Goal: Task Accomplishment & Management: Complete application form

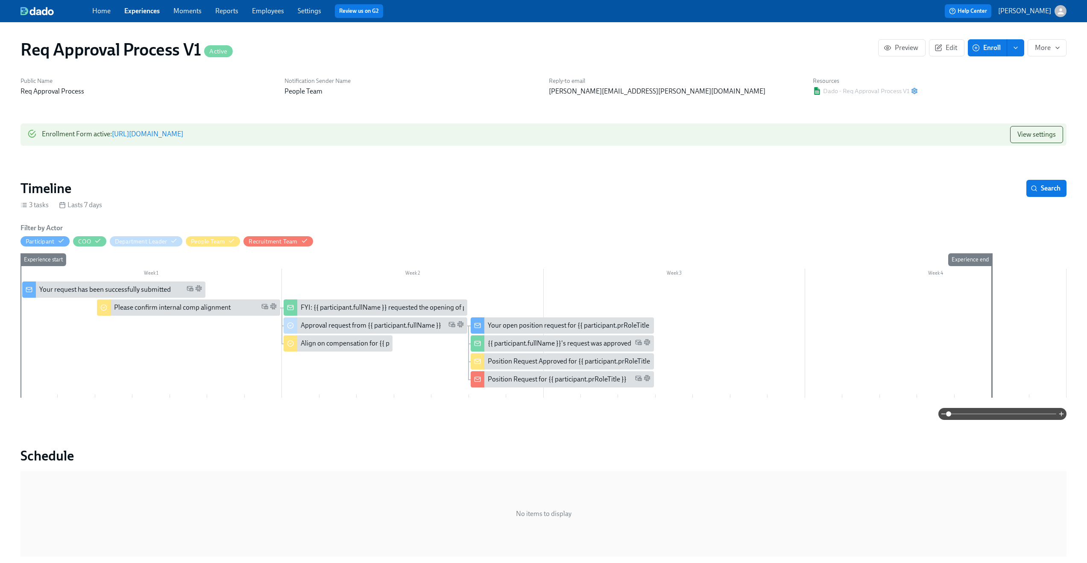
click at [183, 135] on link "[URL][DOMAIN_NAME]" at bounding box center [147, 134] width 71 height 8
click at [154, 306] on div "Please confirm internal comp alignment" at bounding box center [172, 307] width 117 height 9
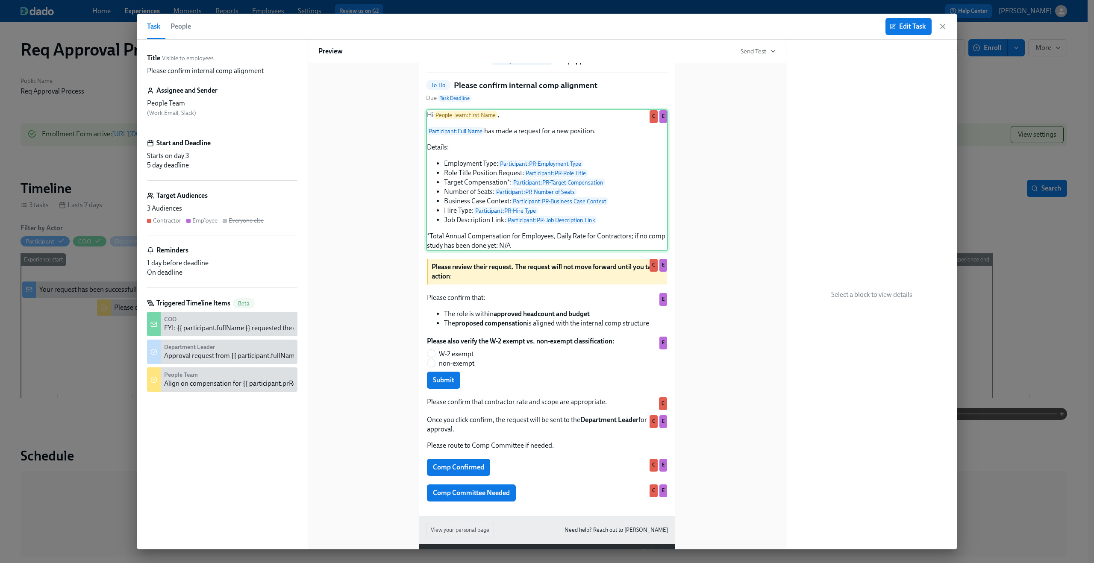
scroll to position [90, 0]
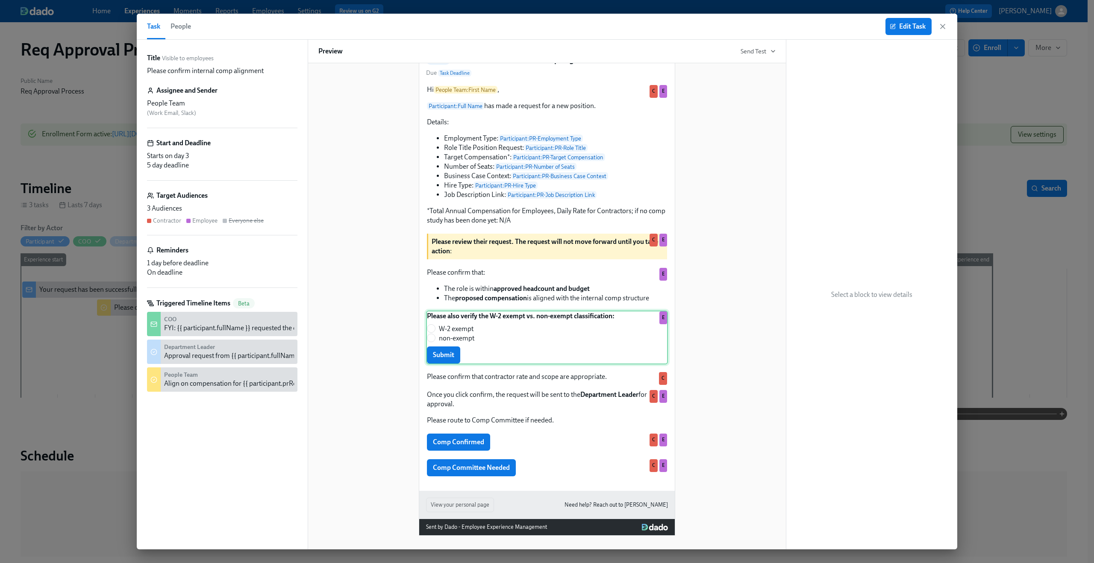
click at [539, 317] on div "Please also verify the W-2 exempt vs. non-exempt classification: W-2 exempt non…" at bounding box center [547, 338] width 242 height 54
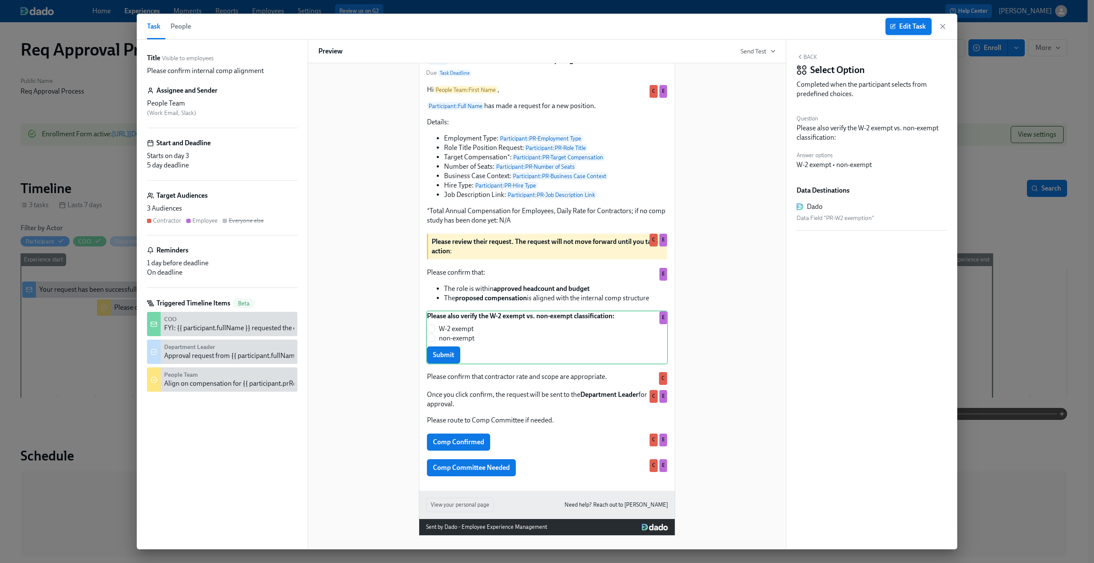
click at [912, 25] on span "Edit Task" at bounding box center [908, 26] width 34 height 9
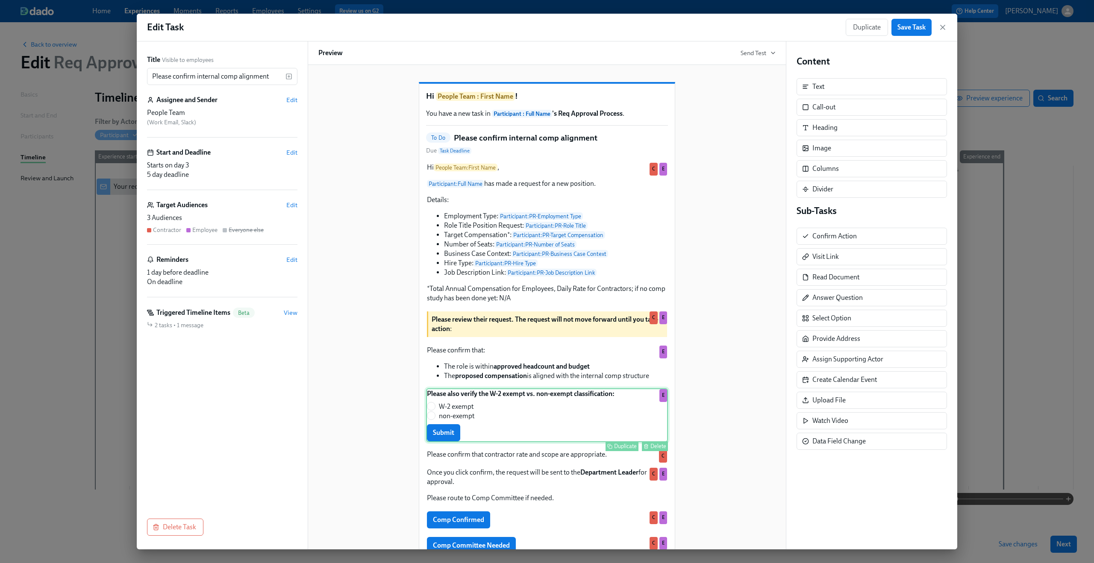
click at [586, 406] on div "Please also verify the W-2 exempt vs. non-exempt classification: W-2 exempt non…" at bounding box center [547, 415] width 242 height 54
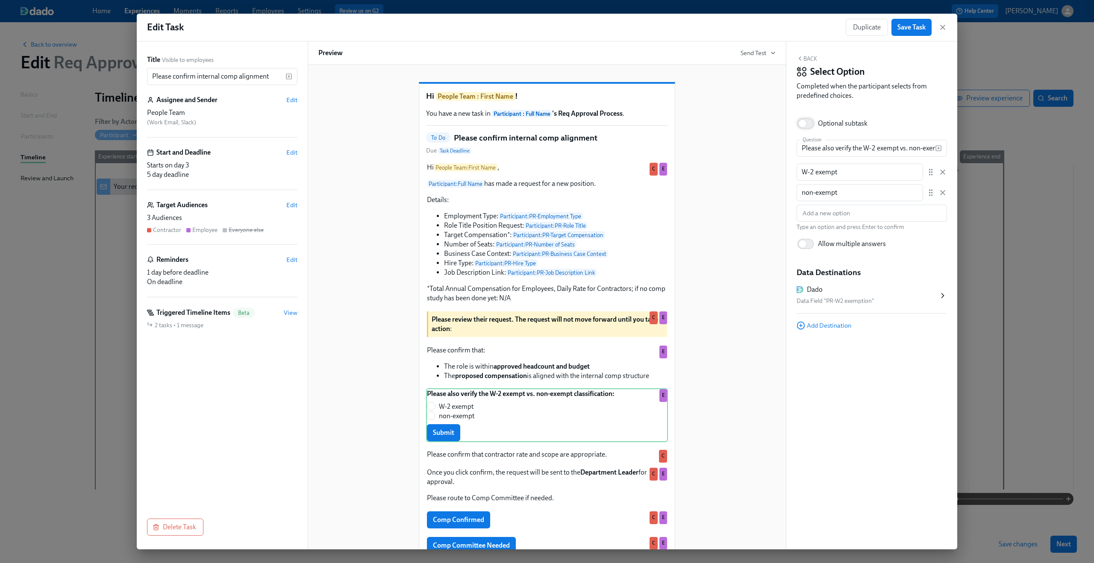
click at [802, 121] on input "Optional subtask" at bounding box center [802, 123] width 56 height 19
checkbox input "true"
click at [501, 491] on div "Once you click confirm, the request will be sent to the Department Leader for a…" at bounding box center [547, 485] width 242 height 37
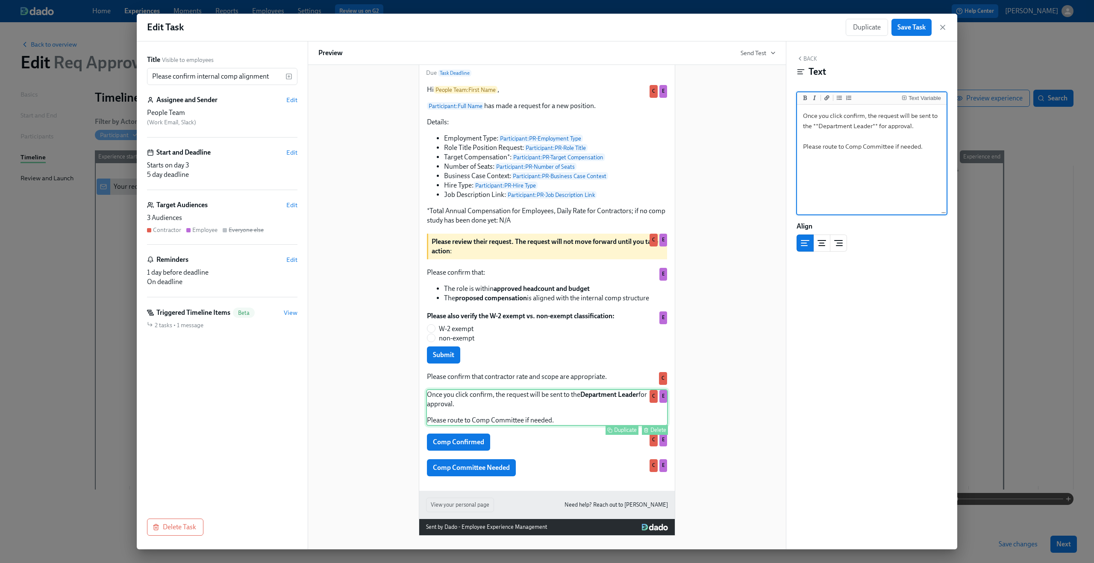
scroll to position [92, 0]
click at [508, 444] on div "Comp Confirmed Duplicate Delete C E" at bounding box center [547, 442] width 242 height 19
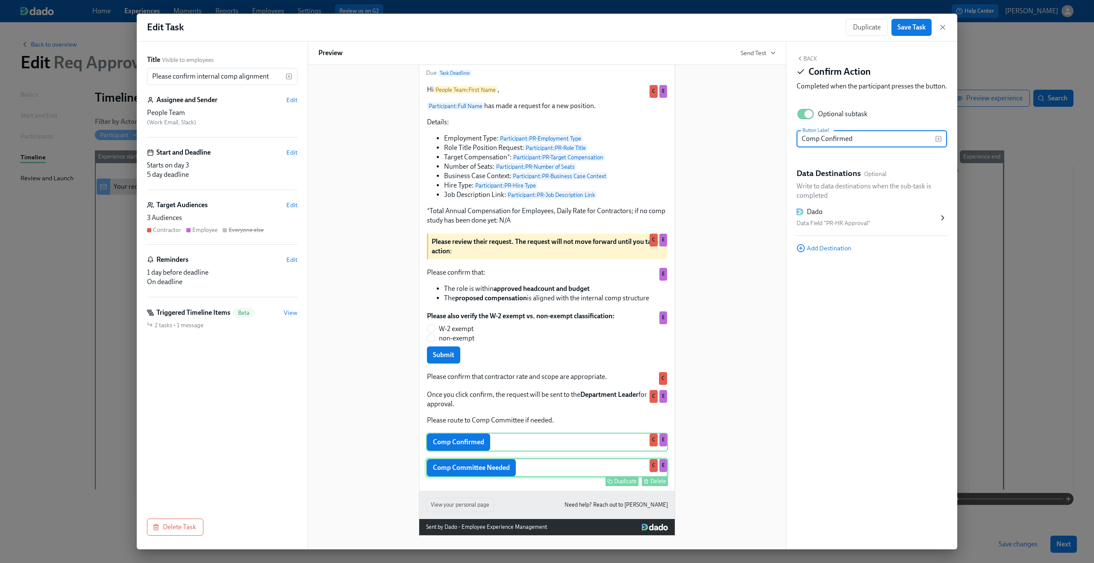
click at [514, 469] on div "Comp Committee Needed Duplicate Delete C E" at bounding box center [547, 467] width 242 height 19
click at [917, 21] on button "Save Task" at bounding box center [911, 27] width 40 height 17
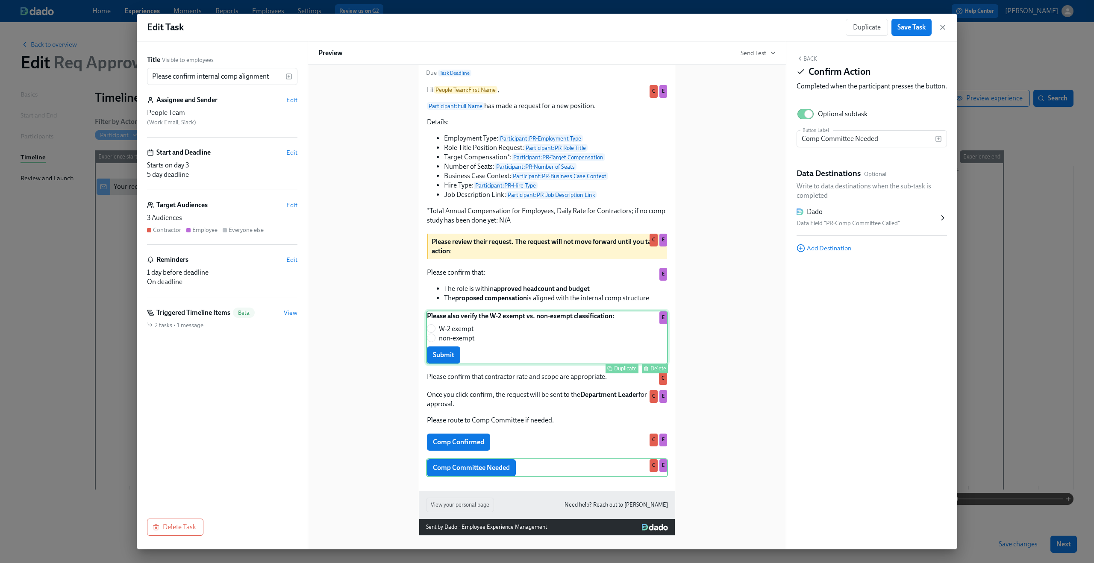
click at [515, 352] on div "Please also verify the W-2 exempt vs. non-exempt classification: W-2 exempt non…" at bounding box center [547, 338] width 242 height 54
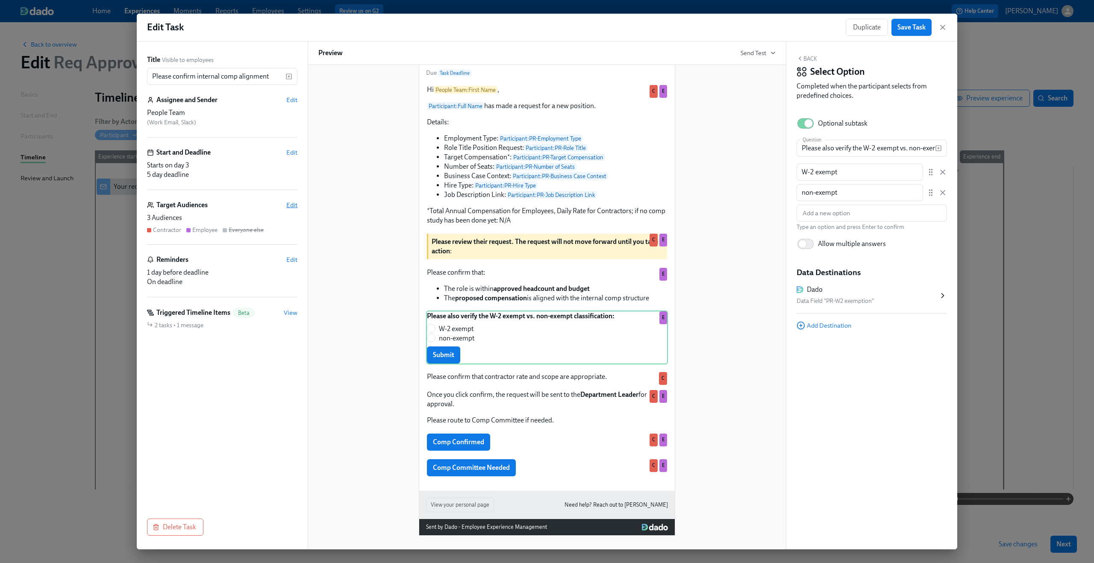
click at [296, 207] on span "Edit" at bounding box center [291, 205] width 11 height 9
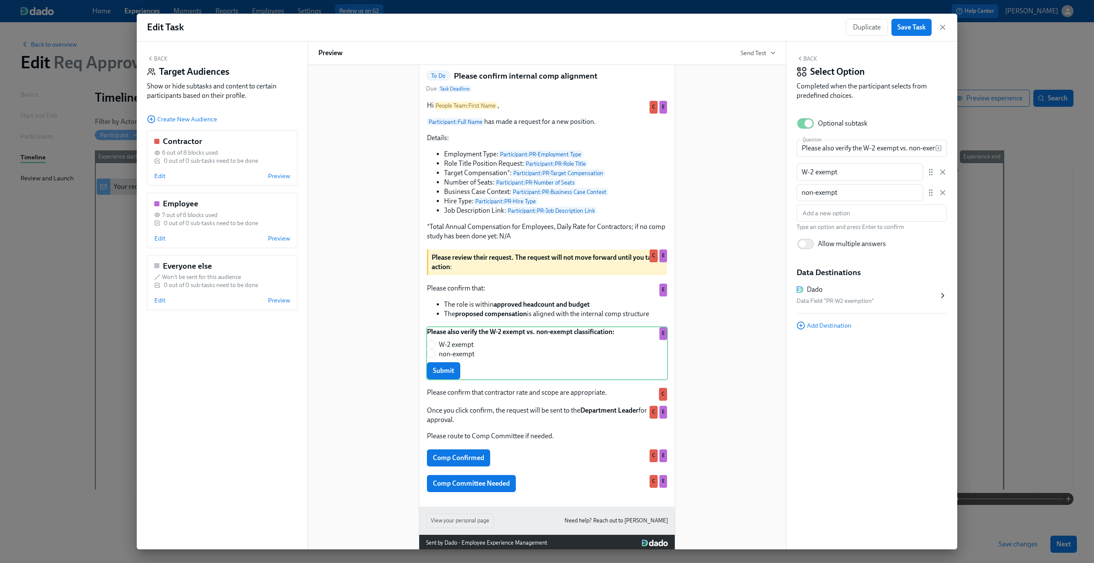
scroll to position [122, 0]
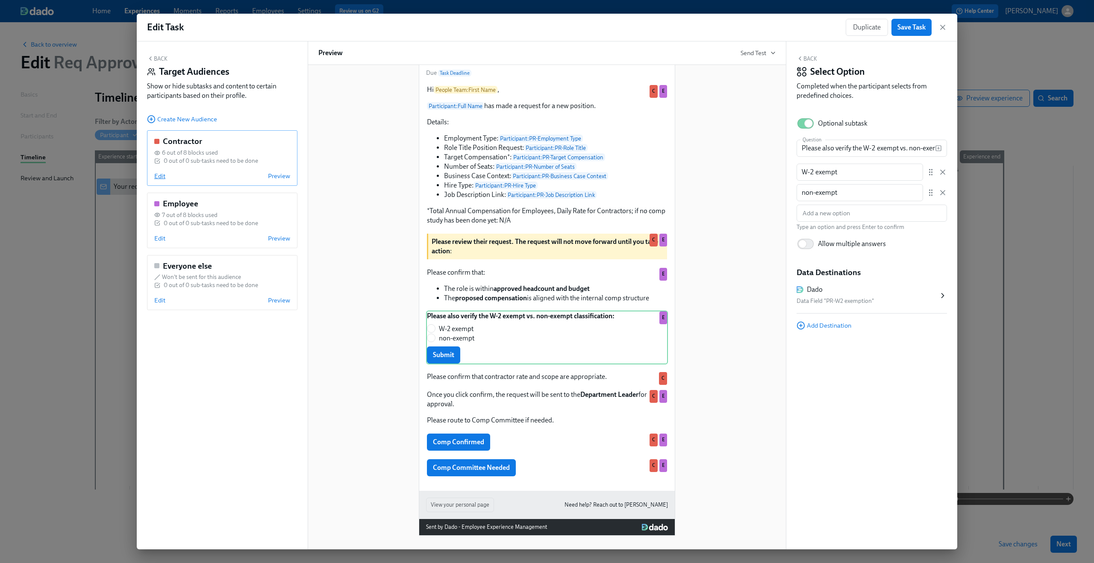
click at [163, 177] on span "Edit" at bounding box center [159, 176] width 11 height 9
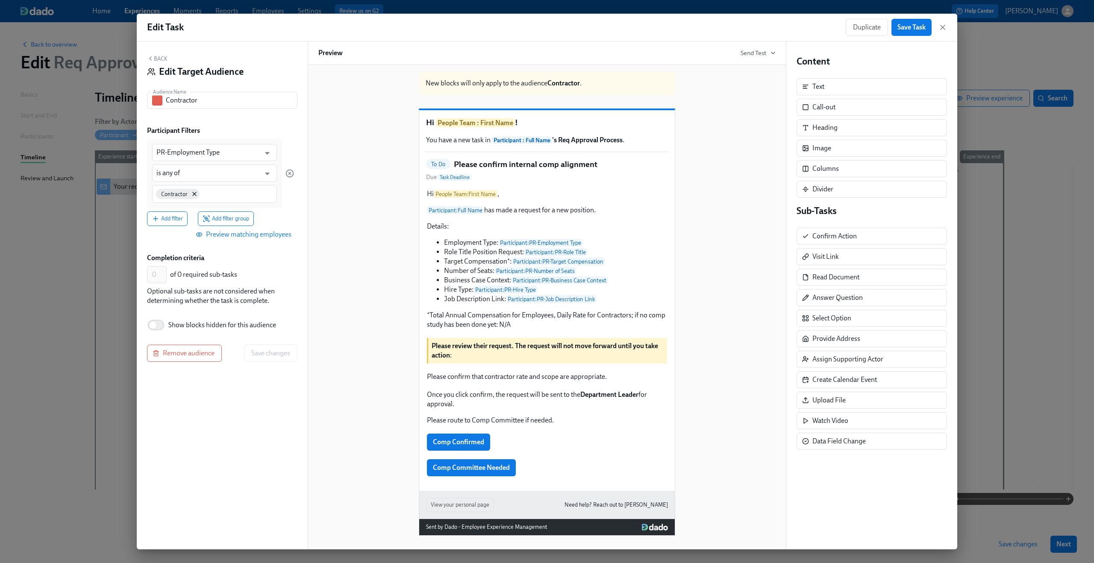
click at [165, 57] on button "Back" at bounding box center [157, 58] width 21 height 7
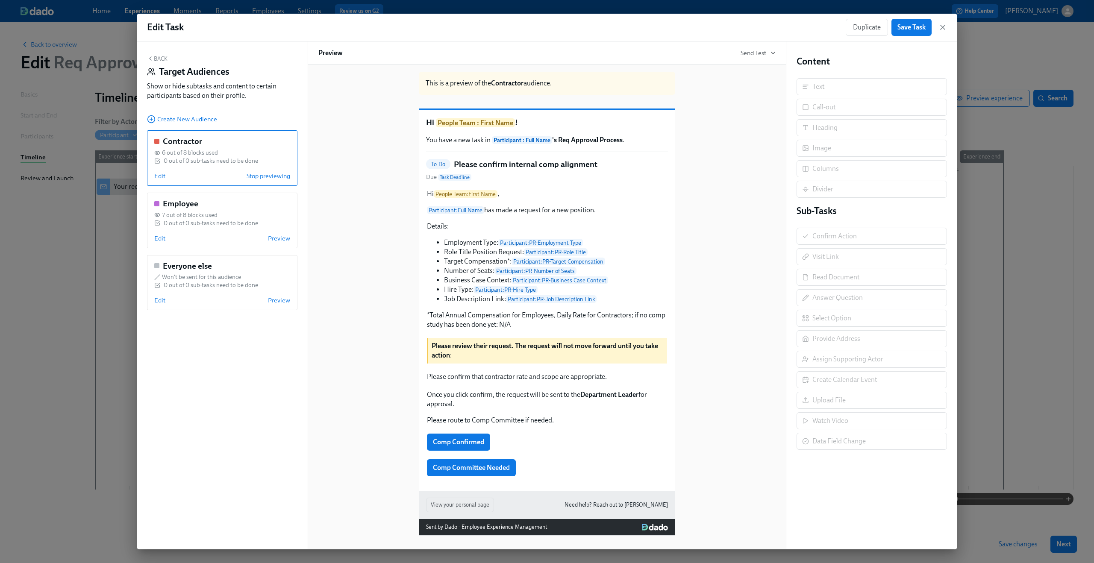
click at [165, 57] on button "Back" at bounding box center [157, 58] width 21 height 7
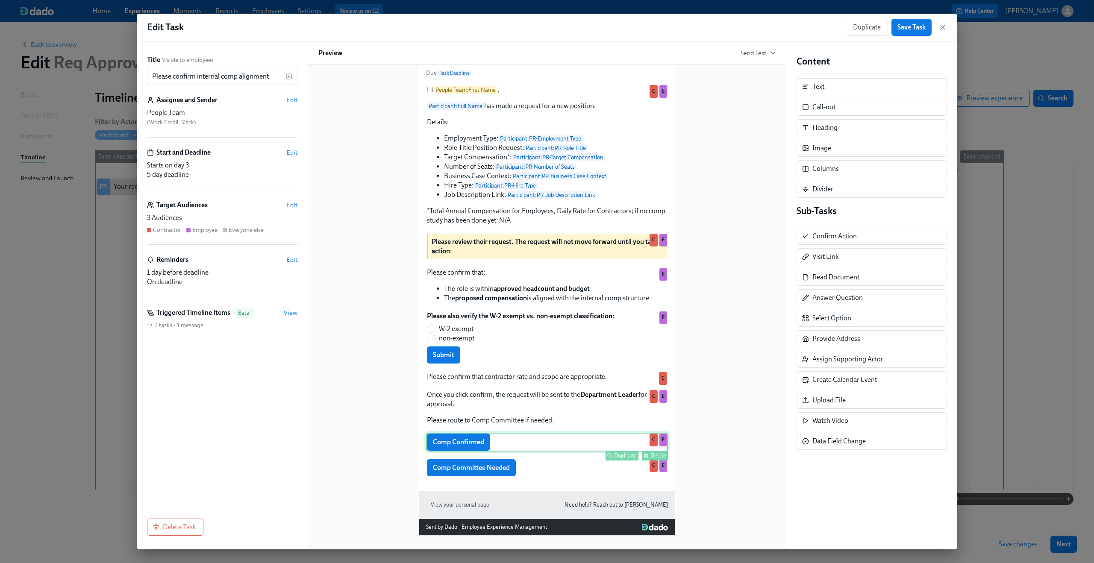
click at [528, 439] on div "Comp Confirmed Duplicate Delete C E" at bounding box center [547, 442] width 242 height 19
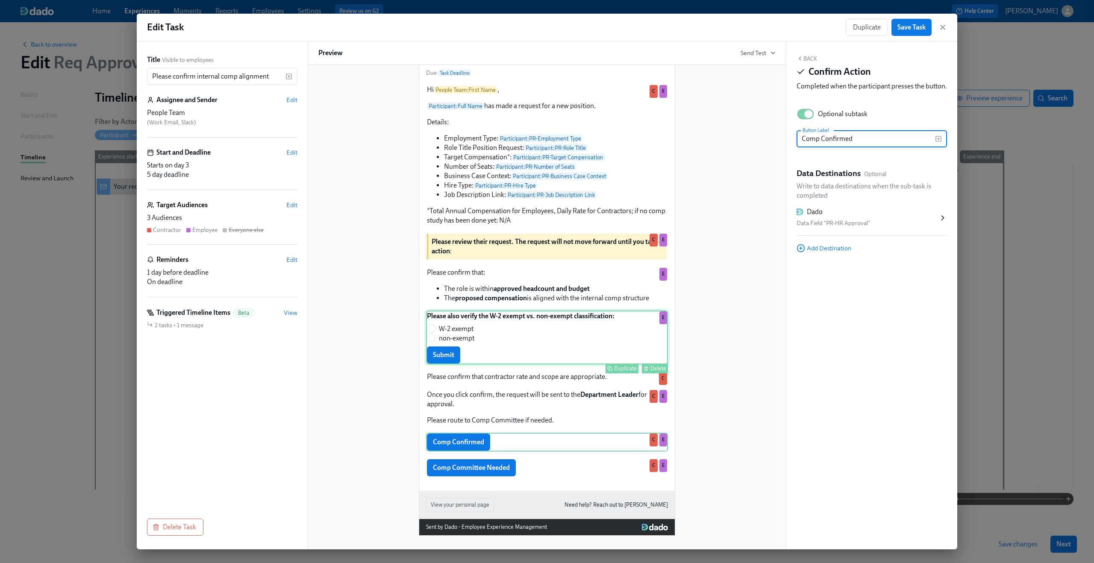
click at [488, 338] on div "Please also verify the W-2 exempt vs. non-exempt classification: W-2 exempt non…" at bounding box center [547, 338] width 242 height 54
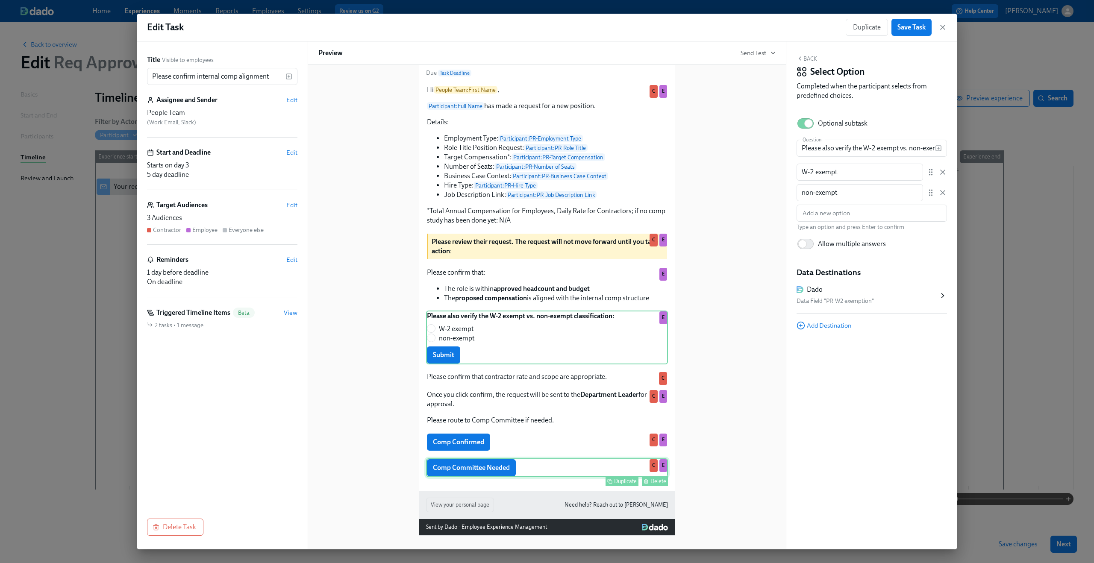
click at [452, 477] on div "Duplicate Delete" at bounding box center [548, 481] width 240 height 10
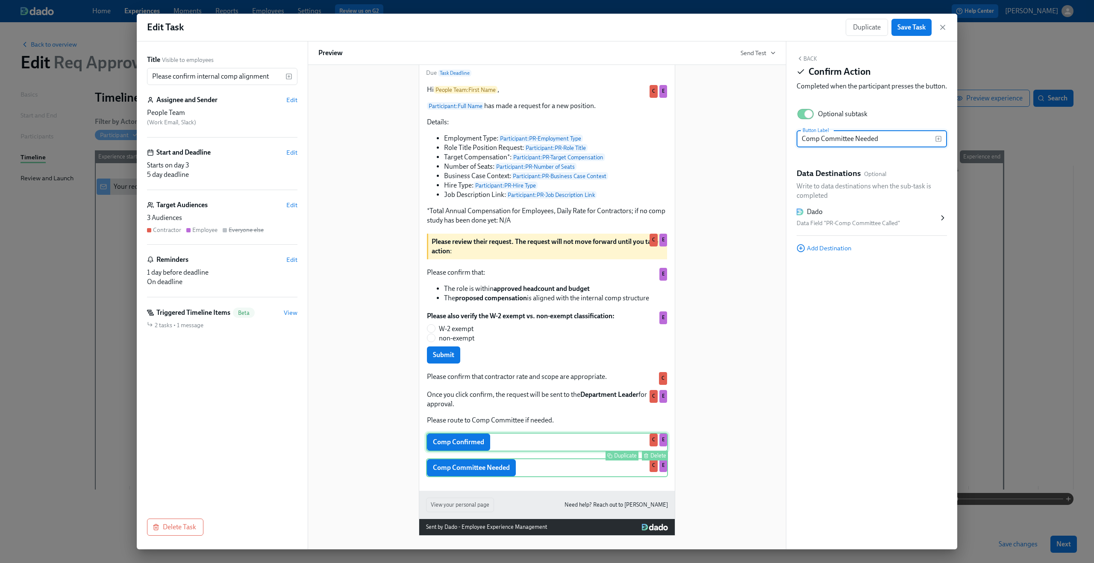
click at [455, 439] on div "Comp Confirmed Duplicate Delete C E" at bounding box center [547, 442] width 242 height 19
click at [940, 27] on icon "button" at bounding box center [942, 27] width 9 height 9
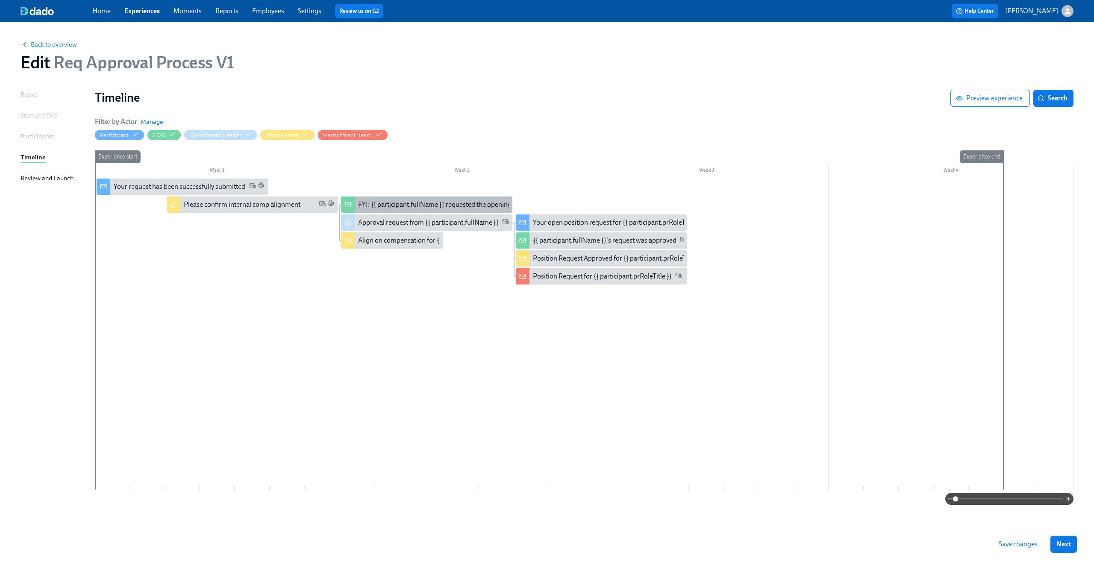
click at [412, 201] on div "FYI: {{ participant.fullName }} requested the opening of position {{ participan…" at bounding box center [490, 204] width 265 height 9
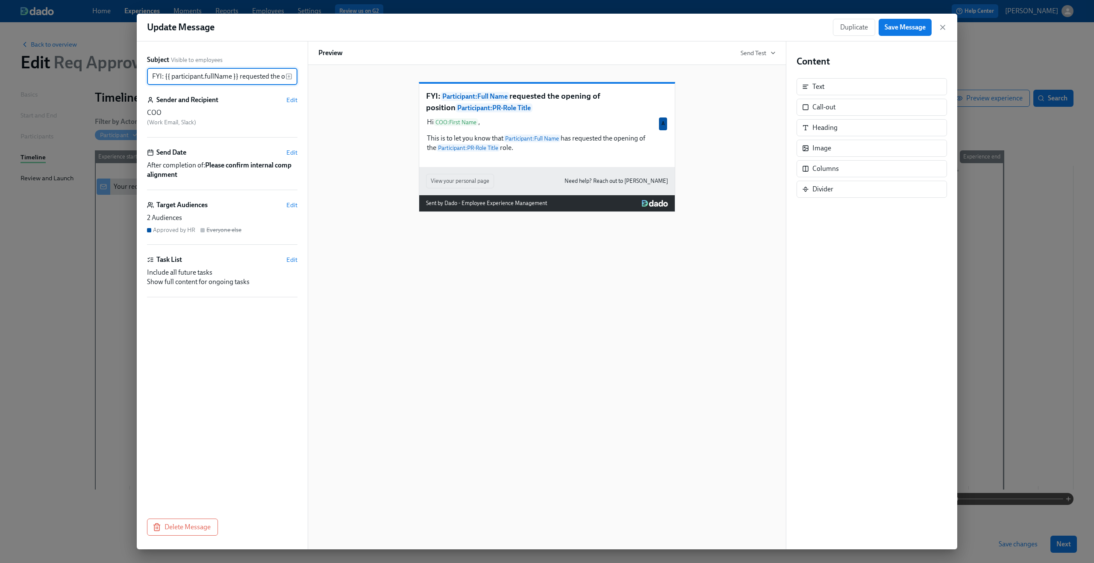
scroll to position [0, 132]
click at [944, 30] on icon "button" at bounding box center [942, 27] width 9 height 9
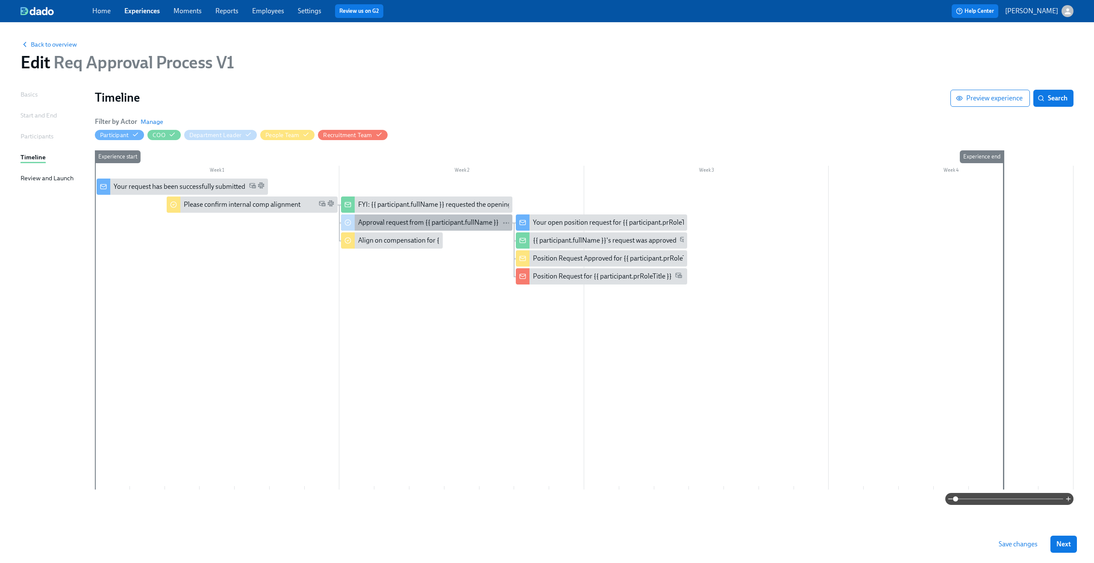
click at [403, 223] on div "Approval request from {{ participant.fullName }}" at bounding box center [428, 222] width 141 height 9
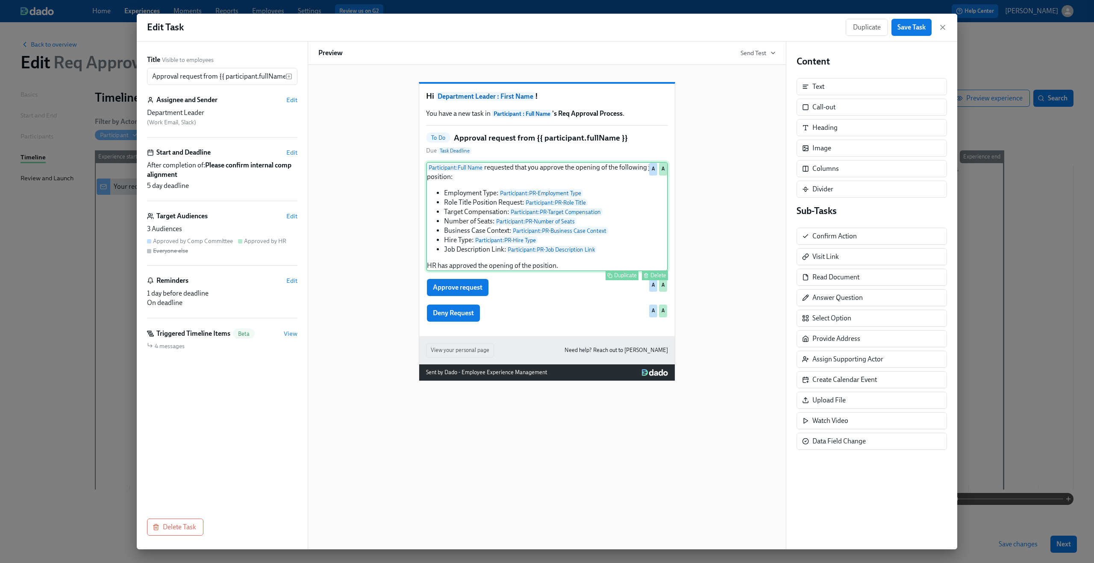
click at [587, 280] on div "Duplicate Delete" at bounding box center [548, 275] width 240 height 10
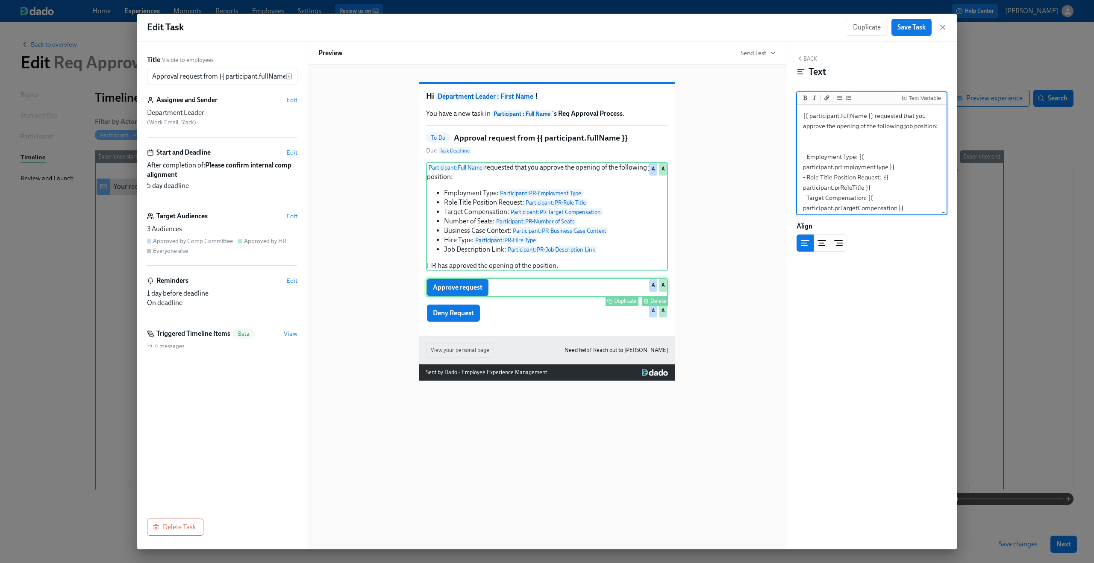
click at [577, 297] on div "Approve request Duplicate Delete A A" at bounding box center [547, 287] width 242 height 19
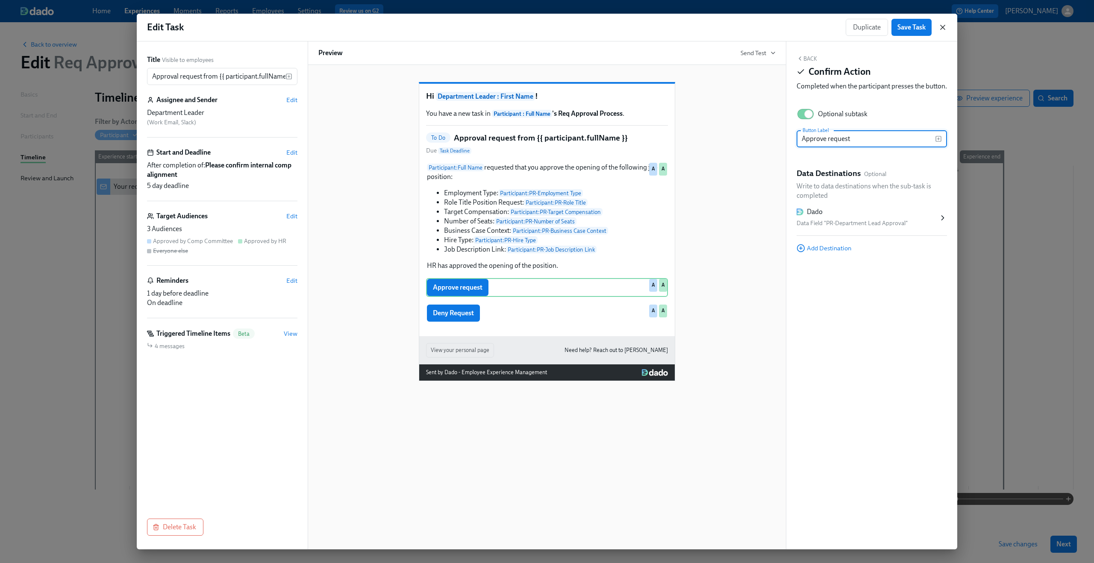
click at [943, 26] on icon "button" at bounding box center [942, 27] width 9 height 9
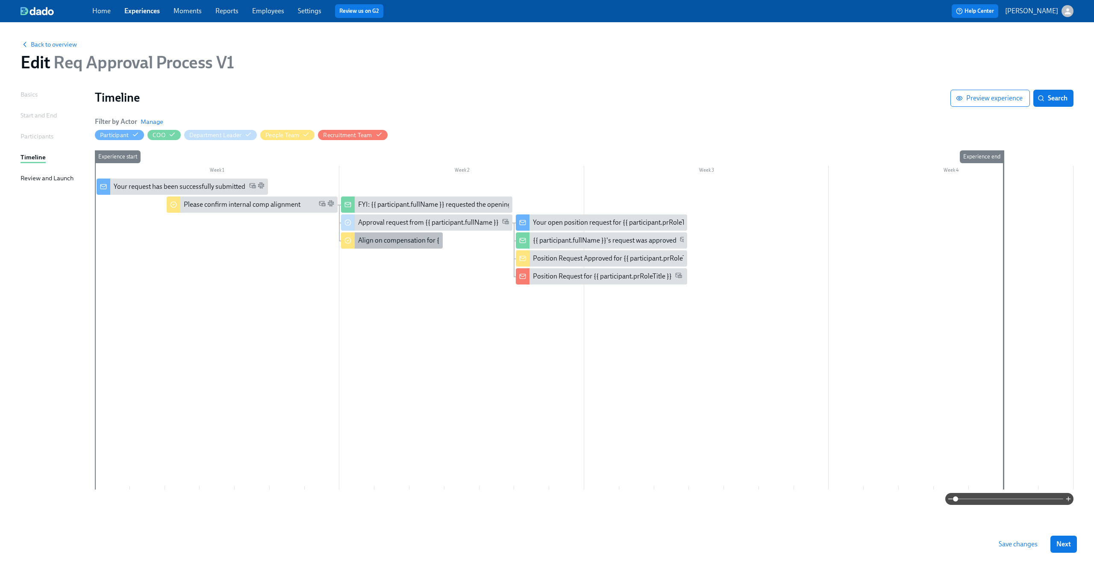
click at [379, 241] on div "Align on compensation for {{ participant.prRoleTitle }}" at bounding box center [436, 240] width 157 height 9
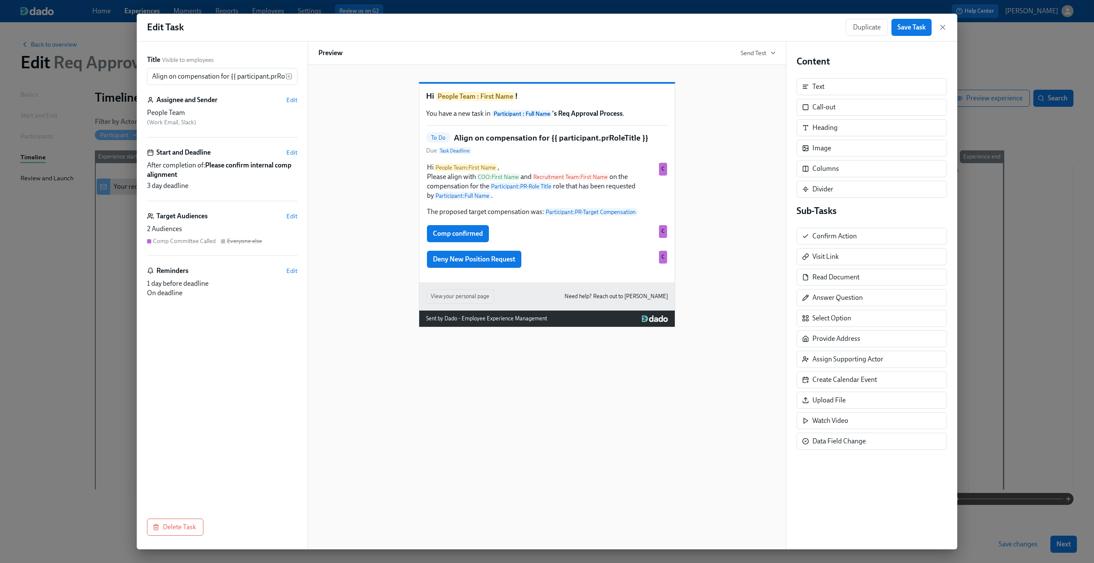
click at [213, 241] on div "Comp Committee Called" at bounding box center [184, 241] width 63 height 8
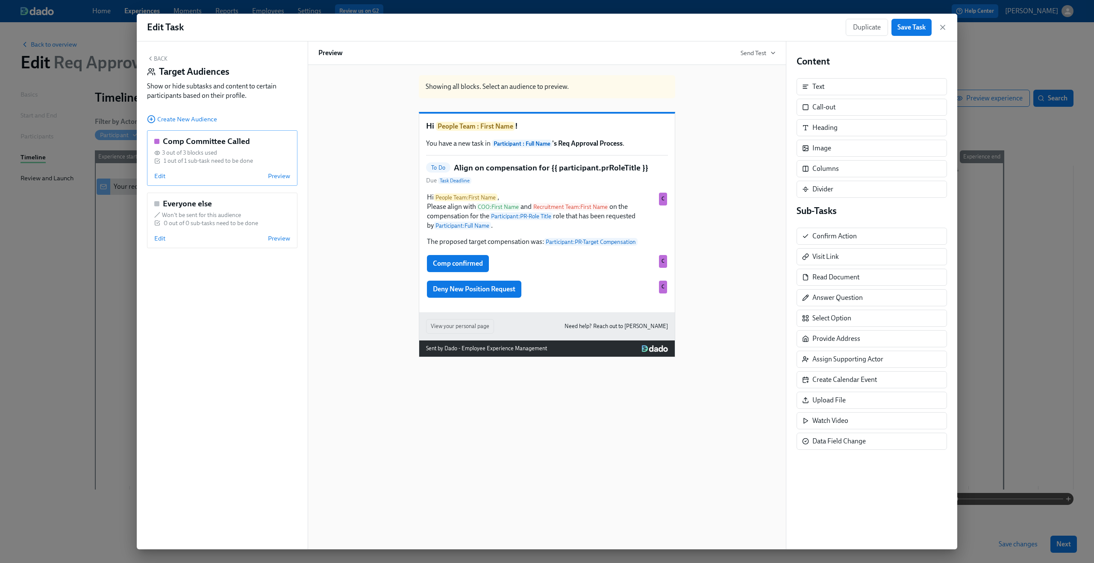
click at [150, 176] on div "Comp Committee Called 3 out of 3 blocks used 1 out of 1 sub-task need to be don…" at bounding box center [222, 158] width 150 height 56
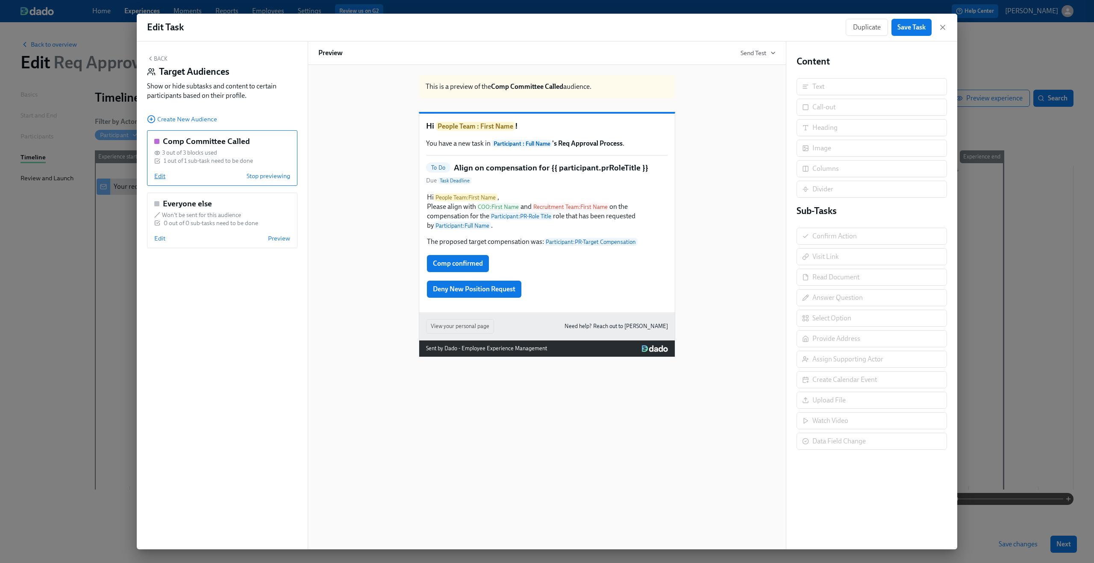
click at [159, 175] on span "Edit" at bounding box center [159, 176] width 11 height 9
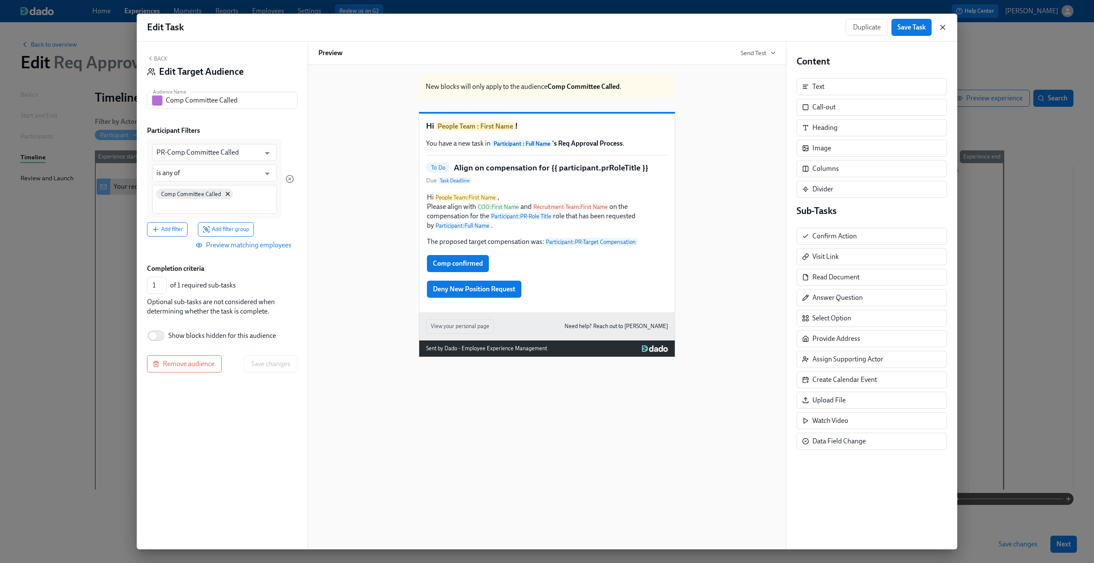
click at [942, 26] on icon "button" at bounding box center [942, 27] width 9 height 9
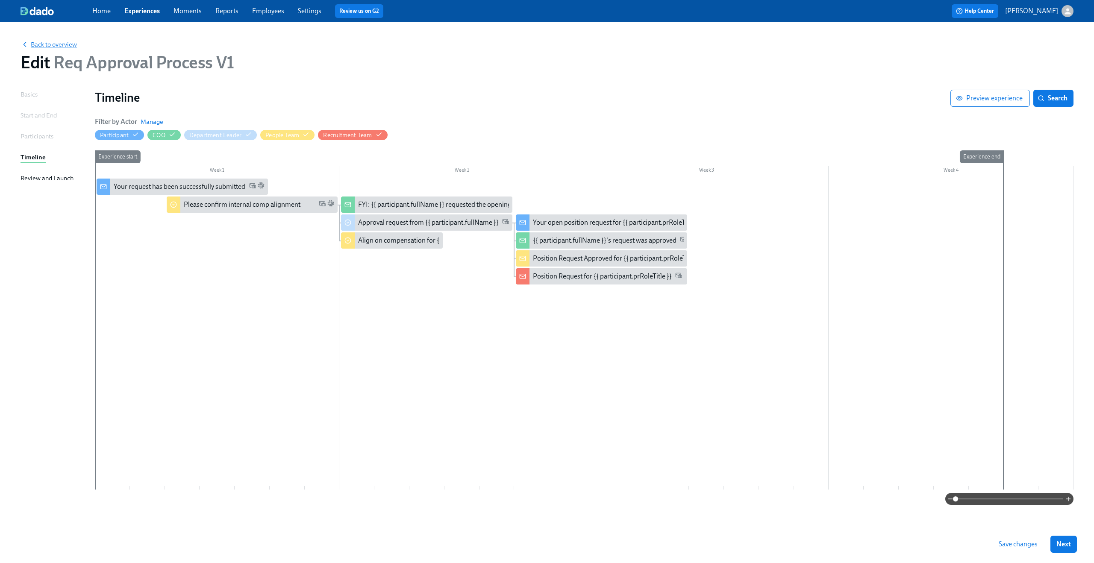
click at [59, 43] on span "Back to overview" at bounding box center [49, 44] width 56 height 9
click at [1006, 544] on span "Save changes" at bounding box center [1017, 544] width 39 height 9
click at [56, 47] on span "Back to overview" at bounding box center [49, 44] width 56 height 9
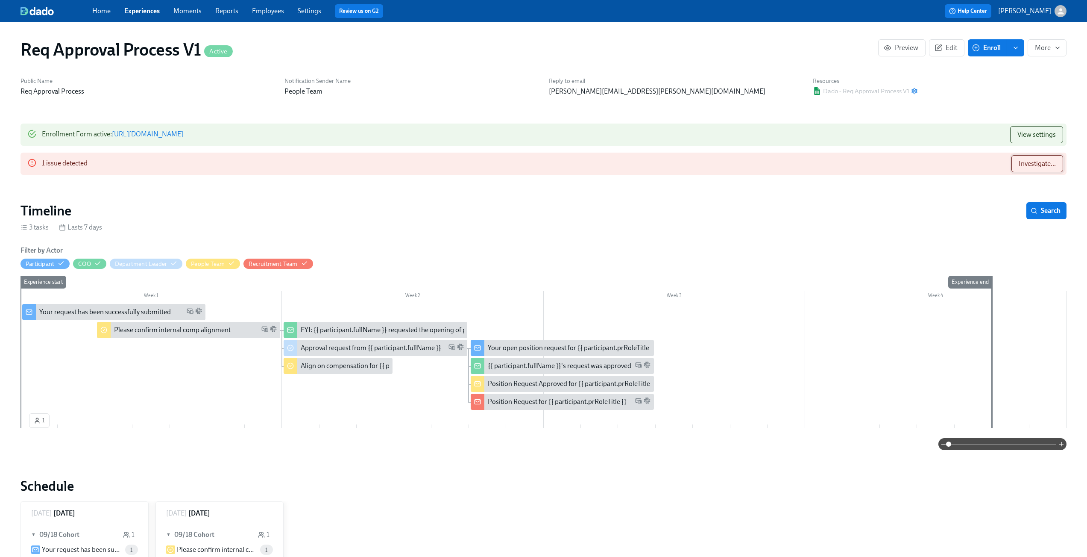
click at [1024, 161] on span "Investigate..." at bounding box center [1037, 163] width 37 height 9
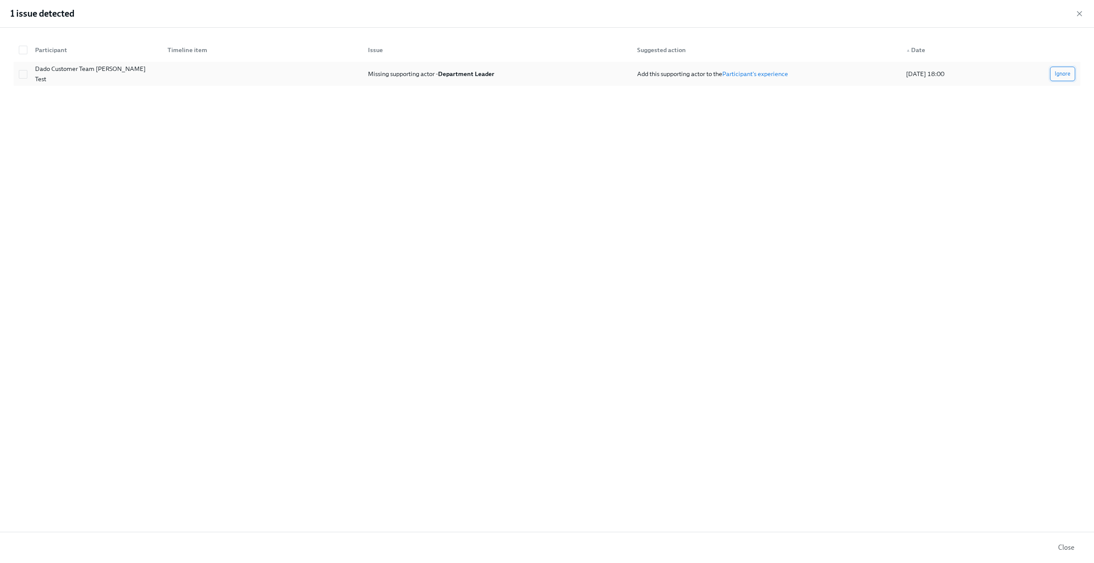
click at [1067, 72] on span "Ignore" at bounding box center [1062, 74] width 16 height 9
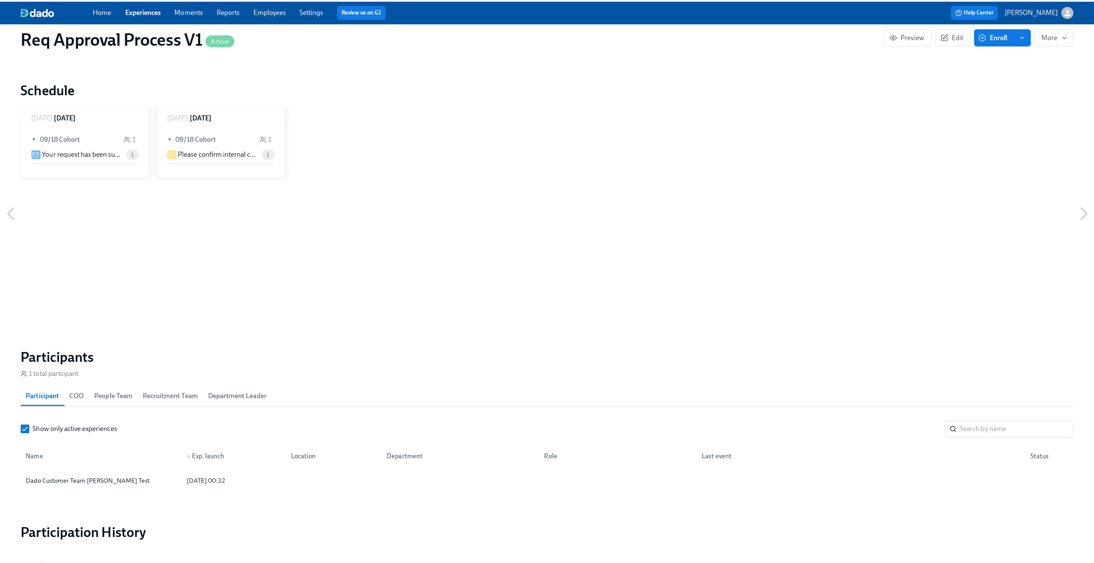
scroll to position [383, 0]
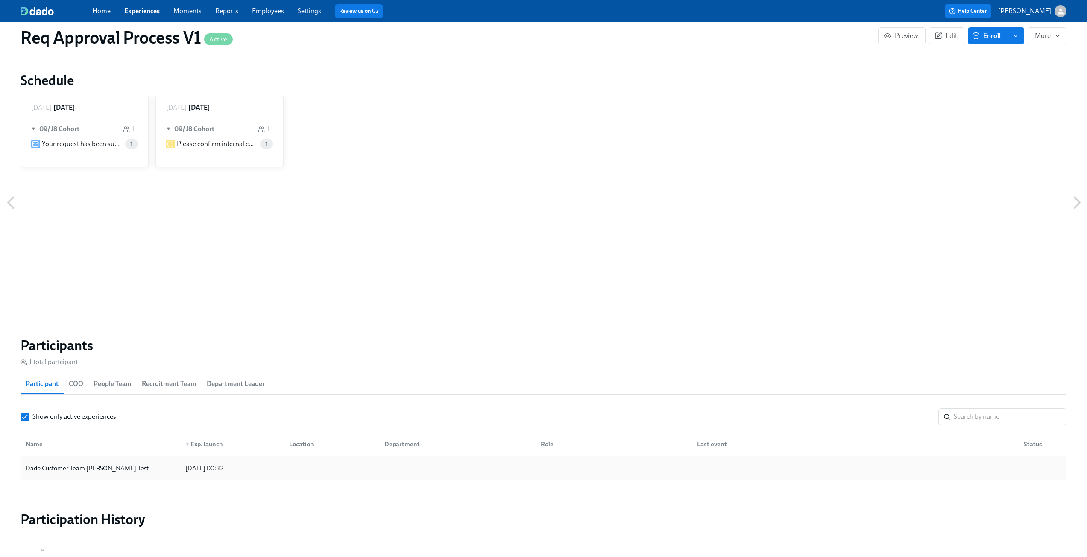
click at [225, 467] on div "[DATE] 00:32" at bounding box center [204, 468] width 45 height 10
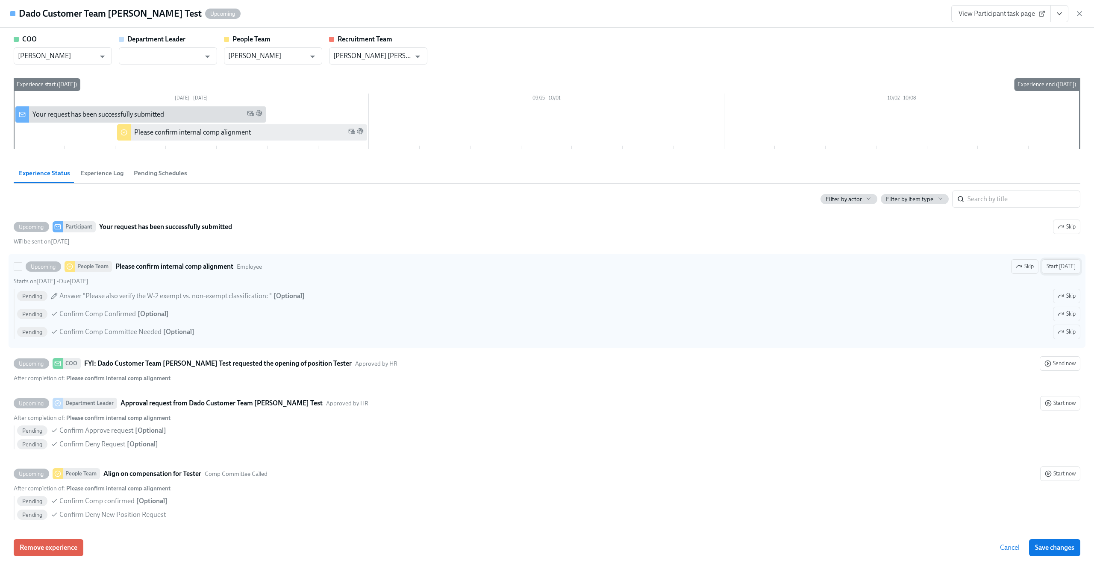
click at [1067, 264] on span "Start [DATE]" at bounding box center [1060, 266] width 29 height 9
click at [1081, 10] on icon "button" at bounding box center [1079, 13] width 9 height 9
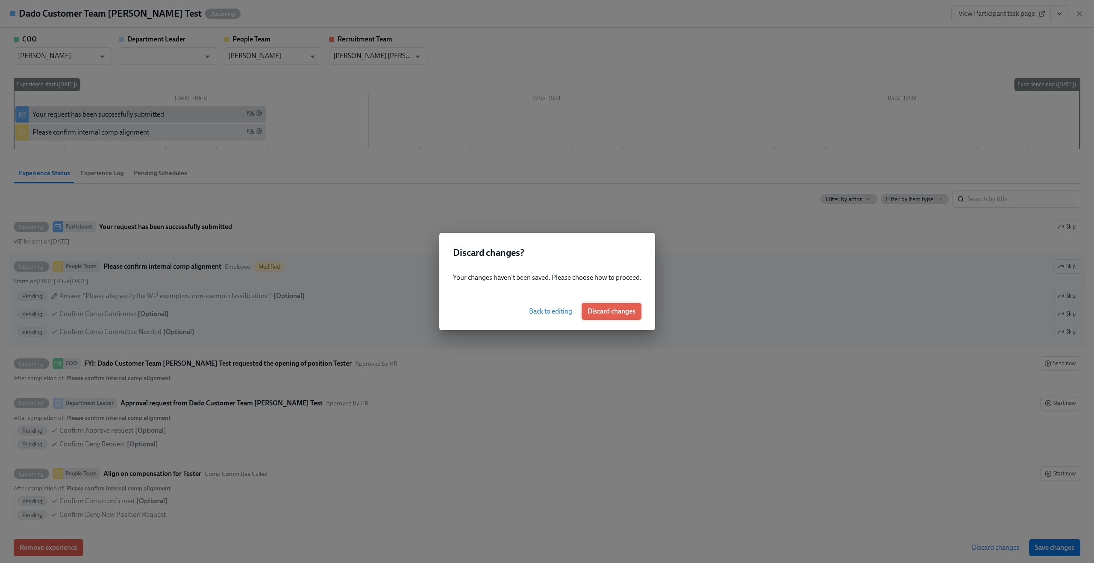
click at [602, 313] on span "Discard changes" at bounding box center [611, 311] width 48 height 9
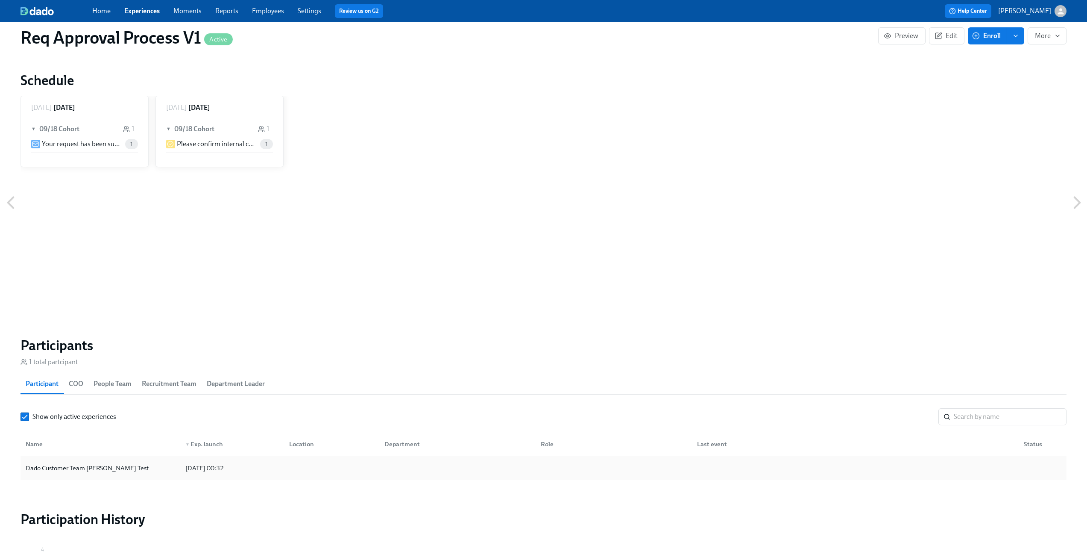
click at [227, 473] on div "[DATE] 00:32" at bounding box center [204, 468] width 45 height 10
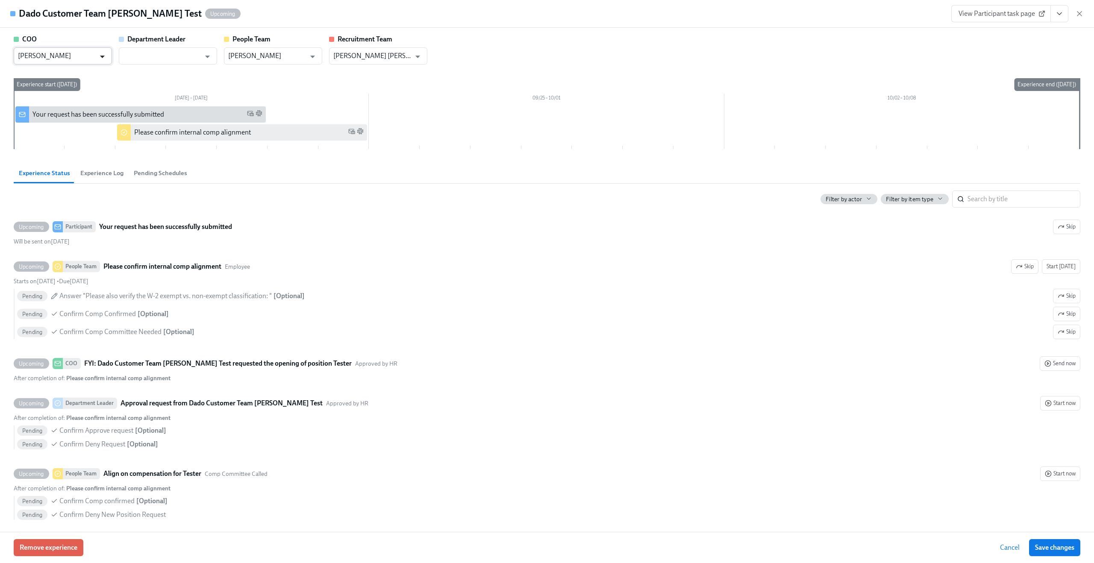
click at [100, 50] on button "Open" at bounding box center [102, 56] width 13 height 13
click at [74, 91] on li "Dado Customer Team [PERSON_NAME] Test" at bounding box center [63, 96] width 98 height 24
type input "Dado Customer Team [PERSON_NAME] Test"
click at [144, 59] on input "text" at bounding box center [161, 55] width 77 height 17
click at [148, 90] on li "Dado Customer Team [PERSON_NAME] Test" at bounding box center [168, 96] width 98 height 24
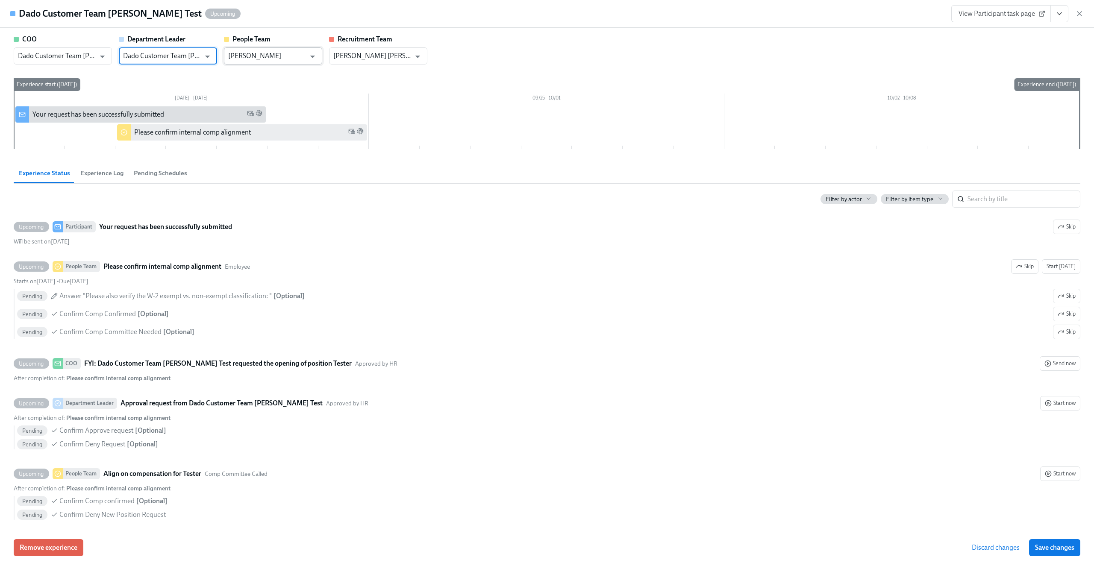
type input "Dado Customer Team [PERSON_NAME] Test"
click at [249, 56] on input "[PERSON_NAME]" at bounding box center [266, 55] width 77 height 17
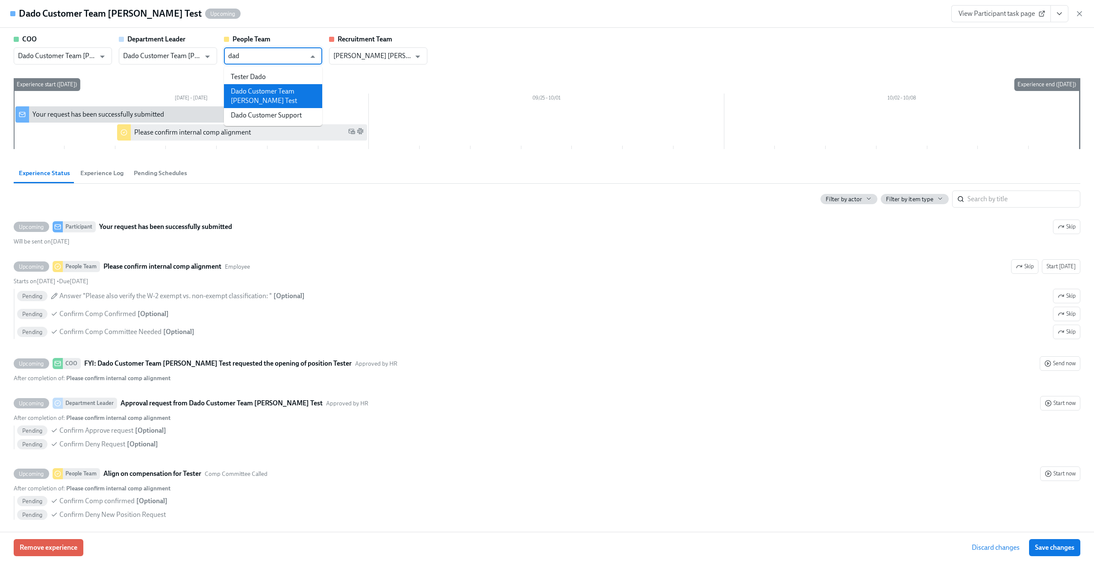
click at [255, 88] on li "Dado Customer Team [PERSON_NAME] Test" at bounding box center [273, 96] width 98 height 24
type input "Dado Customer Team [PERSON_NAME] Test"
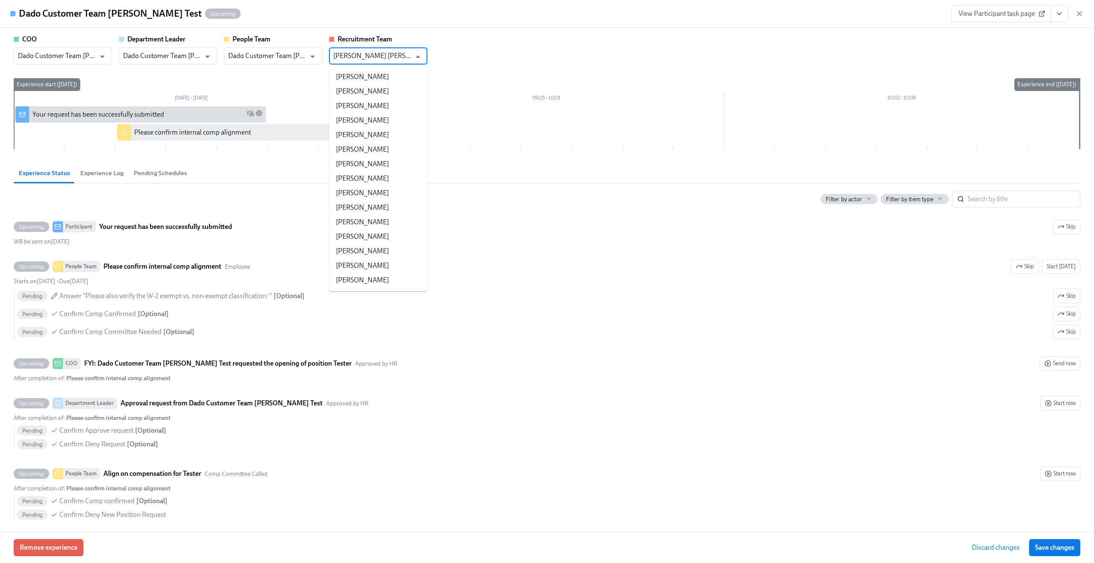
click at [364, 54] on input "[PERSON_NAME] [PERSON_NAME]" at bounding box center [371, 55] width 77 height 17
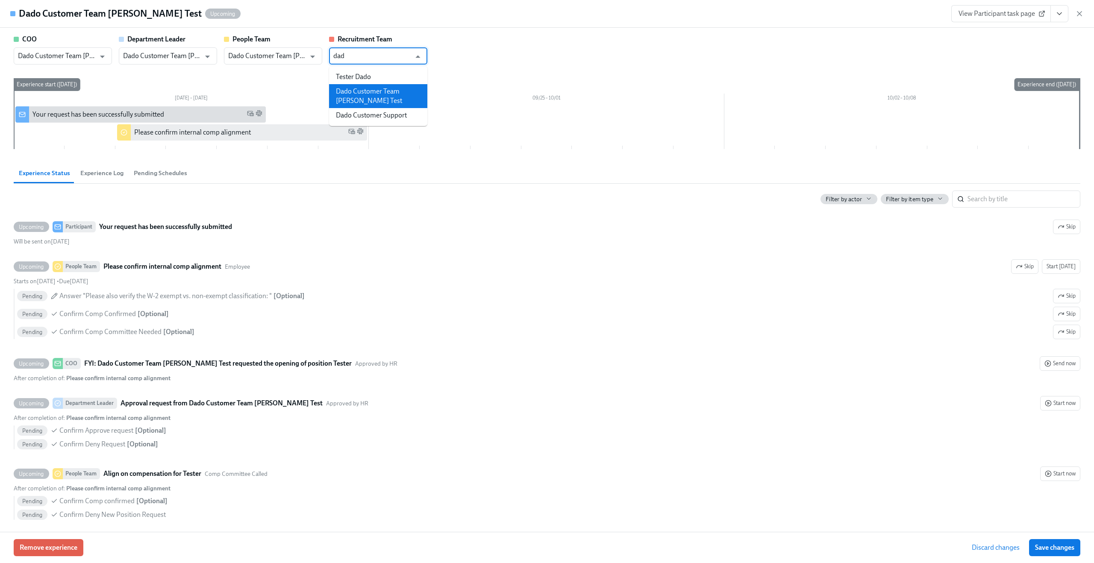
click at [361, 97] on li "Dado Customer Team [PERSON_NAME] Test" at bounding box center [378, 96] width 98 height 24
type input "Dado Customer Team [PERSON_NAME] Test"
click at [471, 58] on div "COO Dado Customer Team [PERSON_NAME] Test ​ Department Leader Dado Customer Tea…" at bounding box center [547, 50] width 1066 height 30
click at [1055, 550] on span "Save changes" at bounding box center [1054, 547] width 39 height 9
type input "Dado Customer Team [PERSON_NAME] Test"
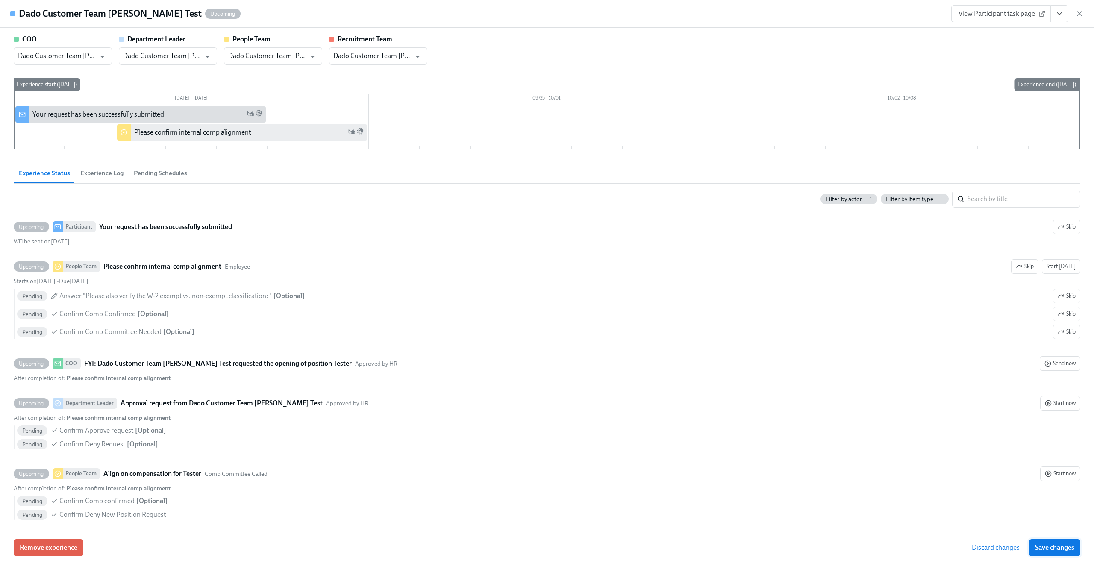
type input "Dado Customer Team [PERSON_NAME] Test"
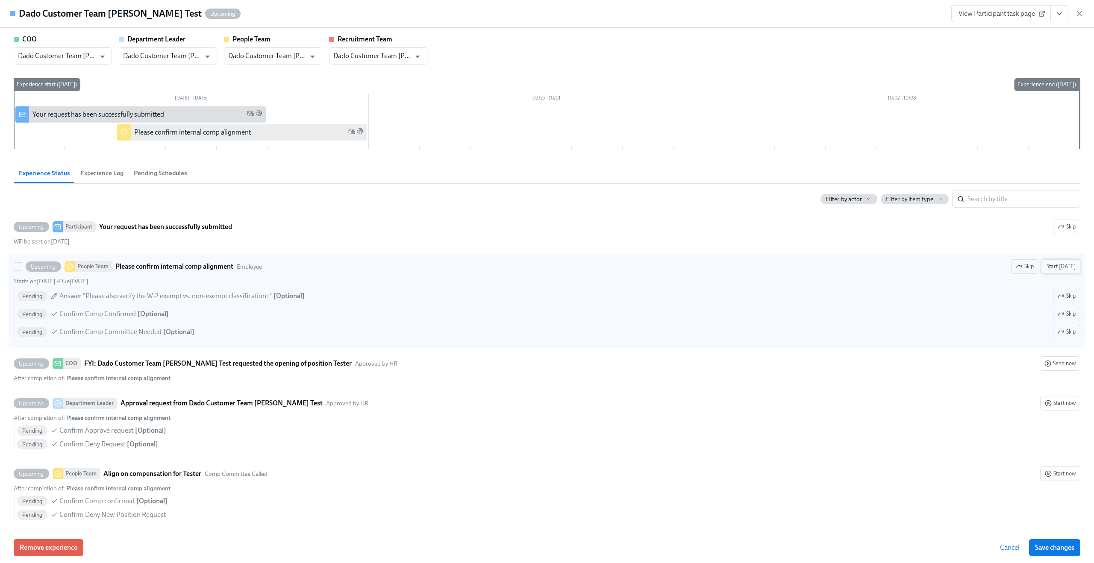
click at [1053, 268] on span "Start [DATE]" at bounding box center [1060, 266] width 29 height 9
click at [1056, 548] on span "Save changes" at bounding box center [1054, 547] width 39 height 9
click at [1080, 13] on icon "button" at bounding box center [1079, 14] width 4 height 4
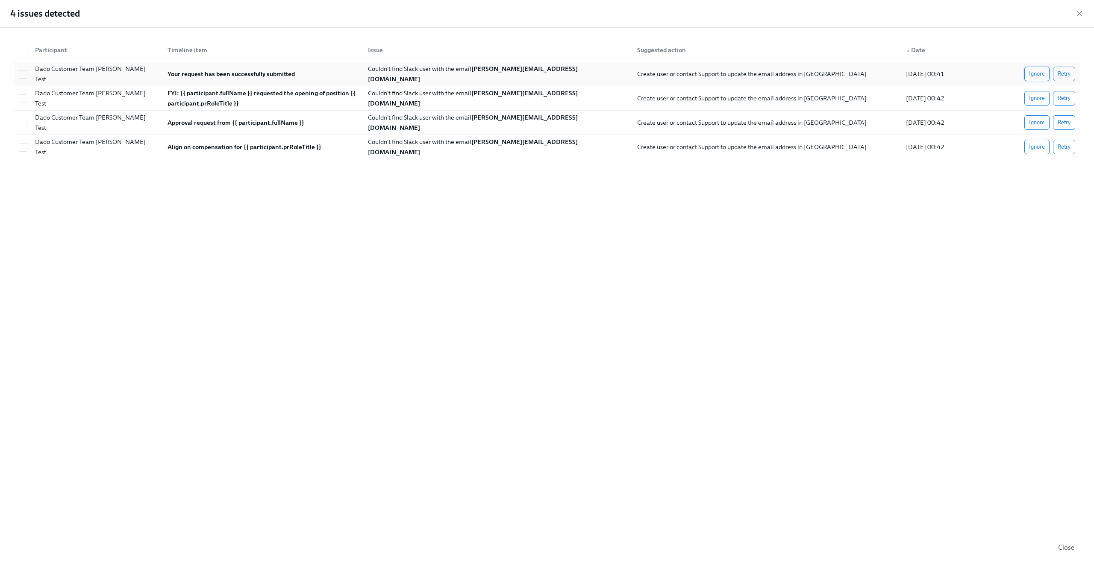
click at [1033, 75] on span "Ignore" at bounding box center [1037, 74] width 16 height 9
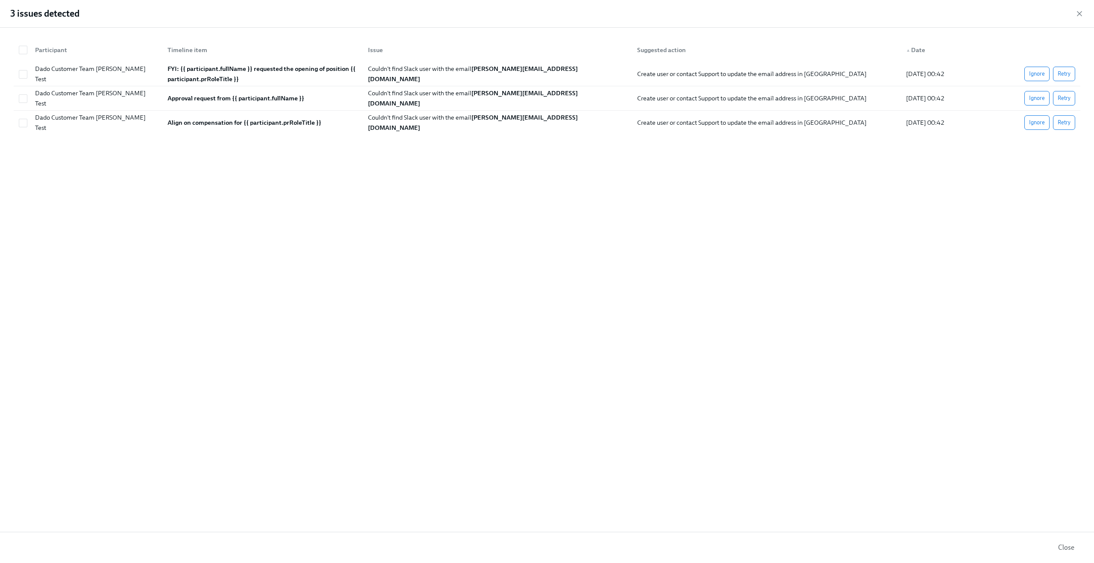
click at [1033, 75] on span "Ignore" at bounding box center [1037, 74] width 16 height 9
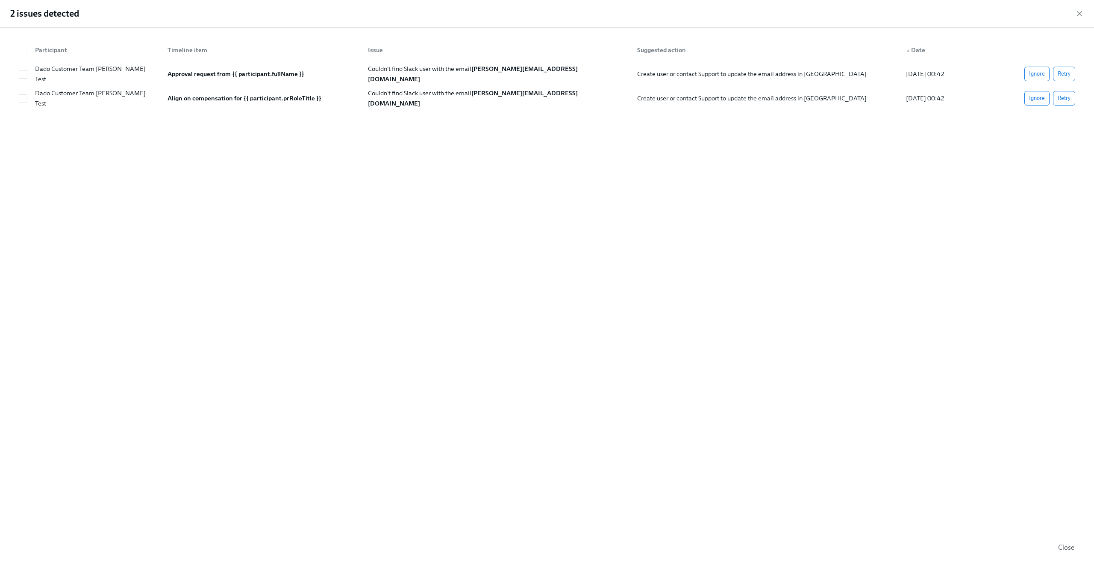
click at [1033, 75] on span "Ignore" at bounding box center [1037, 74] width 16 height 9
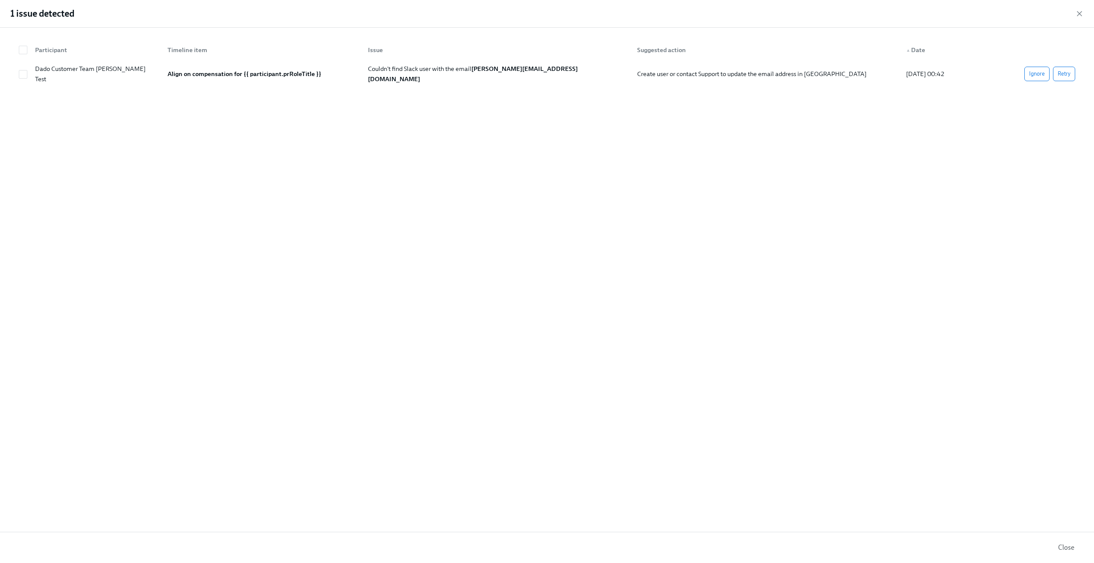
click at [1033, 75] on span "Ignore" at bounding box center [1037, 74] width 16 height 9
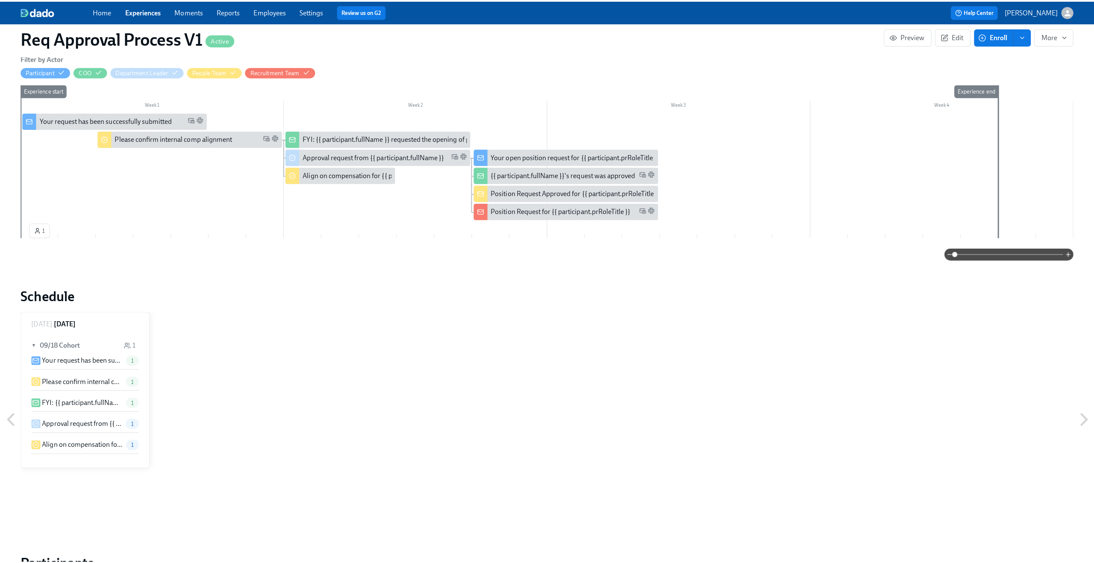
scroll to position [442, 0]
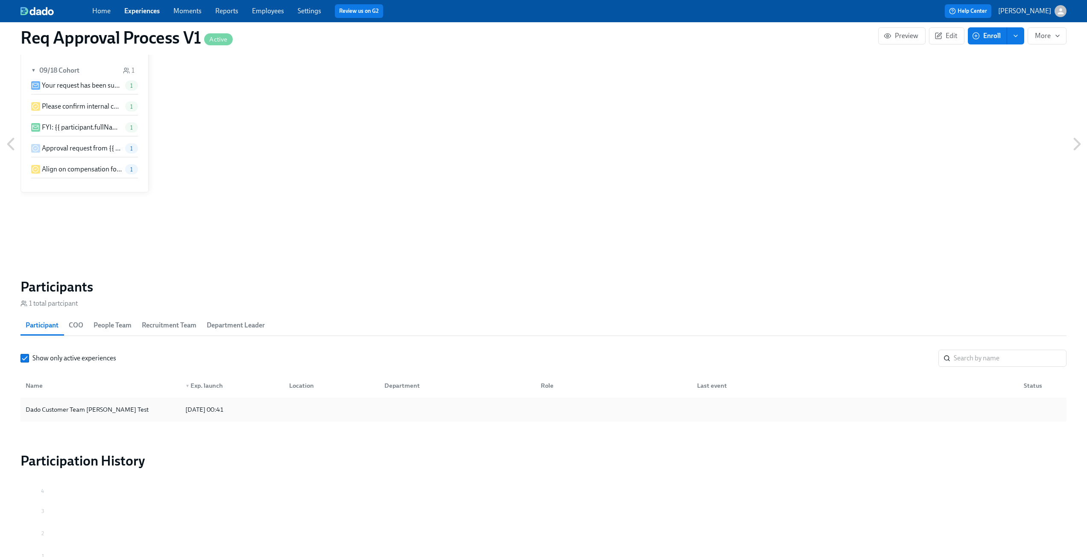
click at [144, 405] on div "Dado Customer Team [PERSON_NAME] Test" at bounding box center [100, 409] width 156 height 17
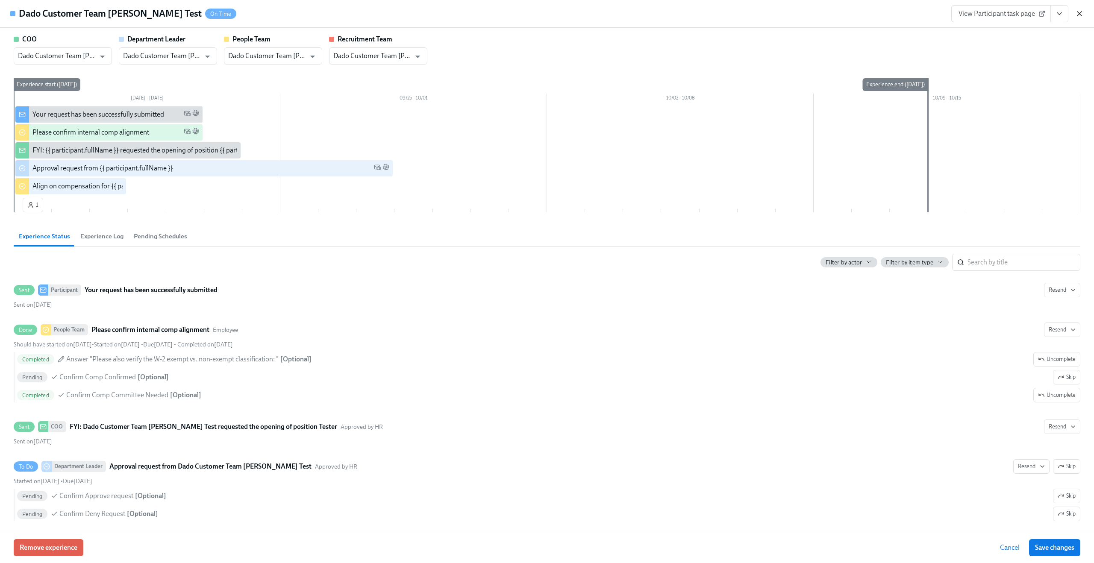
click at [1076, 13] on icon "button" at bounding box center [1079, 13] width 9 height 9
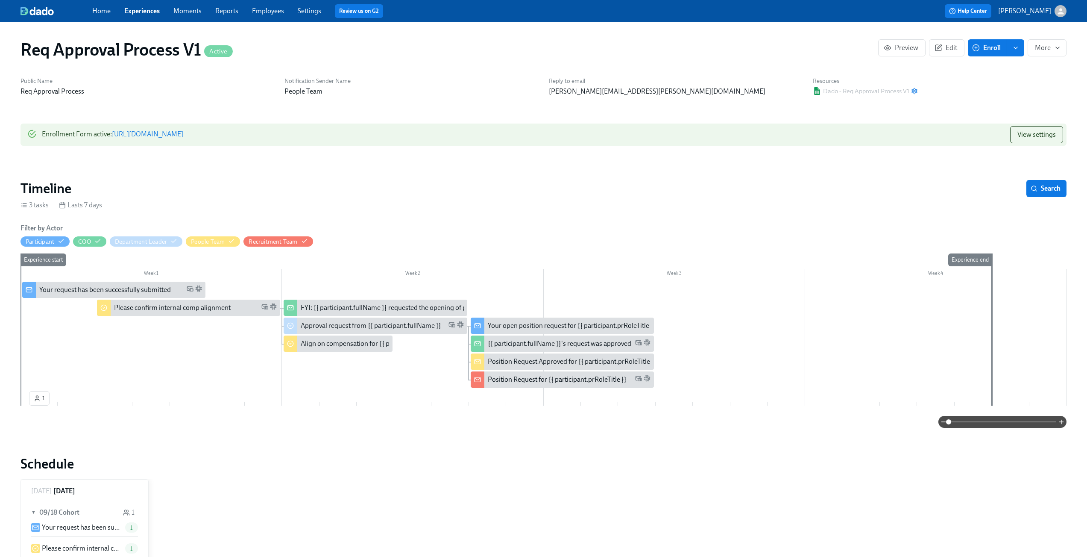
click at [357, 304] on div "FYI: {{ participant.fullName }} requested the opening of position {{ participan…" at bounding box center [433, 307] width 265 height 9
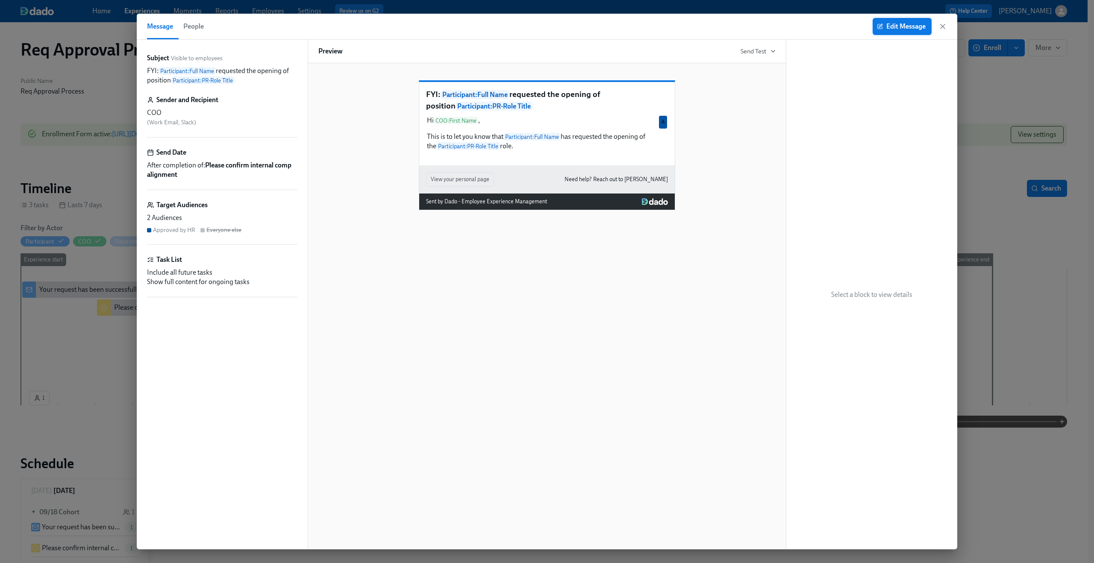
click at [922, 27] on span "Edit Message" at bounding box center [901, 26] width 47 height 9
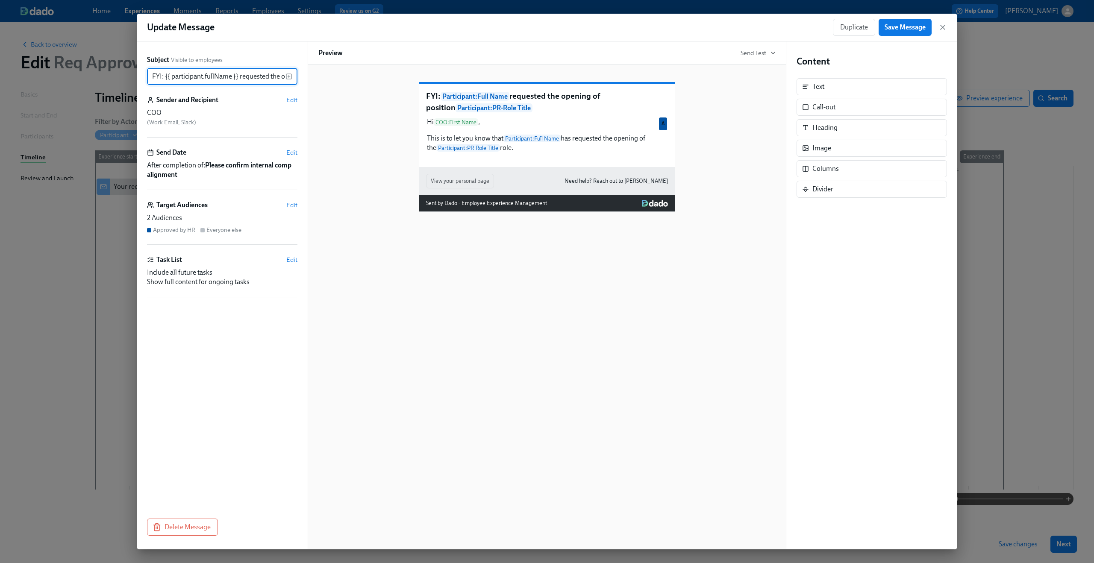
scroll to position [0, 132]
click at [283, 205] on div "Target Audiences Edit" at bounding box center [222, 204] width 150 height 9
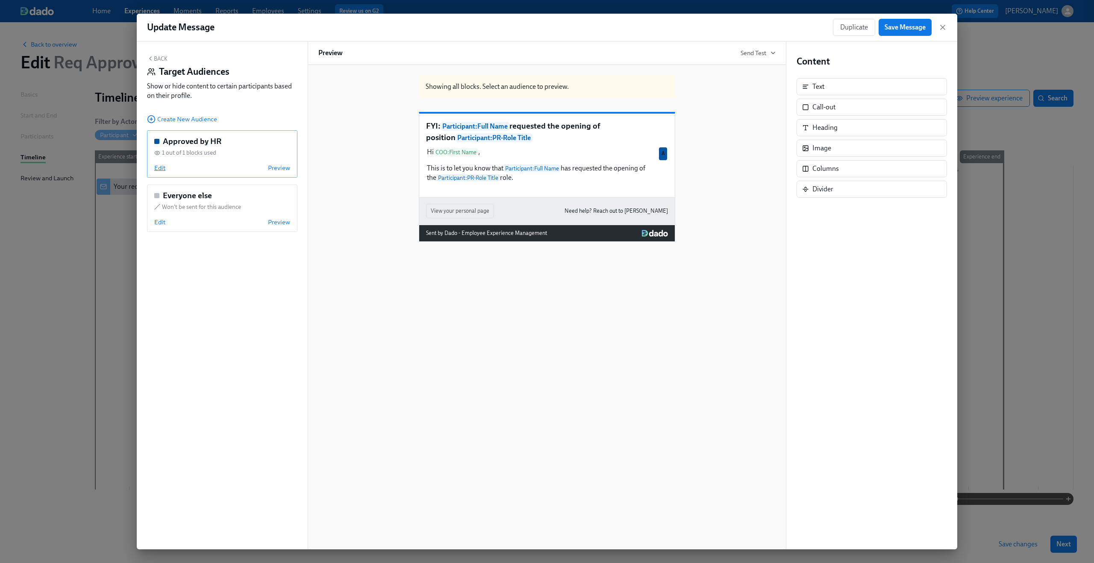
click at [165, 172] on span "Edit" at bounding box center [159, 168] width 11 height 9
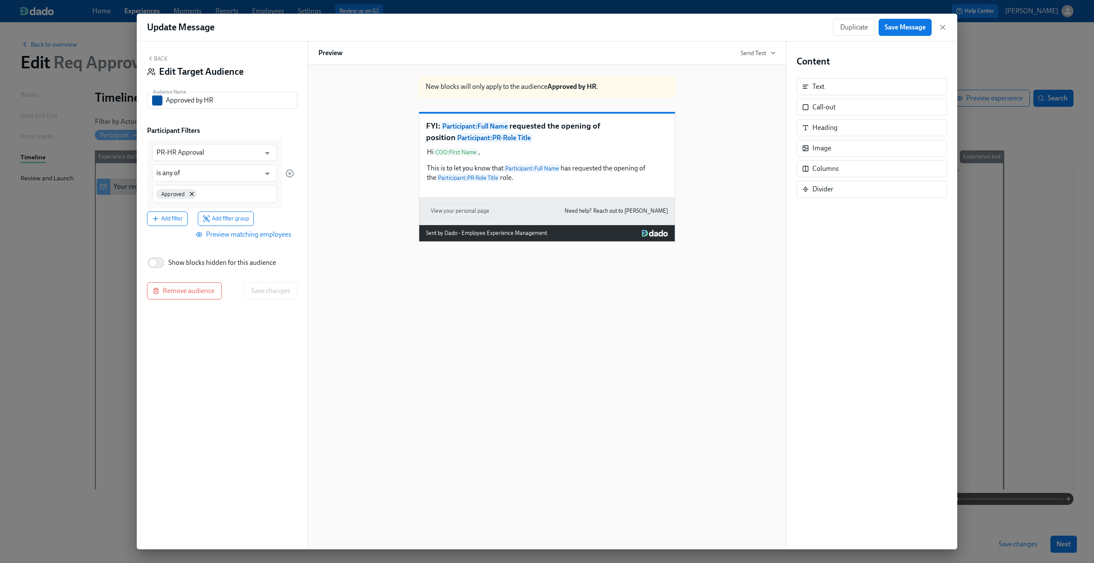
click at [526, 312] on div "New blocks will only apply to the audience Approved by HR . FYI: Participant : …" at bounding box center [547, 307] width 478 height 484
click at [540, 171] on div "Hi COO : First Name , This is to let you know that Participant : Full Name has …" at bounding box center [547, 165] width 242 height 37
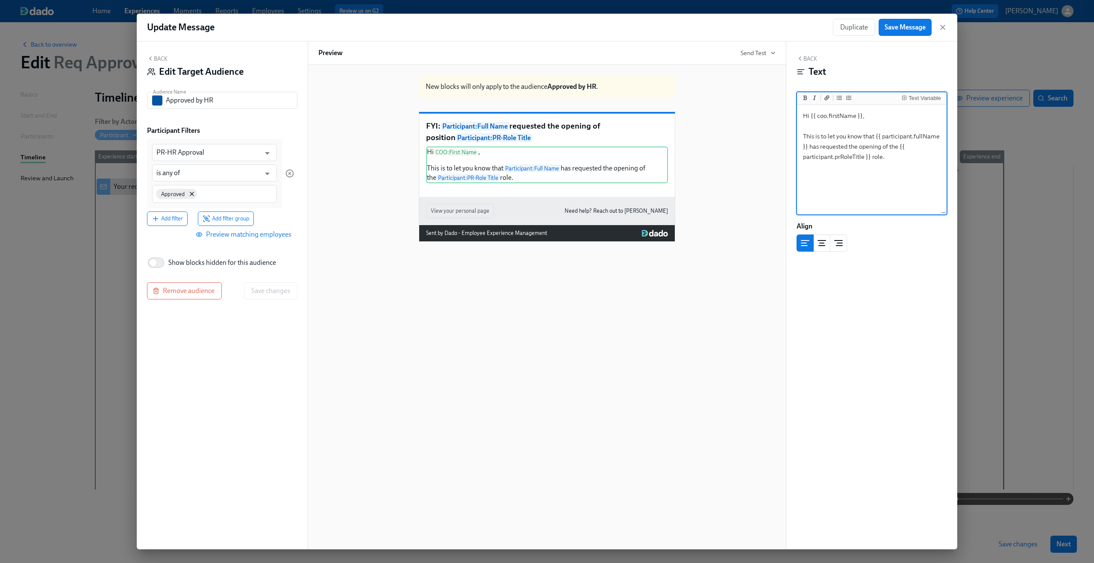
click at [156, 61] on button "Back" at bounding box center [157, 58] width 21 height 7
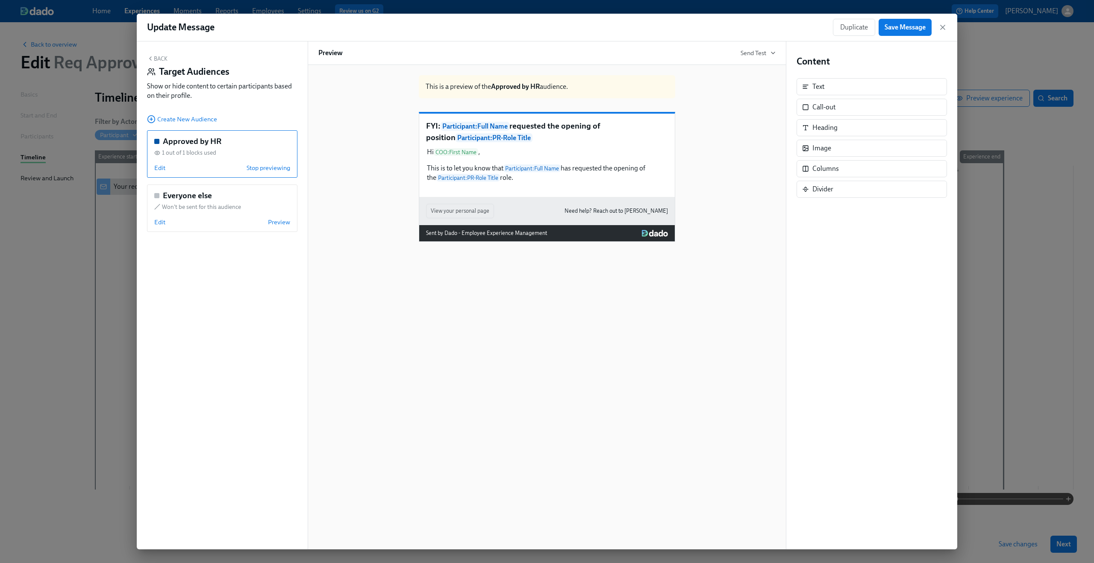
click at [160, 58] on button "Back" at bounding box center [157, 58] width 21 height 7
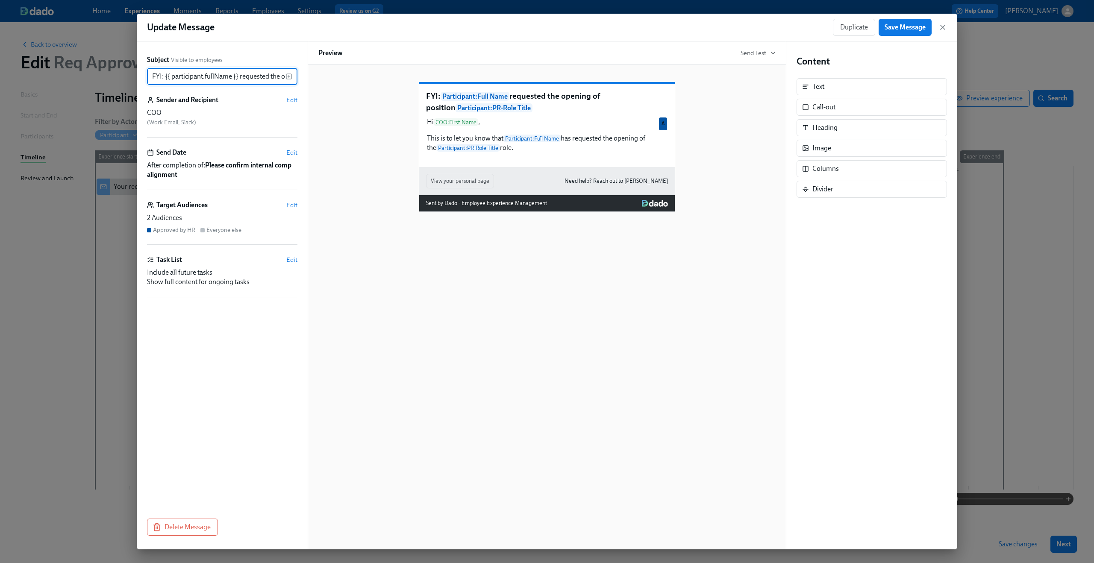
scroll to position [0, 132]
click at [571, 142] on div "Hi COO : First Name , This is to let you know that Participant : Full Name has …" at bounding box center [547, 135] width 242 height 37
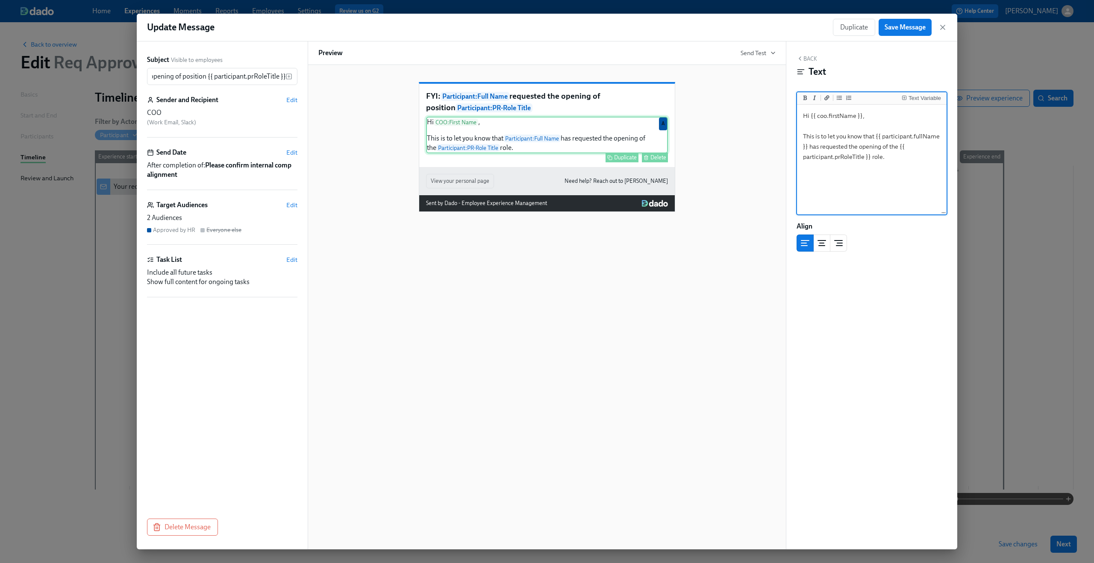
scroll to position [0, 0]
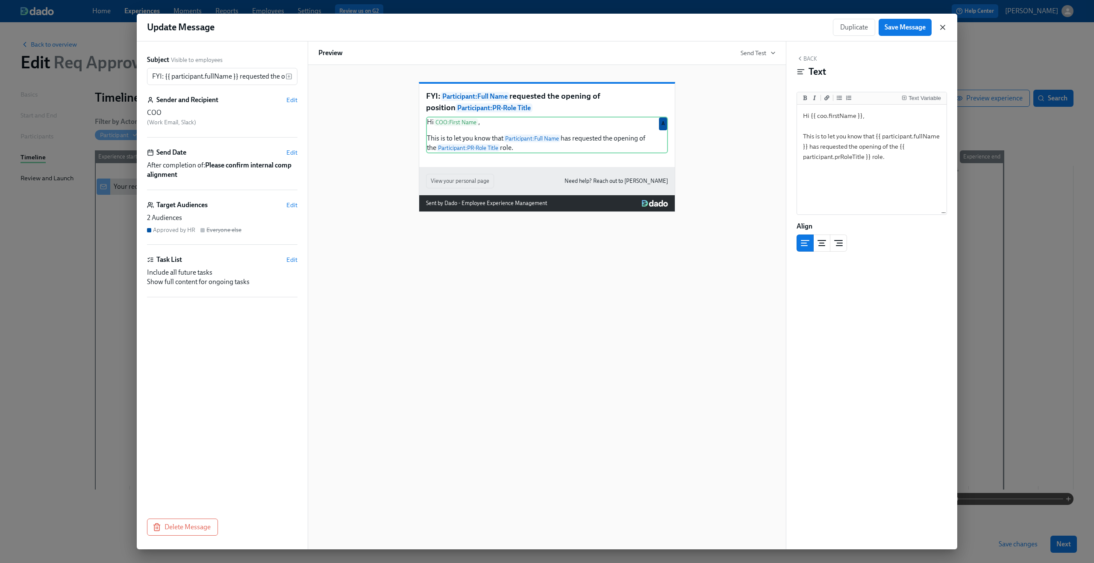
click at [945, 28] on icon "button" at bounding box center [942, 27] width 9 height 9
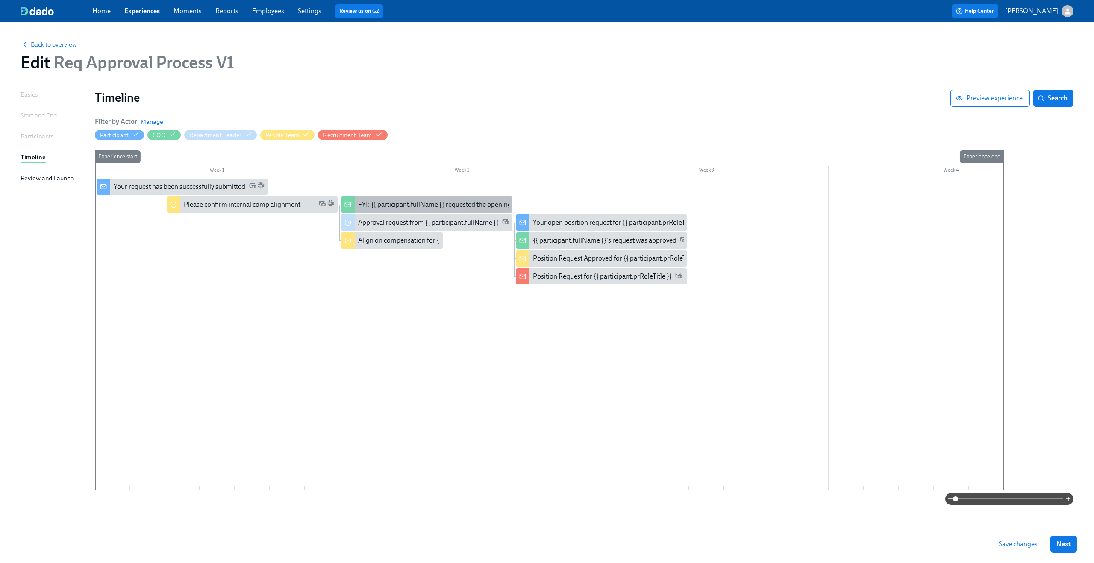
click at [361, 211] on div "FYI: {{ participant.fullName }} requested the opening of position {{ participan…" at bounding box center [426, 205] width 171 height 16
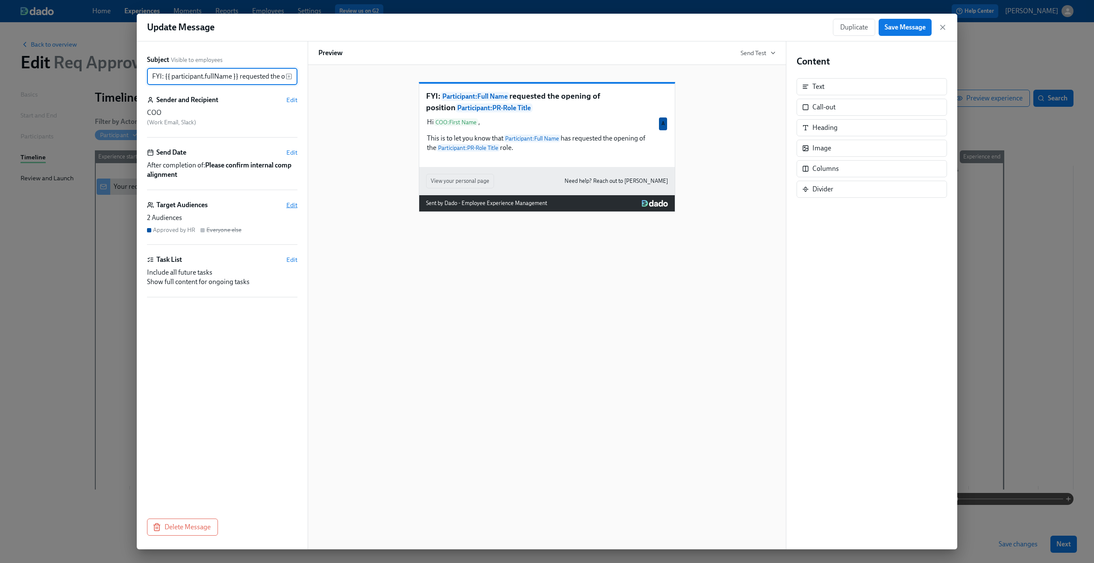
click at [291, 203] on span "Edit" at bounding box center [291, 205] width 11 height 9
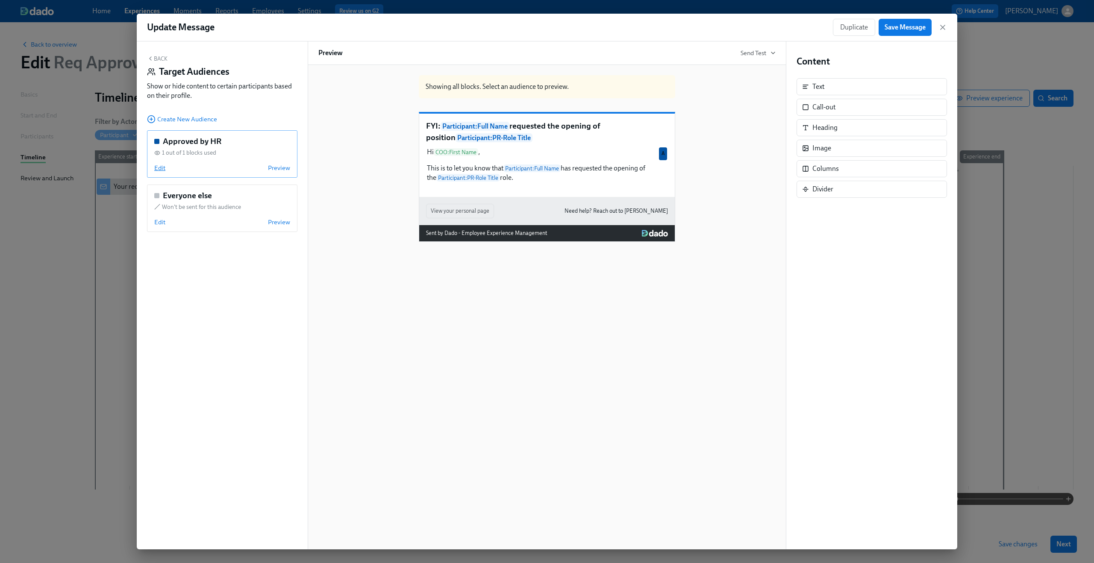
click at [159, 164] on span "Edit" at bounding box center [159, 168] width 11 height 9
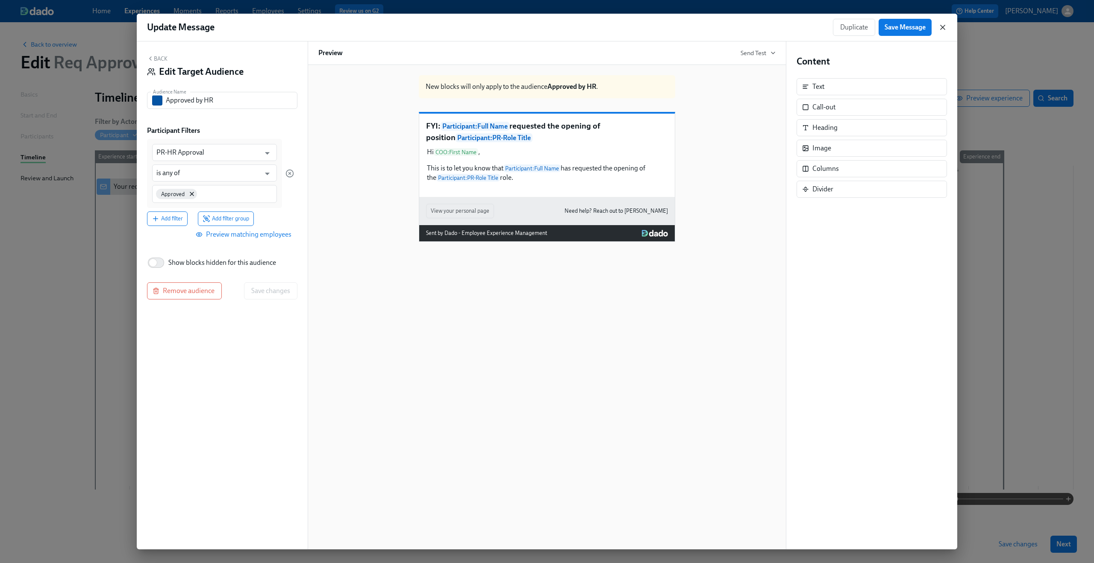
click at [941, 25] on icon "button" at bounding box center [942, 27] width 9 height 9
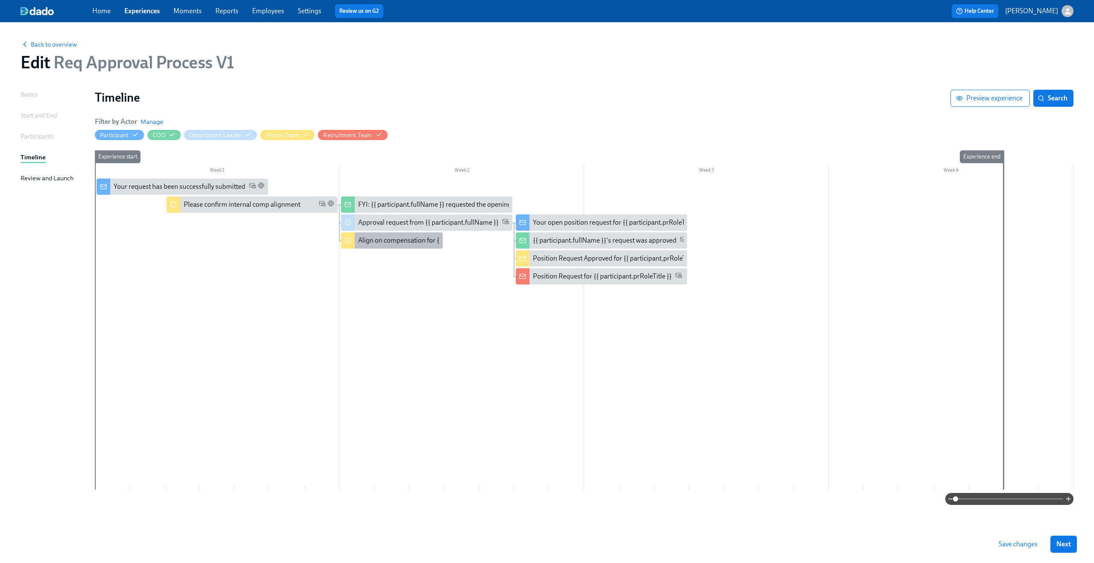
click at [399, 243] on div "Align on compensation for {{ participant.prRoleTitle }}" at bounding box center [436, 240] width 157 height 9
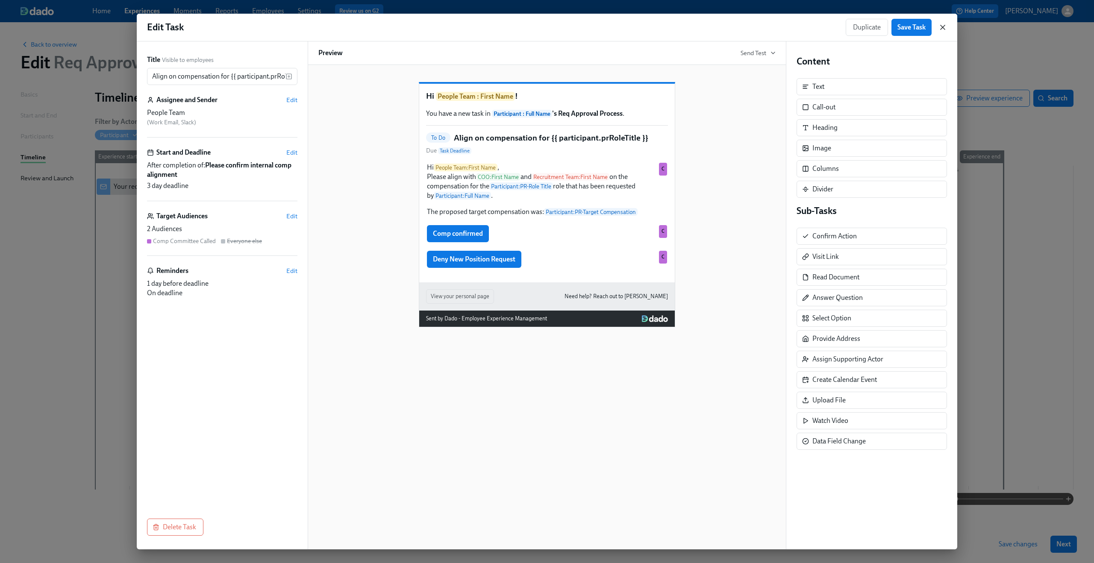
click at [941, 29] on icon "button" at bounding box center [942, 27] width 4 height 4
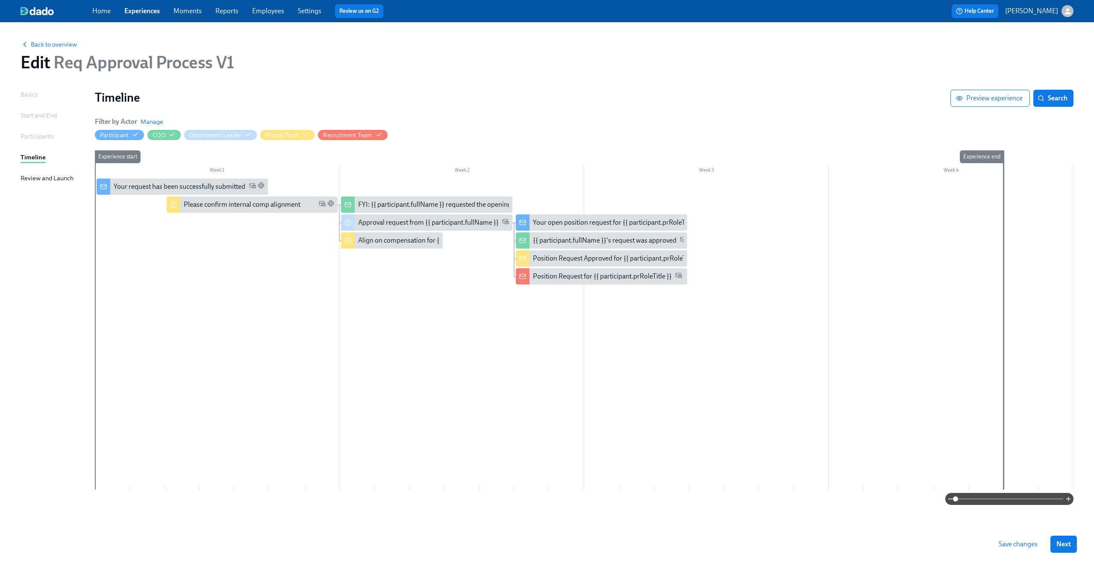
click at [212, 398] on div at bounding box center [584, 334] width 978 height 311
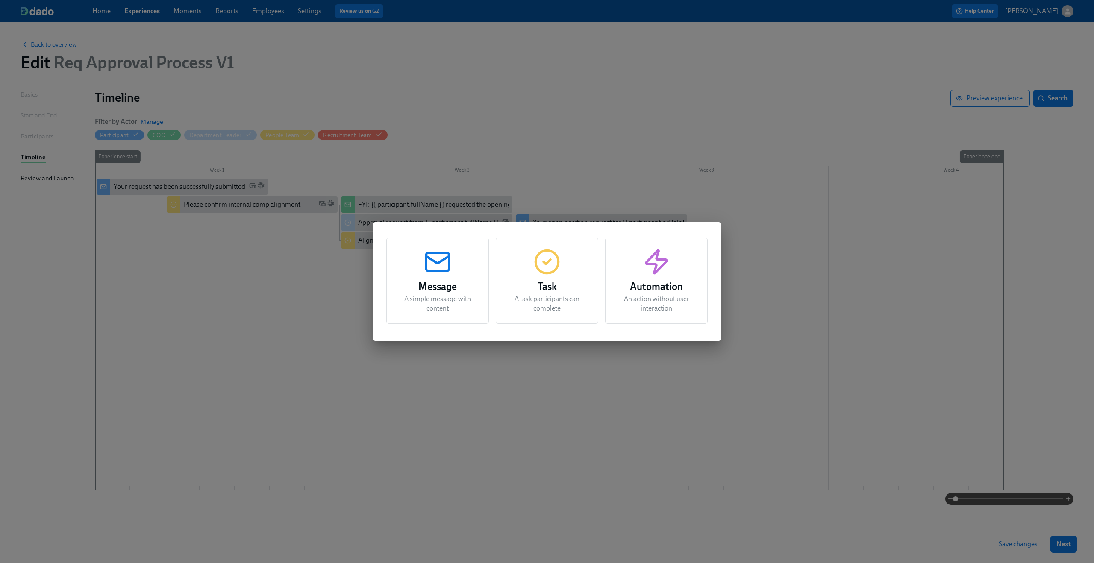
click at [237, 381] on div "Message A simple message with content Task A task participants can complete Aut…" at bounding box center [547, 281] width 1094 height 563
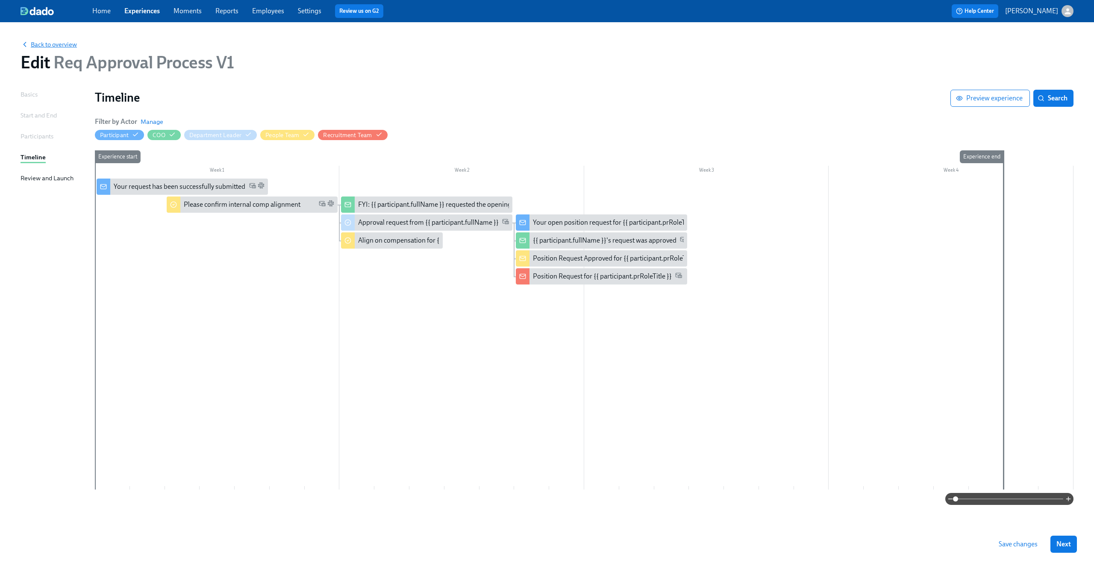
click at [61, 47] on span "Back to overview" at bounding box center [49, 44] width 56 height 9
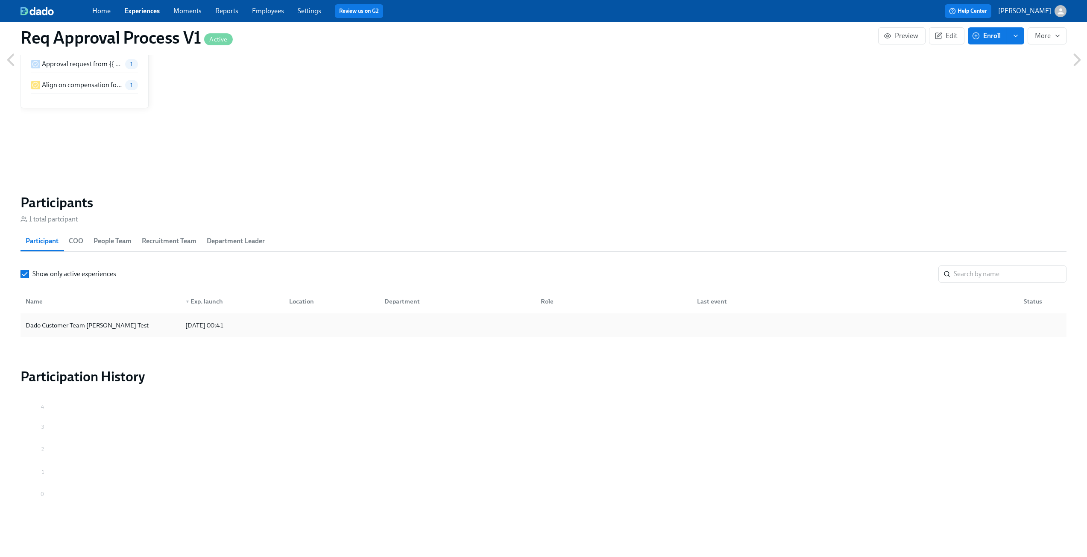
click at [119, 324] on div "Dado Customer Team [PERSON_NAME] Test" at bounding box center [87, 325] width 130 height 10
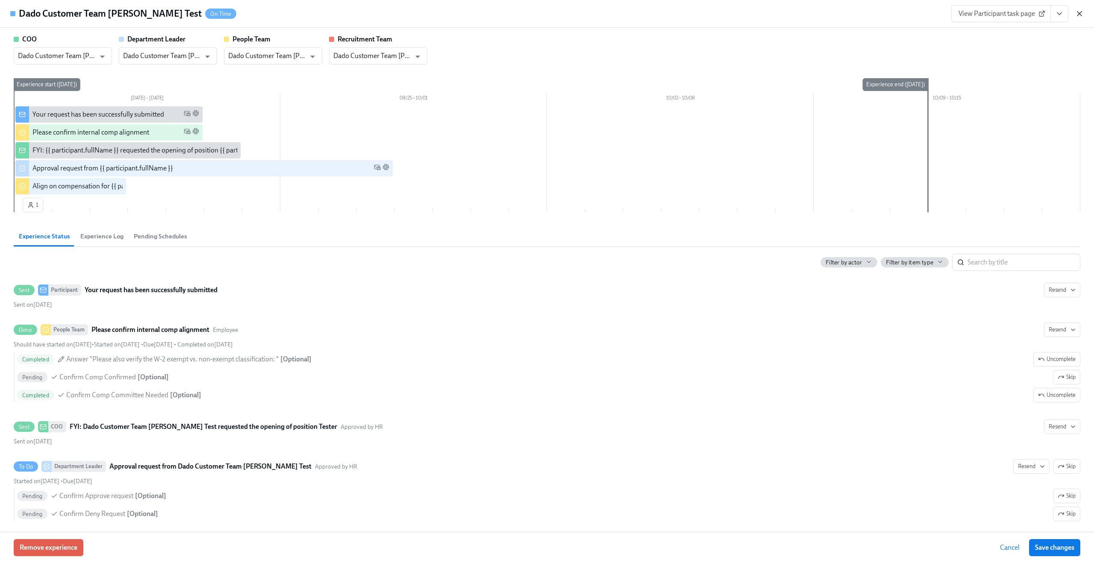
click at [1078, 15] on icon "button" at bounding box center [1079, 14] width 4 height 4
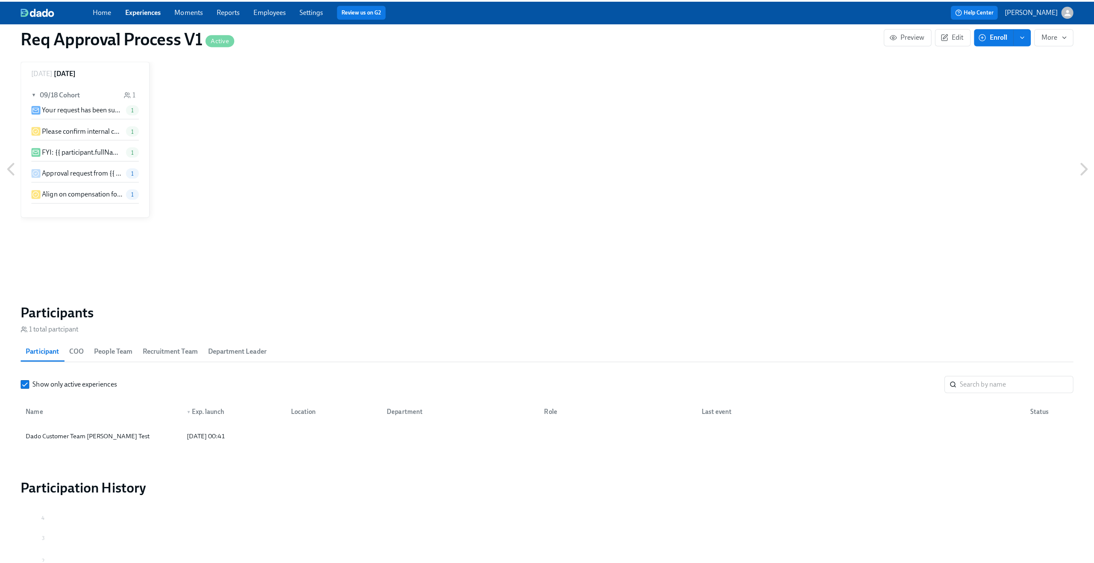
scroll to position [483, 0]
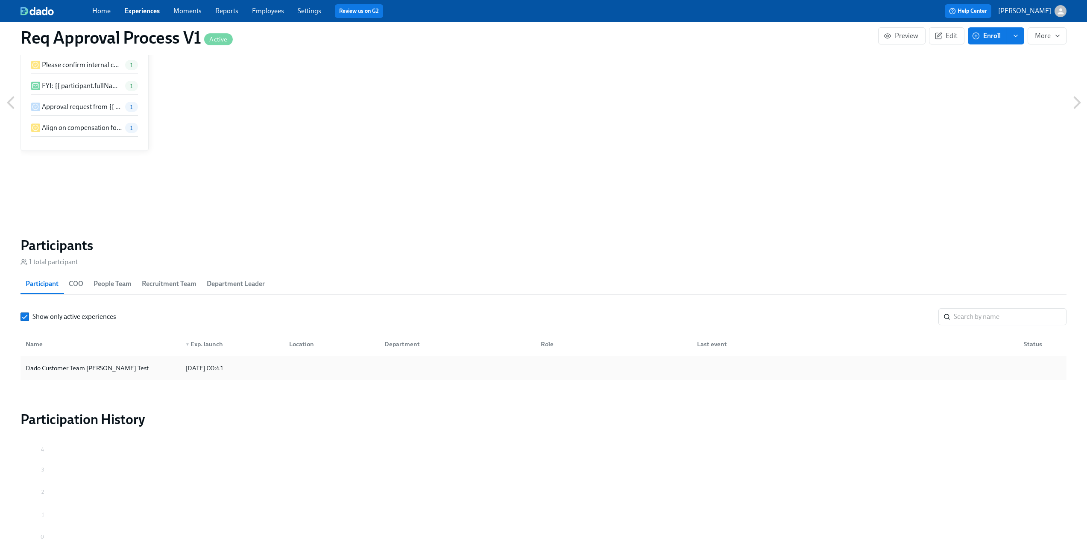
click at [168, 366] on div "Dado Customer Team [PERSON_NAME] Test" at bounding box center [100, 367] width 156 height 17
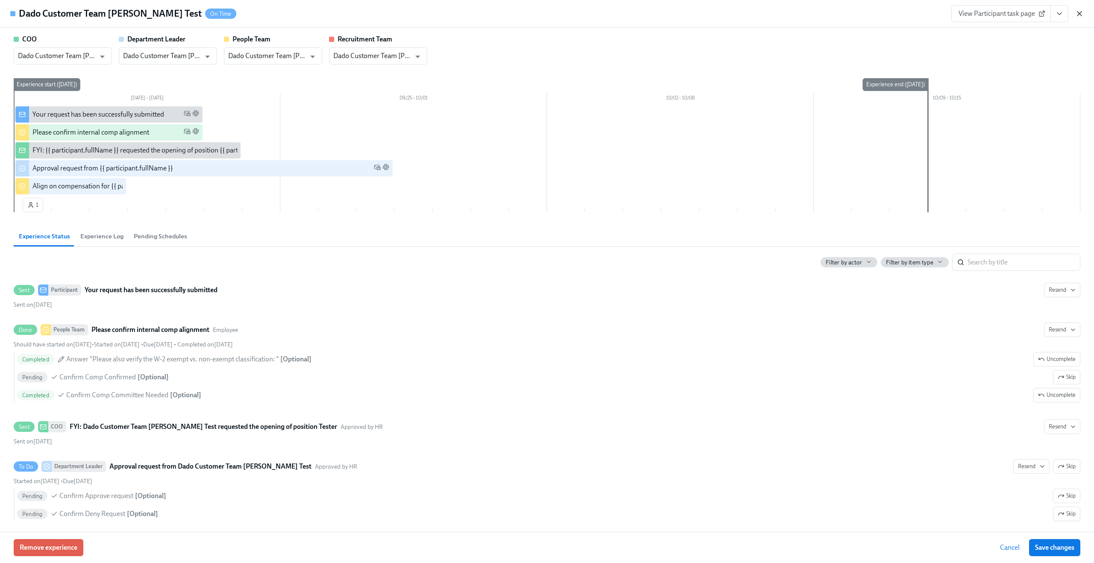
click at [1081, 13] on icon "button" at bounding box center [1079, 13] width 9 height 9
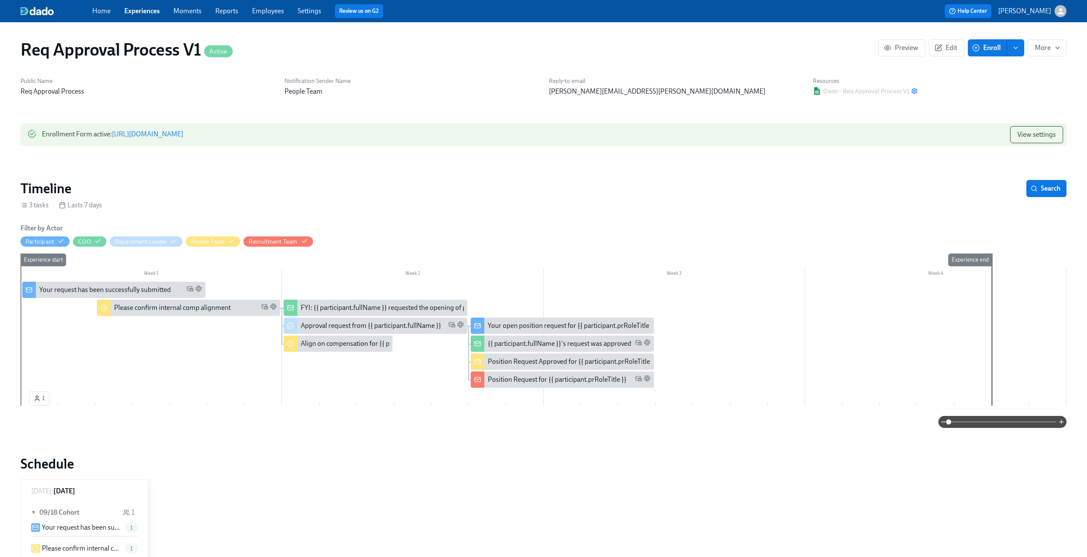
click at [311, 307] on div "FYI: {{ participant.fullName }} requested the opening of position {{ participan…" at bounding box center [433, 307] width 265 height 9
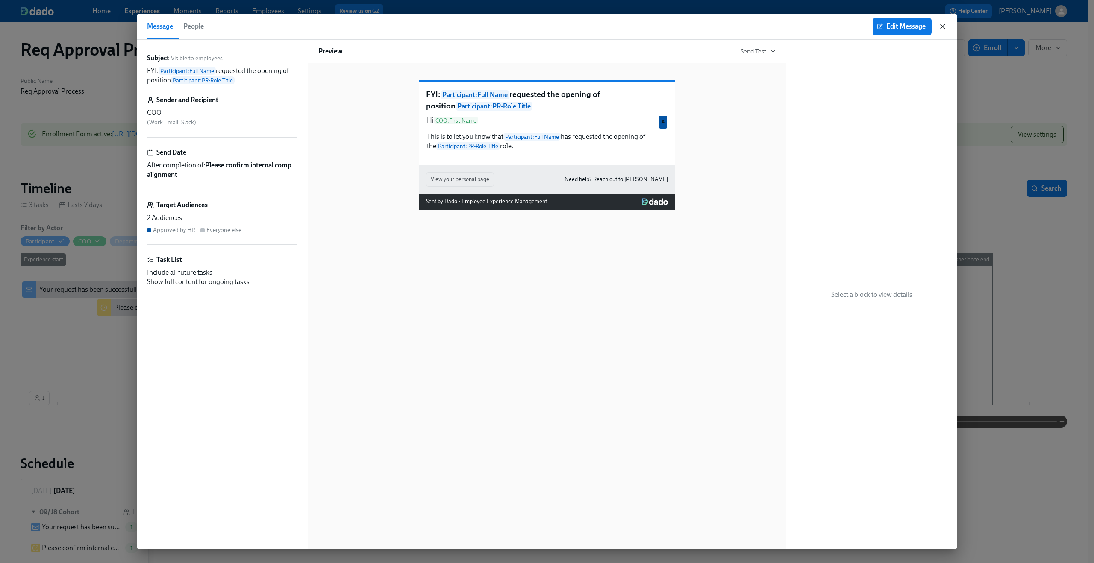
click at [941, 26] on icon "button" at bounding box center [942, 26] width 9 height 9
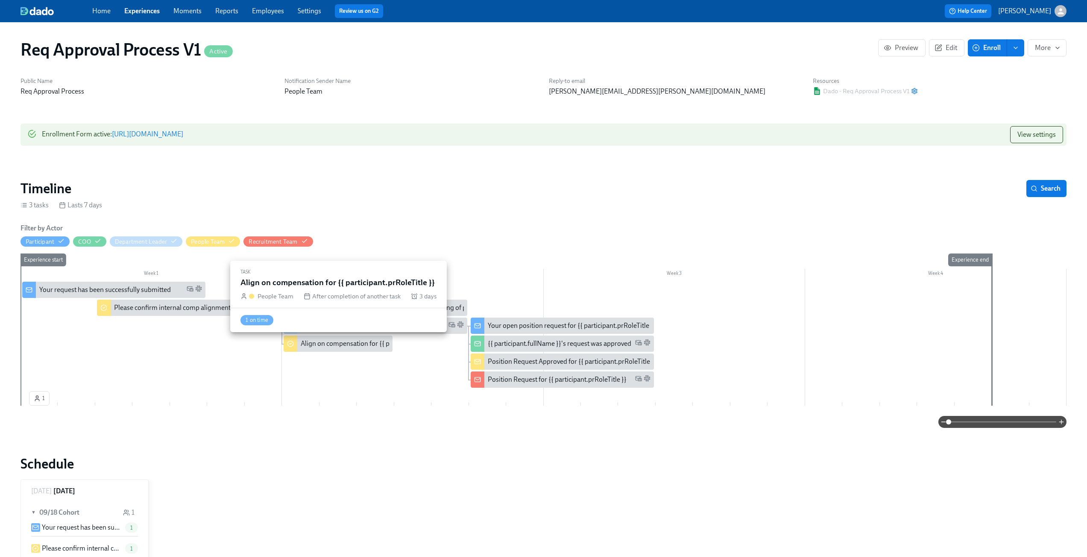
click at [325, 346] on div "Align on compensation for {{ participant.prRoleTitle }}" at bounding box center [379, 343] width 157 height 9
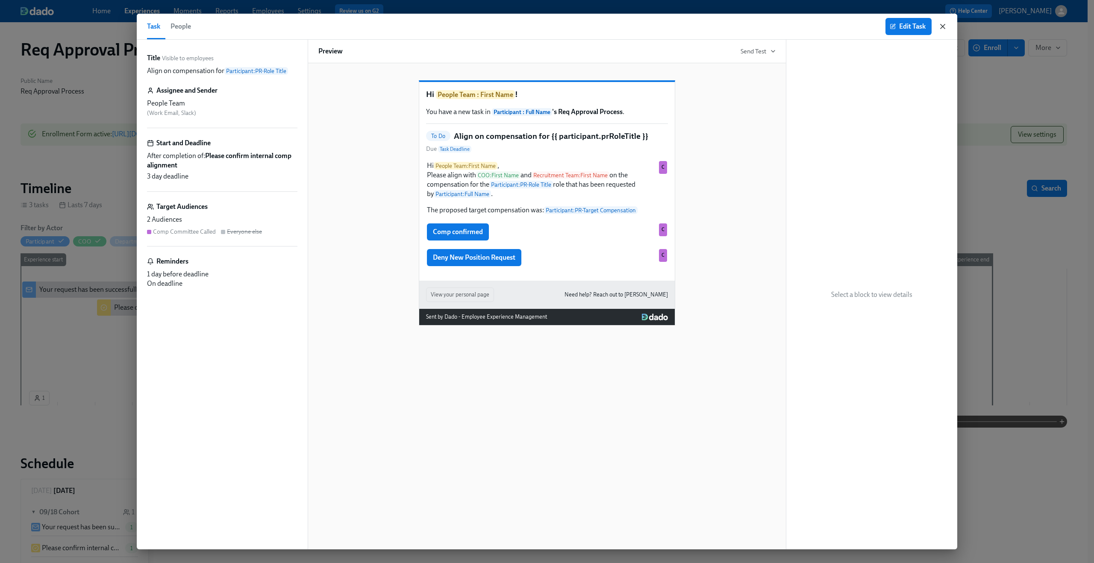
click at [944, 27] on icon "button" at bounding box center [942, 26] width 9 height 9
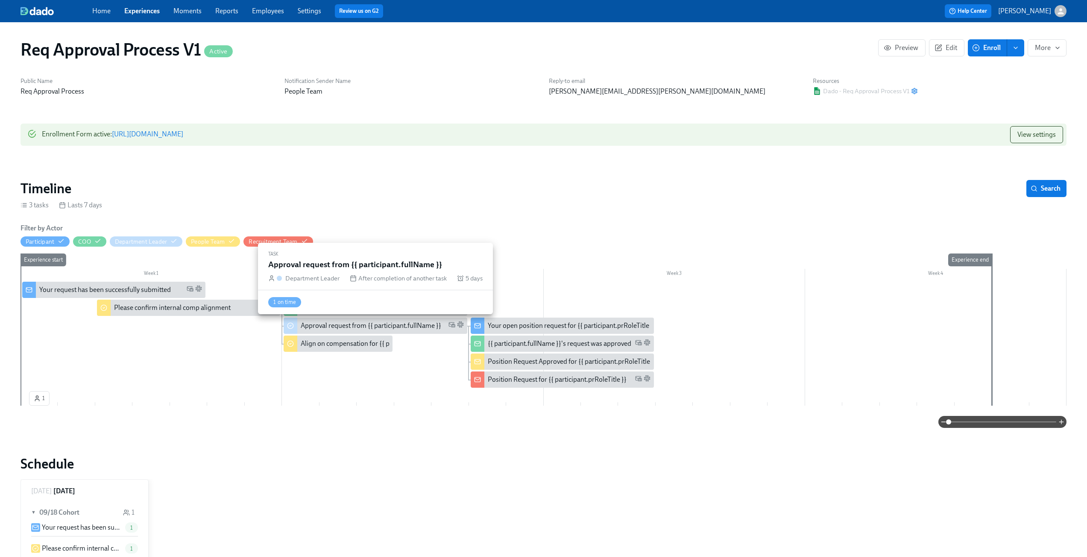
click at [320, 326] on div "Approval request from {{ participant.fullName }}" at bounding box center [371, 325] width 141 height 9
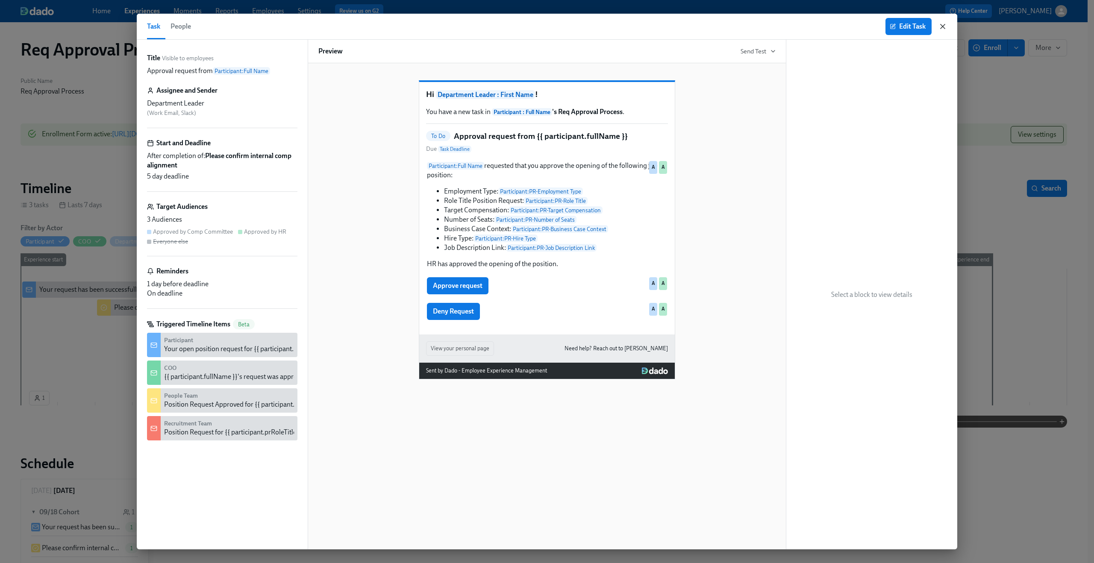
click at [939, 24] on icon "button" at bounding box center [942, 26] width 9 height 9
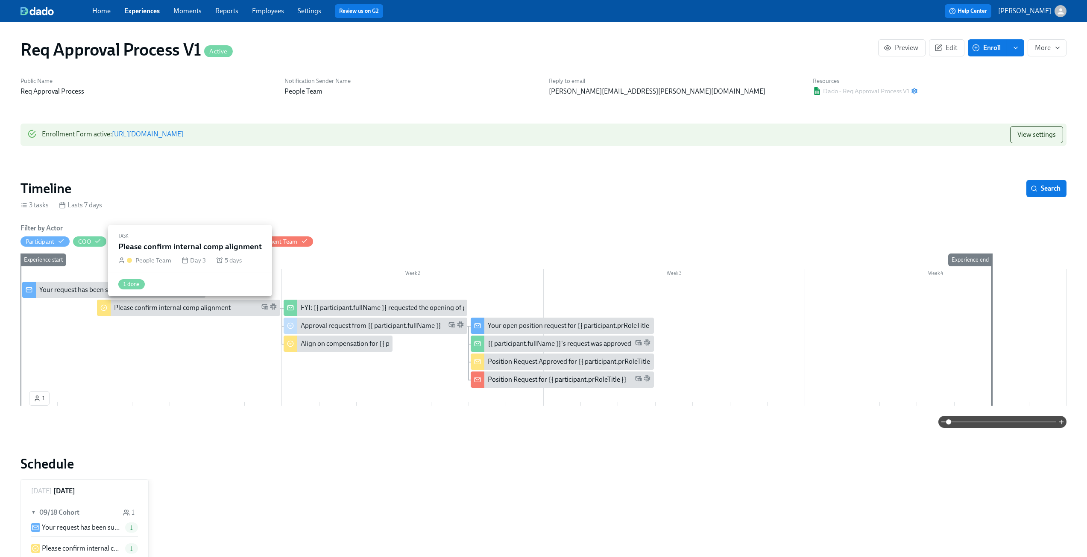
click at [163, 313] on div "Please confirm internal comp alignment" at bounding box center [188, 307] width 183 height 16
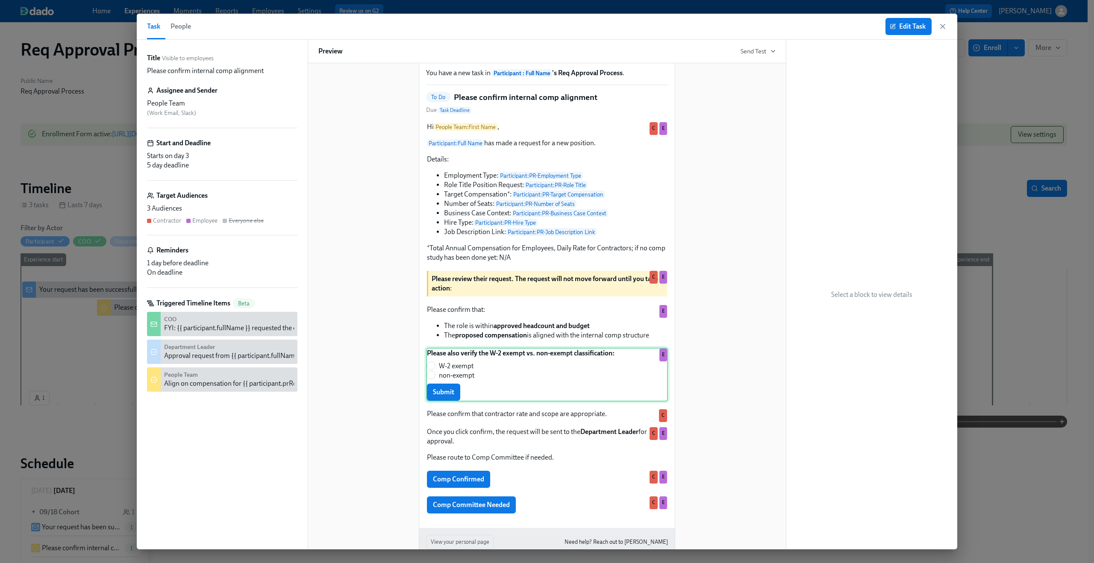
scroll to position [82, 0]
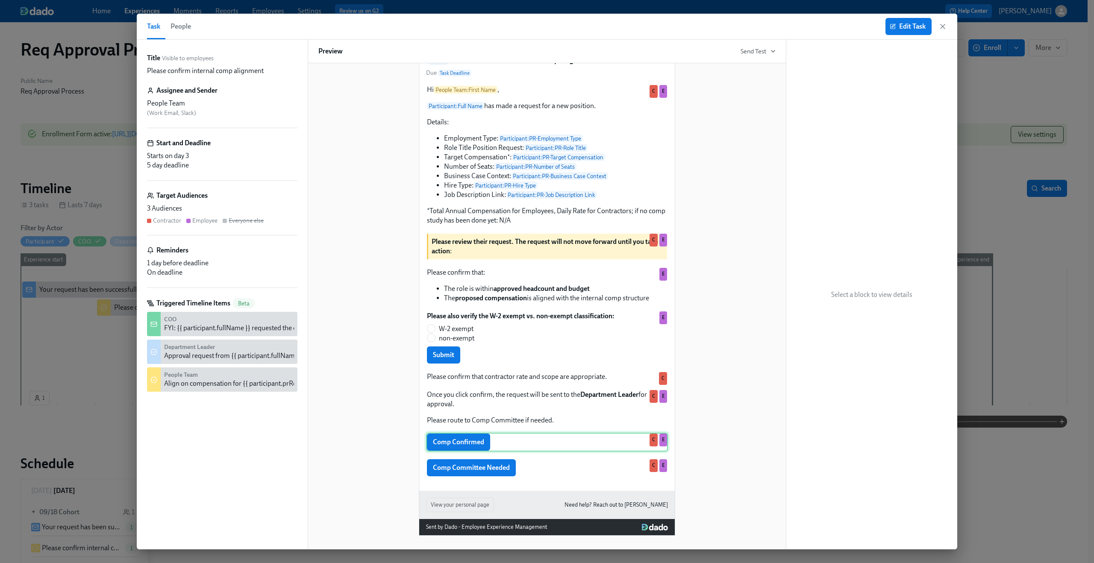
click at [525, 447] on div "Comp Confirmed C E" at bounding box center [547, 442] width 242 height 19
click at [483, 452] on div "Comp Confirmed C E" at bounding box center [547, 442] width 242 height 19
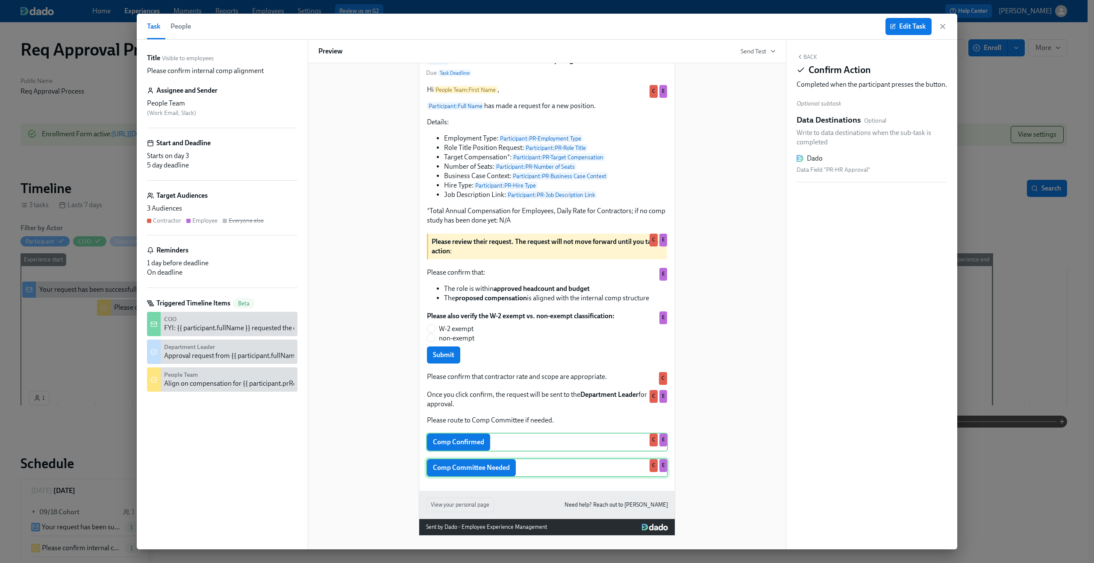
click at [470, 477] on div "Comp Committee Needed C E" at bounding box center [547, 467] width 242 height 19
click at [455, 450] on div "Comp Confirmed C E" at bounding box center [547, 442] width 242 height 19
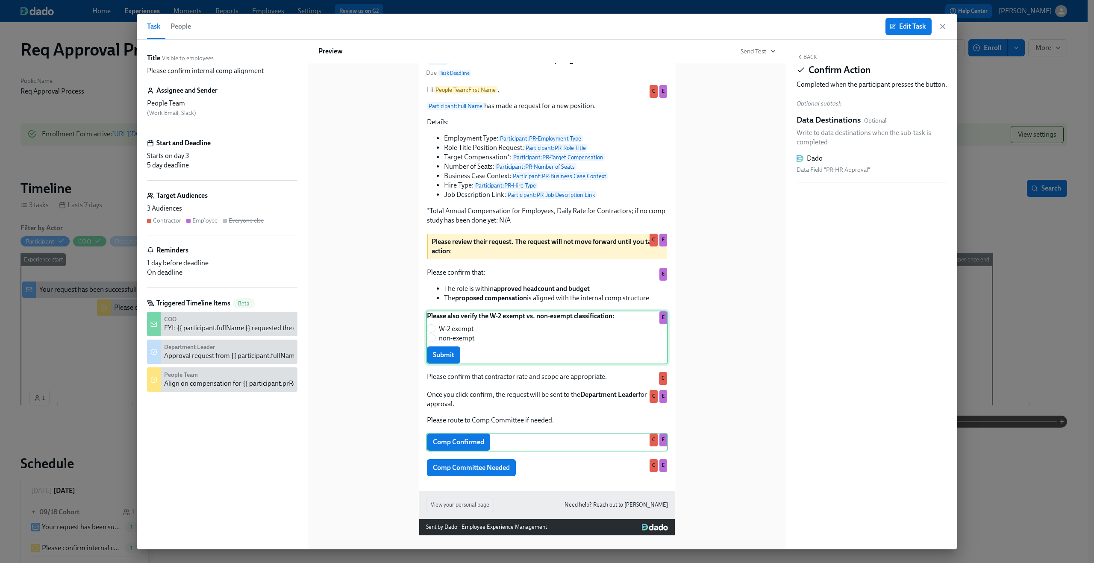
click at [453, 361] on div "Please also verify the W-2 exempt vs. non-exempt classification: W-2 exempt non…" at bounding box center [547, 338] width 242 height 54
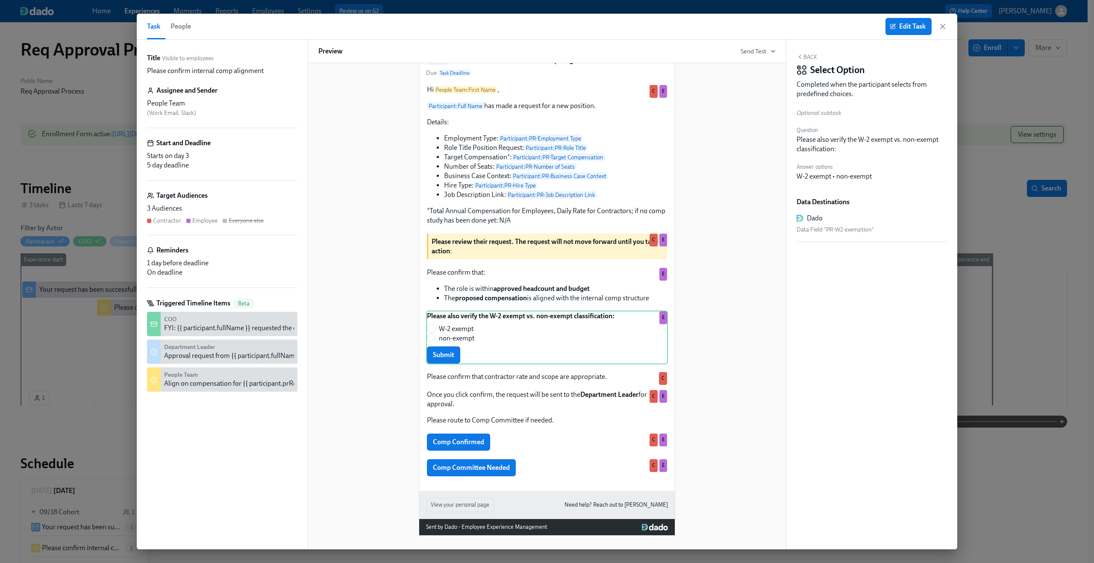
click at [380, 374] on div "Hi People Team : First Name ! You have a new task in Participant : Full Name 's…" at bounding box center [546, 263] width 457 height 545
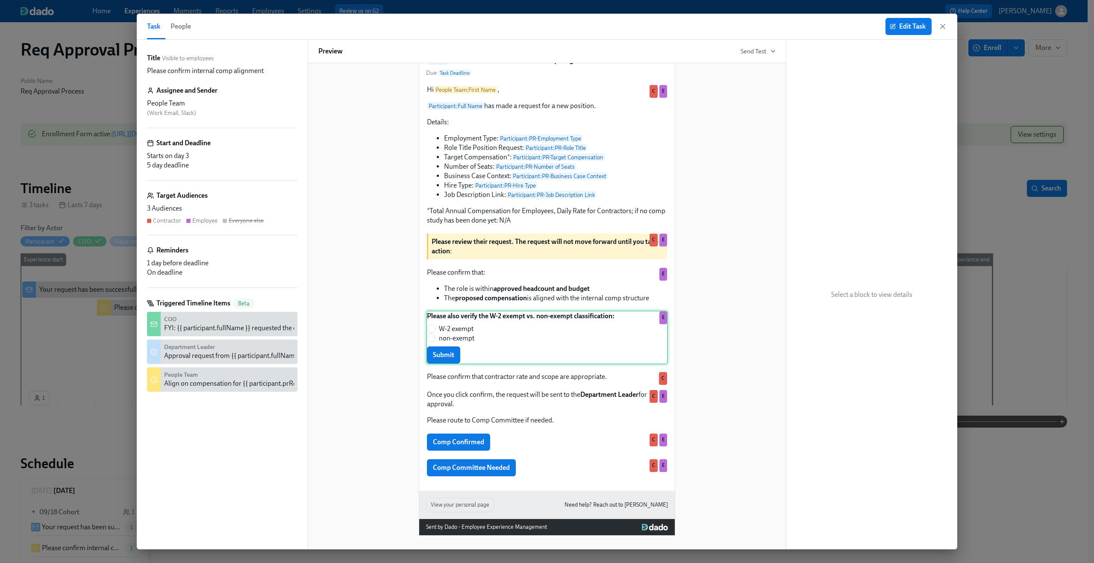
click at [513, 351] on div "Please also verify the W-2 exempt vs. non-exempt classification: W-2 exempt non…" at bounding box center [547, 338] width 242 height 54
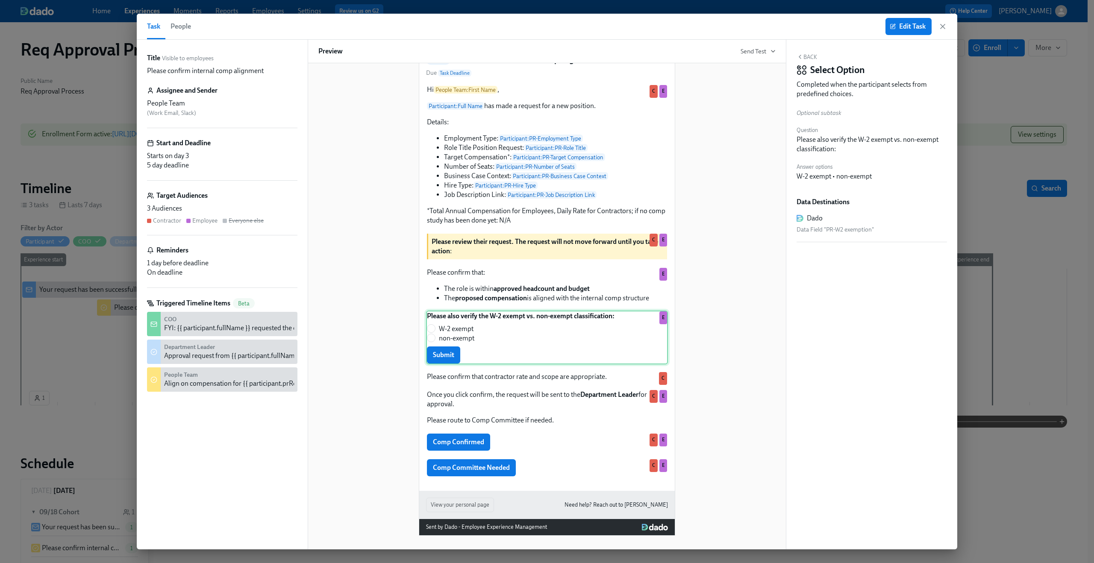
scroll to position [77, 0]
click at [333, 176] on div "Hi People Team : First Name ! You have a new task in Participant : Full Name 's…" at bounding box center [546, 263] width 457 height 545
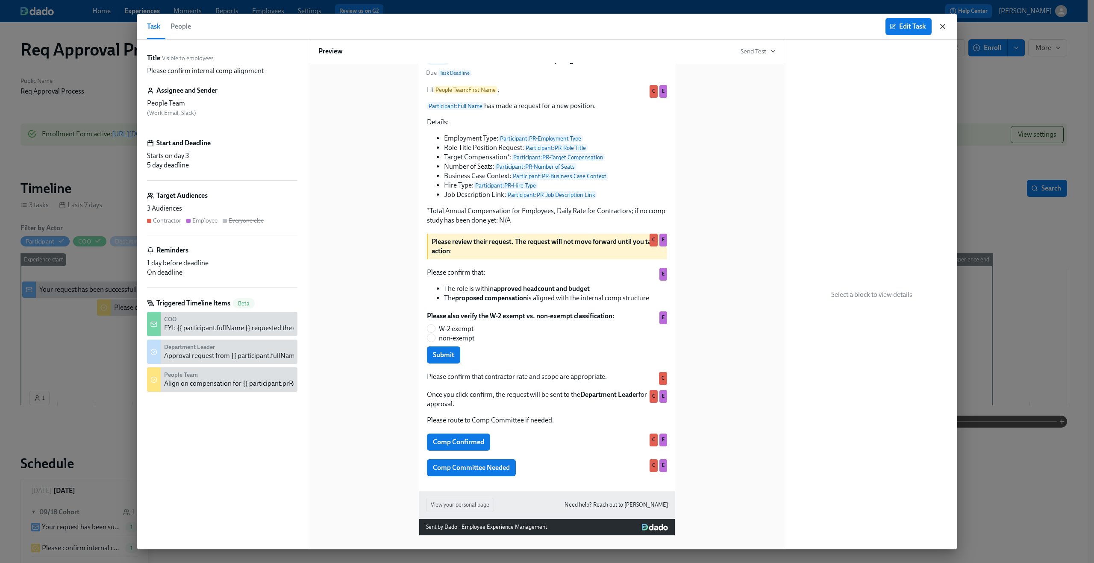
click at [940, 26] on icon "button" at bounding box center [942, 26] width 9 height 9
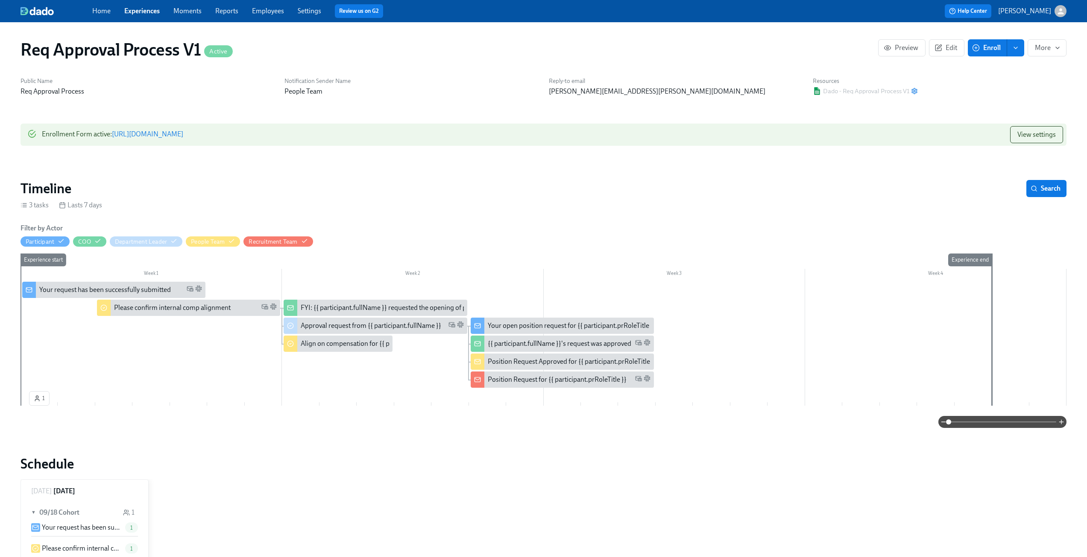
click at [358, 306] on div "FYI: {{ participant.fullName }} requested the opening of position {{ participan…" at bounding box center [433, 307] width 265 height 9
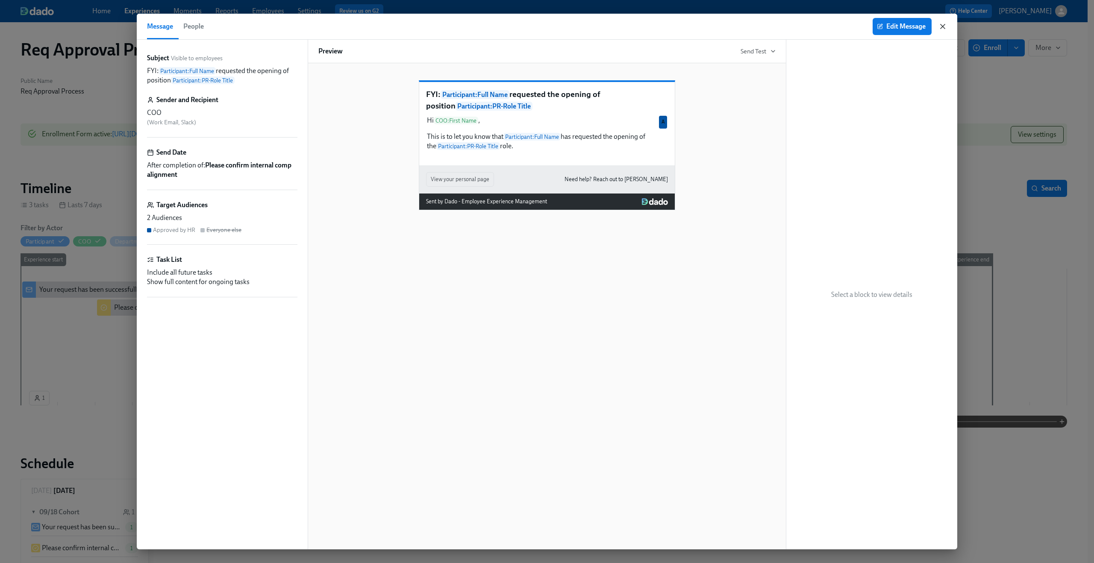
click at [940, 23] on icon "button" at bounding box center [942, 26] width 9 height 9
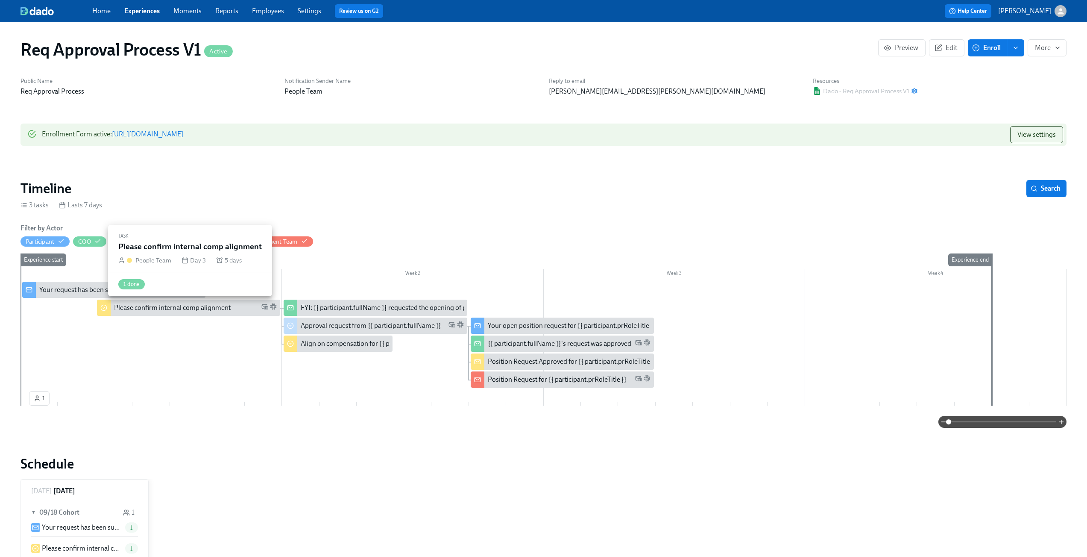
click at [185, 299] on div "Please confirm internal comp alignment" at bounding box center [188, 307] width 183 height 16
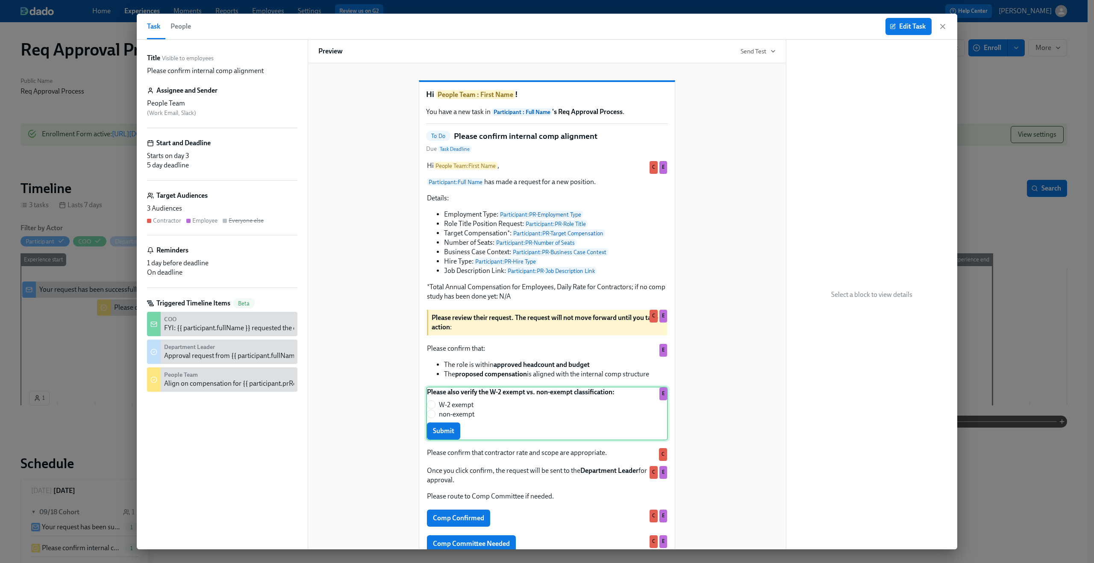
click at [538, 424] on div "Please also verify the W-2 exempt vs. non-exempt classification: W-2 exempt non…" at bounding box center [547, 414] width 242 height 54
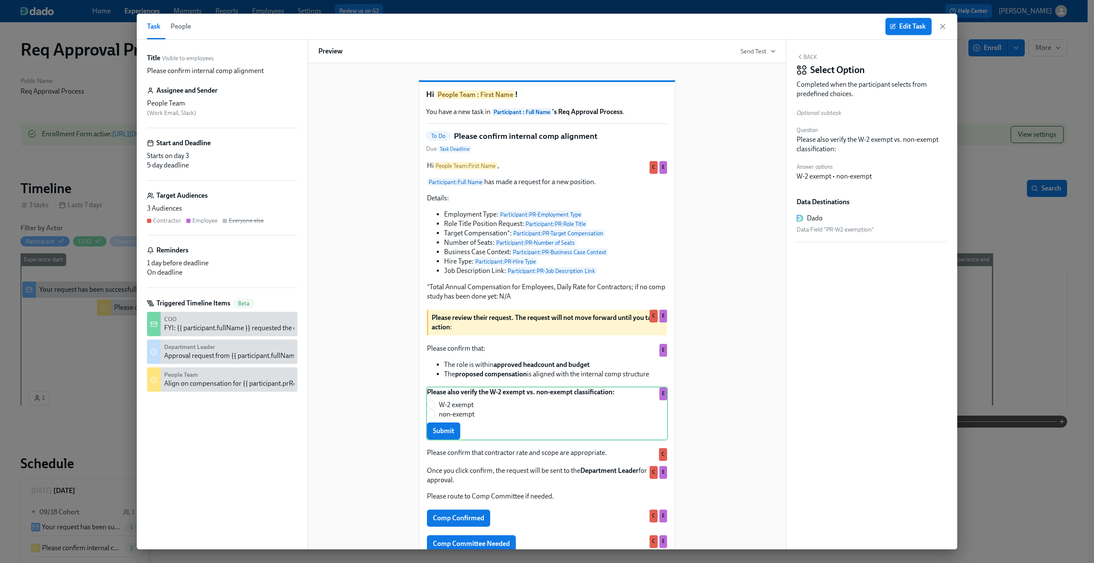
click at [913, 19] on button "Edit Task" at bounding box center [908, 26] width 46 height 17
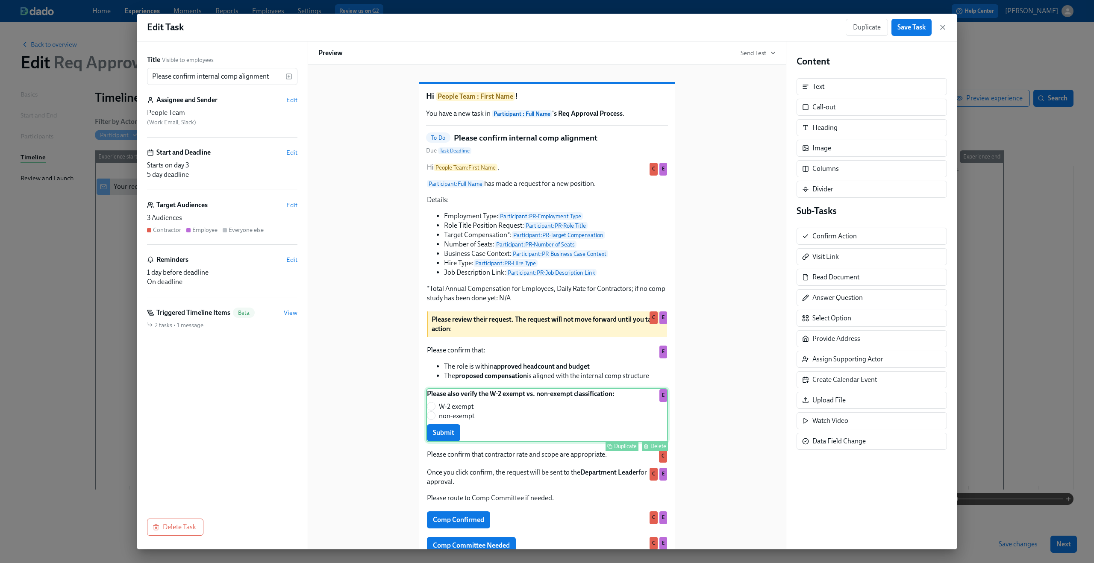
click at [518, 442] on div "Please also verify the W-2 exempt vs. non-exempt classification: W-2 exempt non…" at bounding box center [547, 415] width 242 height 54
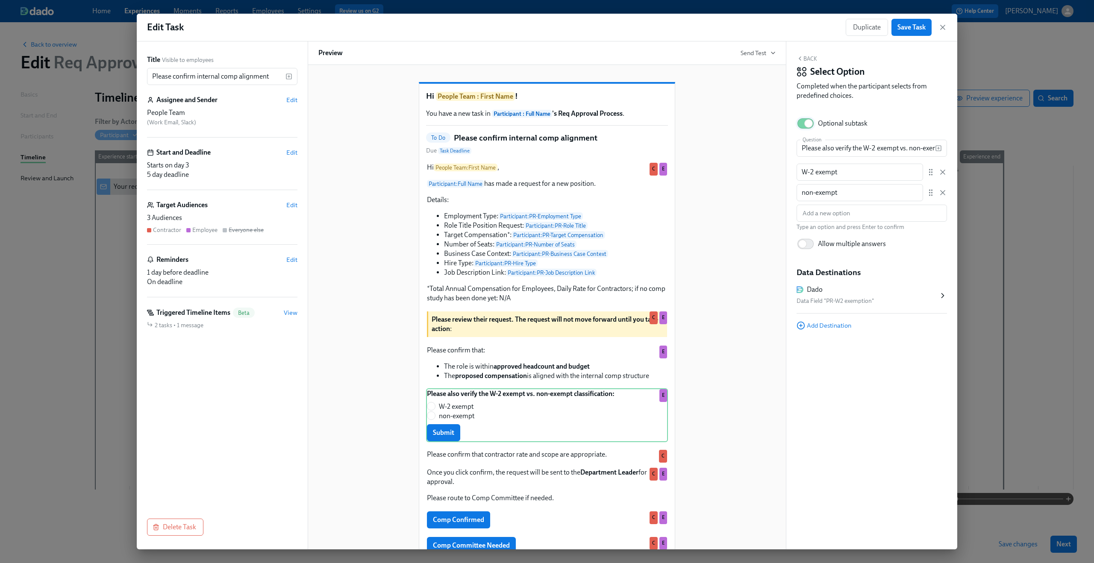
click at [805, 122] on input "Optional subtask" at bounding box center [808, 123] width 56 height 19
checkbox input "false"
click at [916, 31] on span "Save Task" at bounding box center [911, 27] width 28 height 9
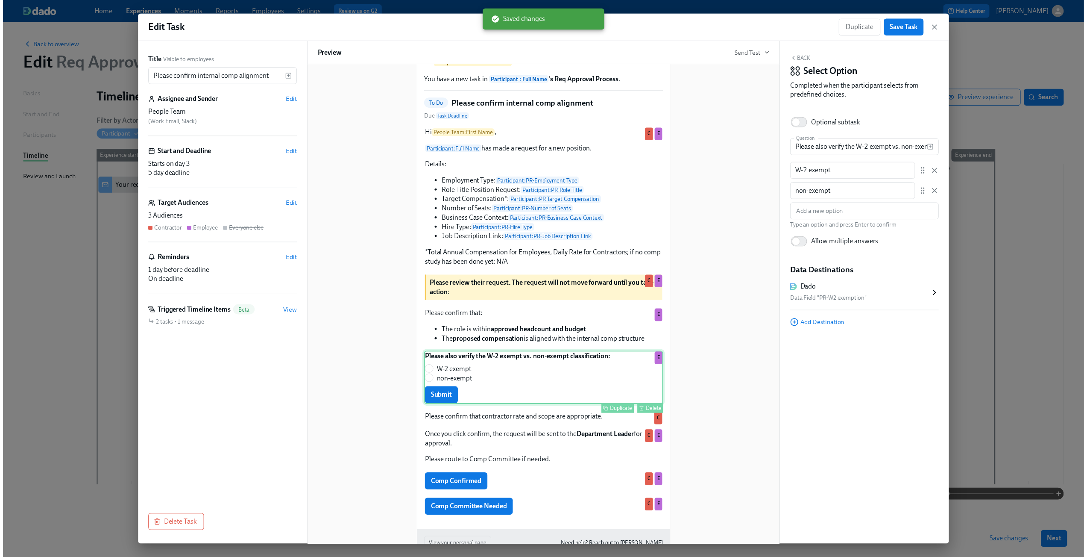
scroll to position [92, 0]
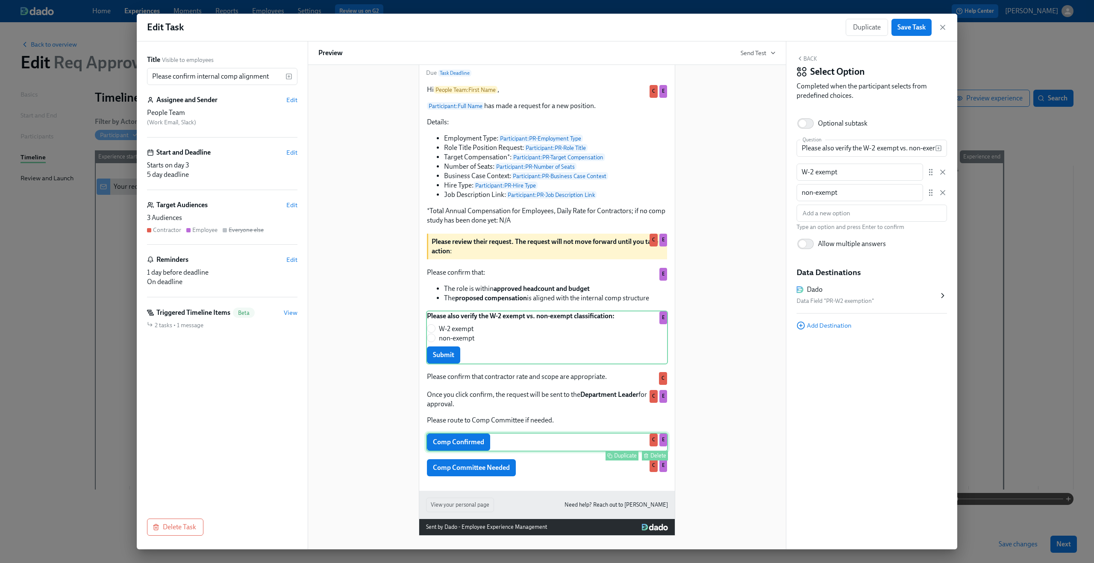
click at [490, 454] on div "Duplicate Delete" at bounding box center [548, 456] width 240 height 10
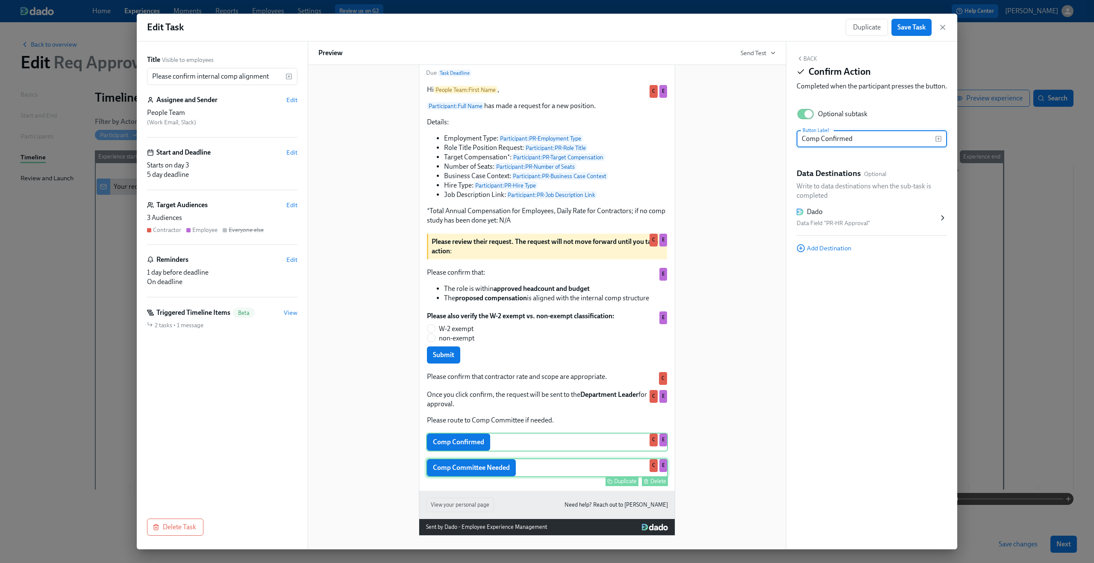
click at [490, 467] on div "Comp Committee Needed Duplicate Delete C E" at bounding box center [547, 467] width 242 height 19
click at [902, 29] on span "Save Task" at bounding box center [911, 27] width 28 height 9
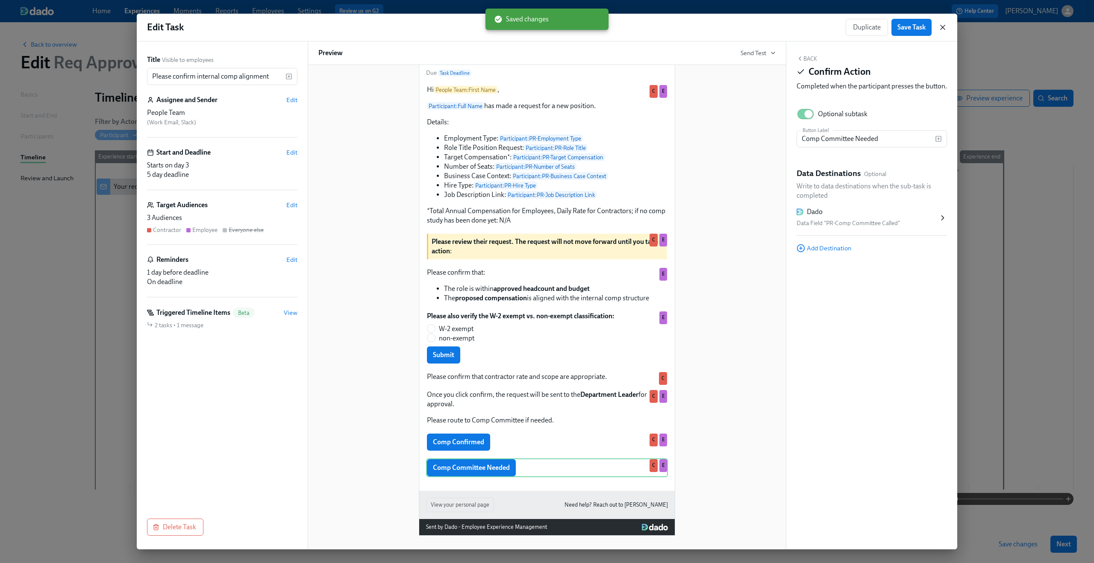
click at [938, 26] on icon "button" at bounding box center [942, 27] width 9 height 9
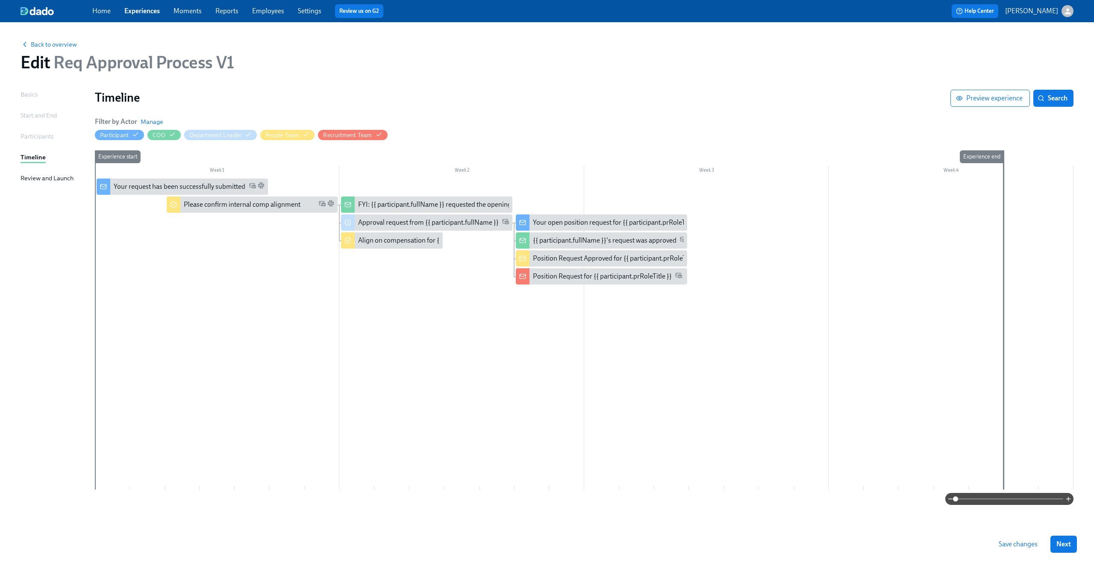
click at [993, 499] on span at bounding box center [1009, 499] width 108 height 12
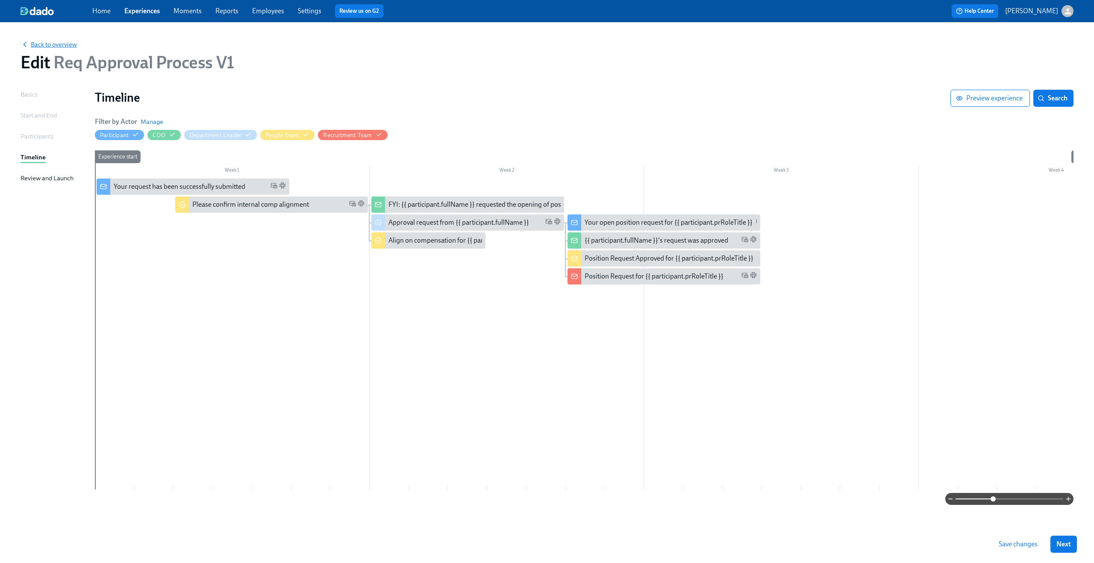
click at [29, 41] on span "Back to overview" at bounding box center [49, 44] width 56 height 9
click at [1005, 543] on span "Save changes" at bounding box center [1017, 544] width 39 height 9
click at [53, 41] on span "Back to overview" at bounding box center [49, 44] width 56 height 9
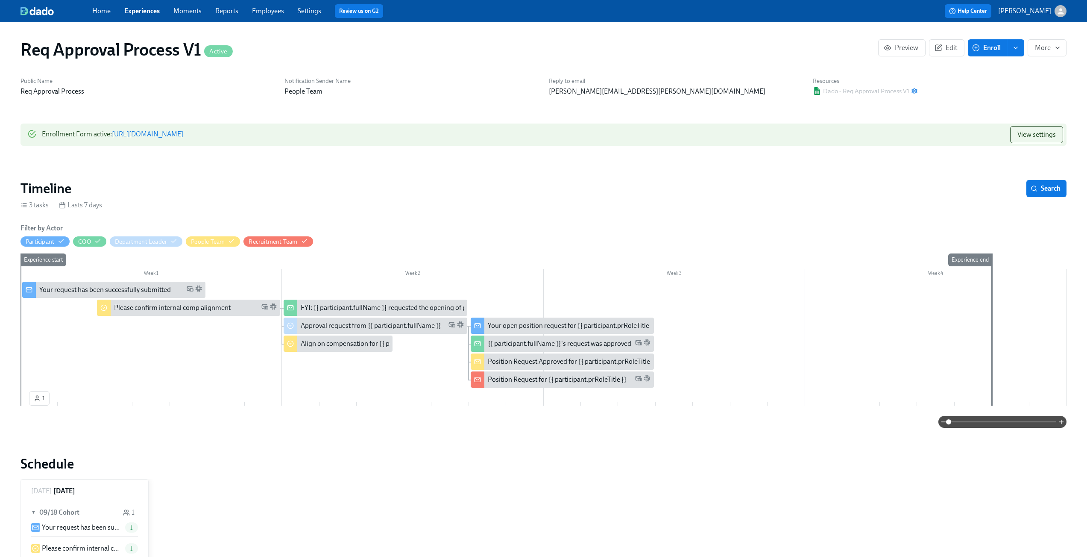
click at [136, 287] on div "Your request has been successfully submitted" at bounding box center [105, 289] width 132 height 9
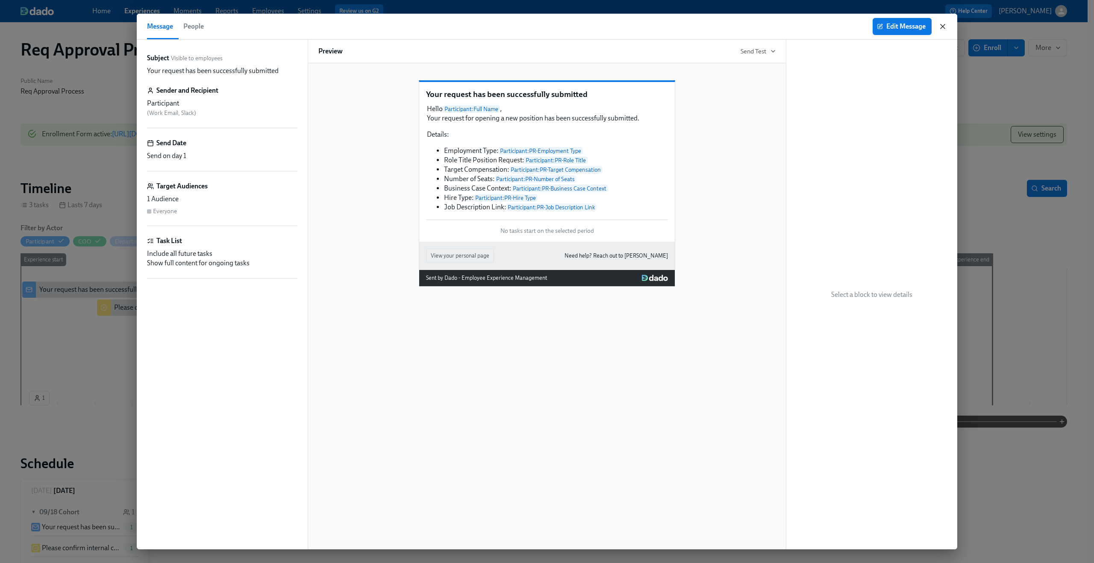
click at [942, 28] on icon "button" at bounding box center [942, 26] width 9 height 9
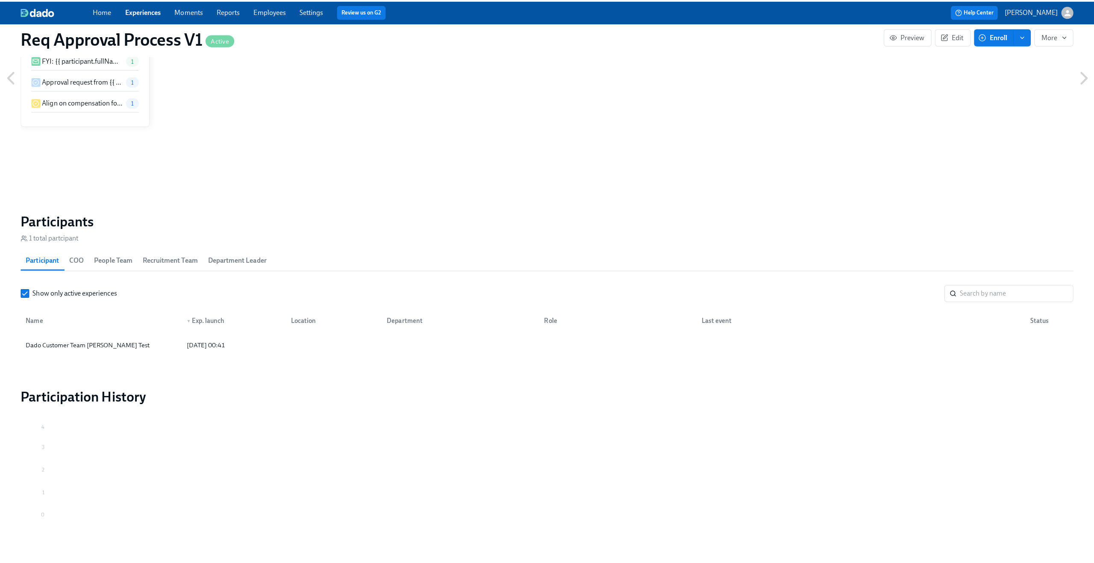
scroll to position [518, 0]
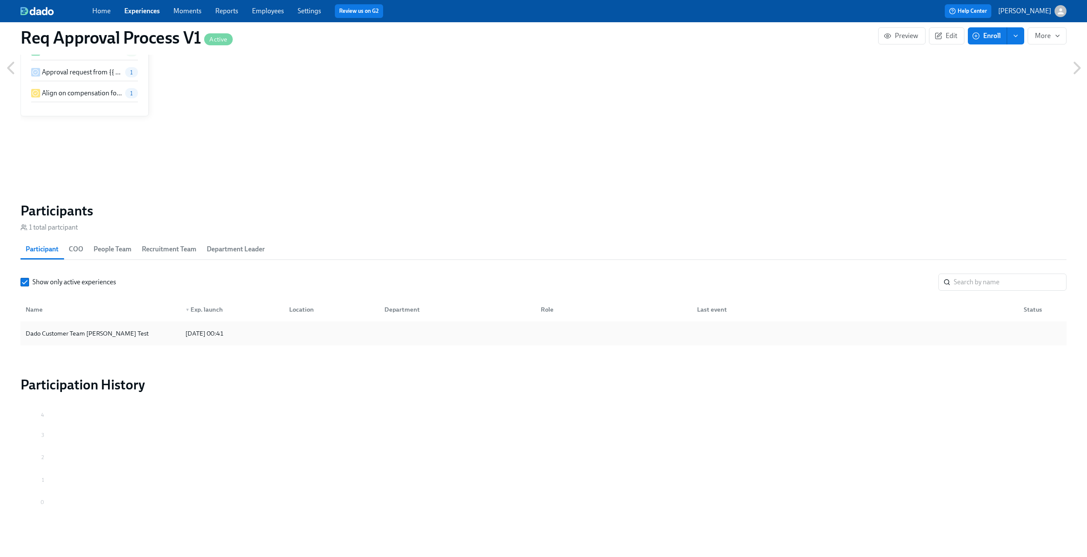
click at [128, 332] on div "Dado Customer Team [PERSON_NAME] Test" at bounding box center [100, 333] width 156 height 17
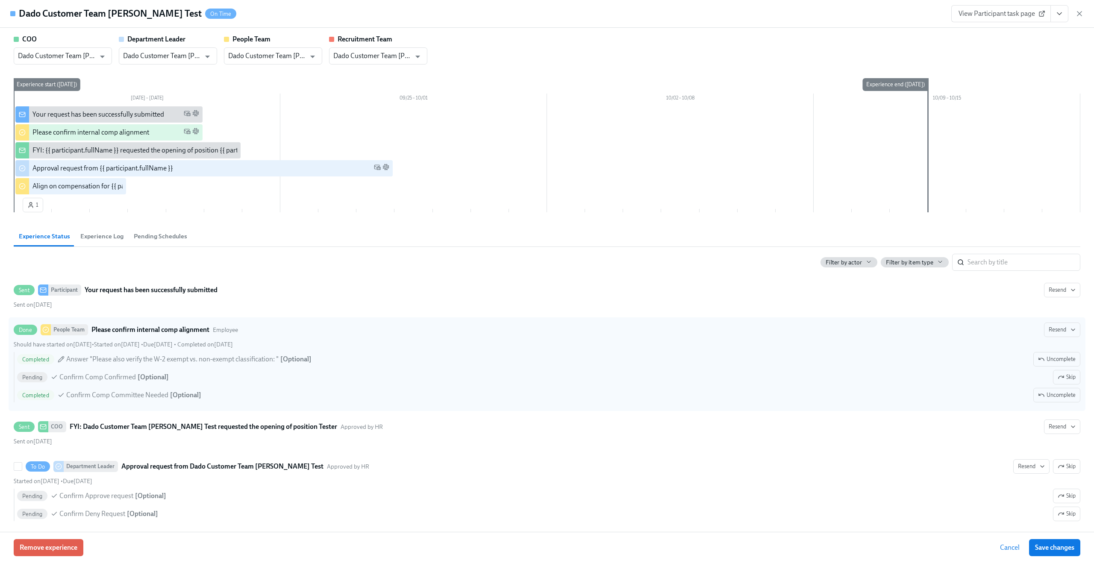
scroll to position [246, 0]
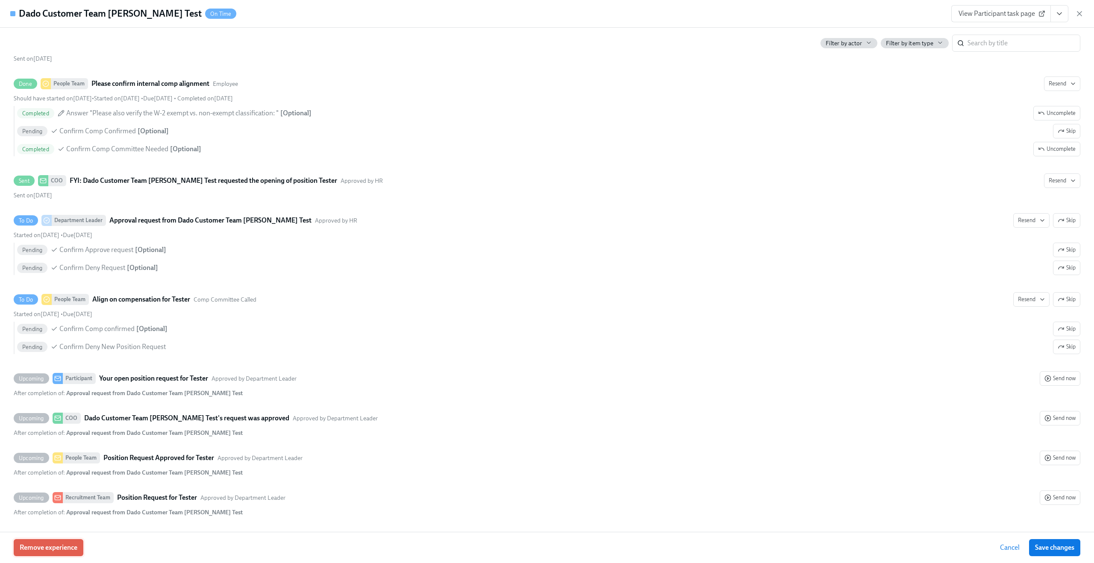
click at [41, 551] on span "Remove experience" at bounding box center [49, 547] width 58 height 9
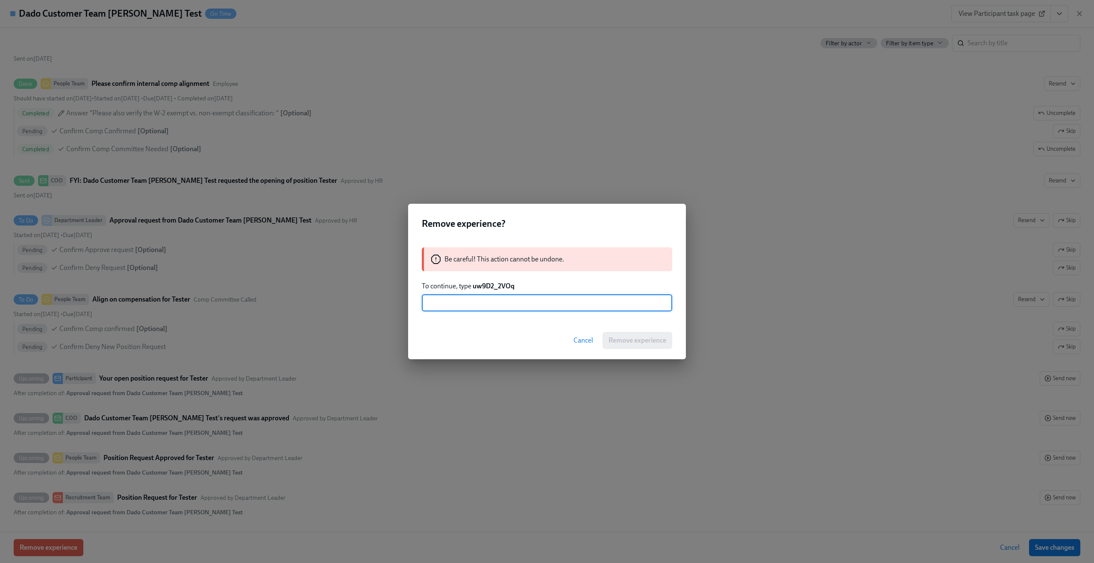
click at [505, 288] on strong "uw9D2_2VOq" at bounding box center [494, 286] width 42 height 8
copy strong "uw9D2_2VOq"
click at [466, 304] on input "text" at bounding box center [547, 302] width 250 height 17
paste input "uw9D2_2VOq"
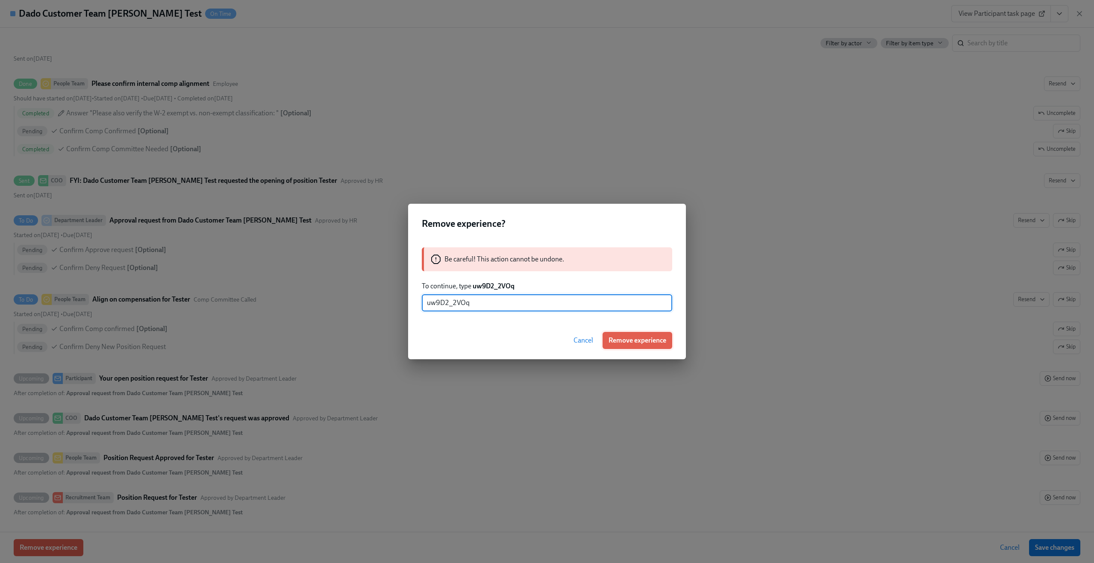
type input "uw9D2_2VOq"
click at [640, 335] on button "Remove experience" at bounding box center [637, 340] width 70 height 17
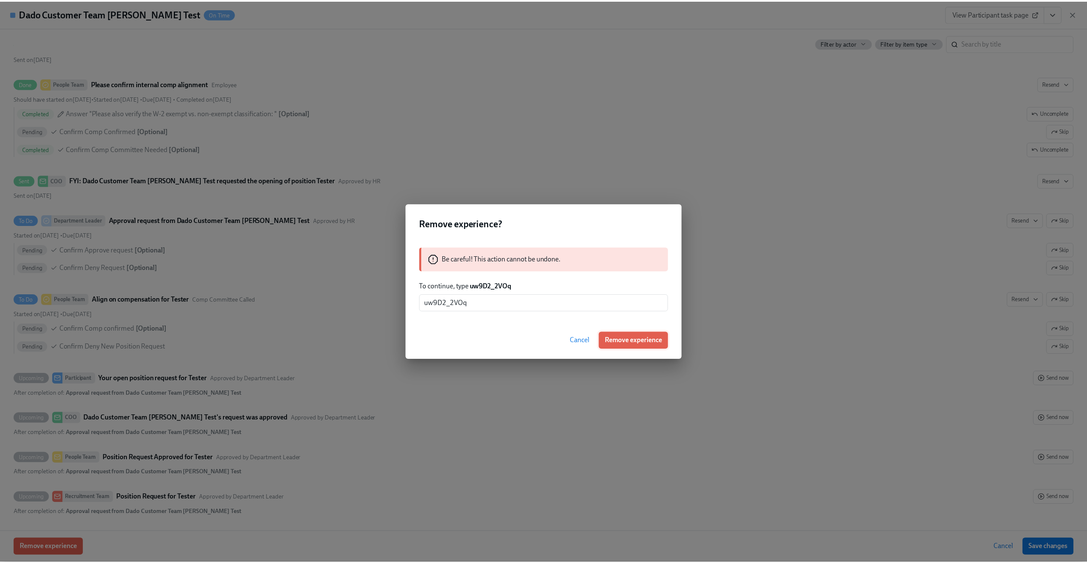
scroll to position [418, 0]
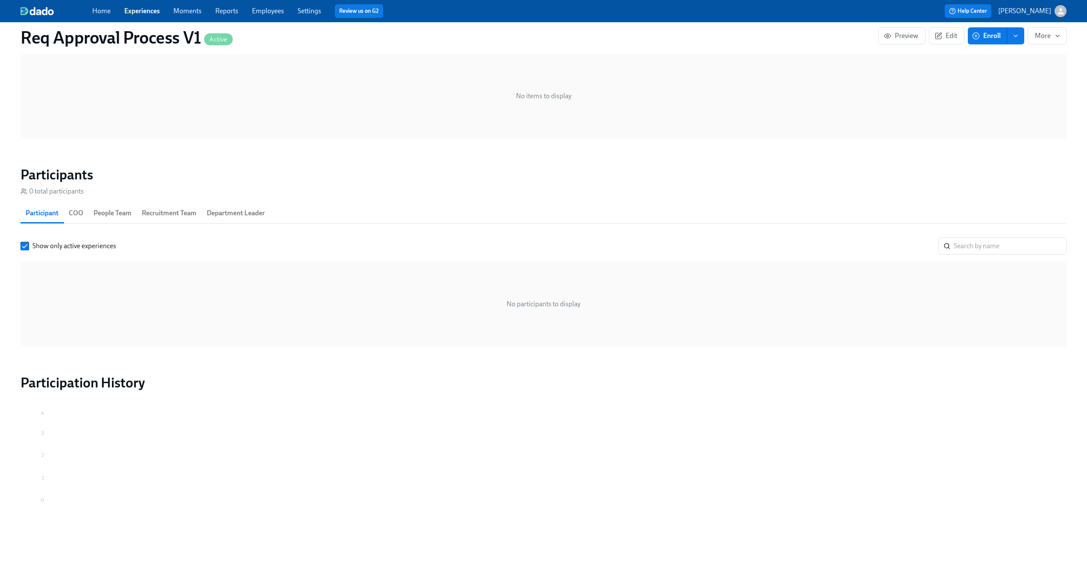
click at [134, 12] on link "Experiences" at bounding box center [141, 11] width 35 height 8
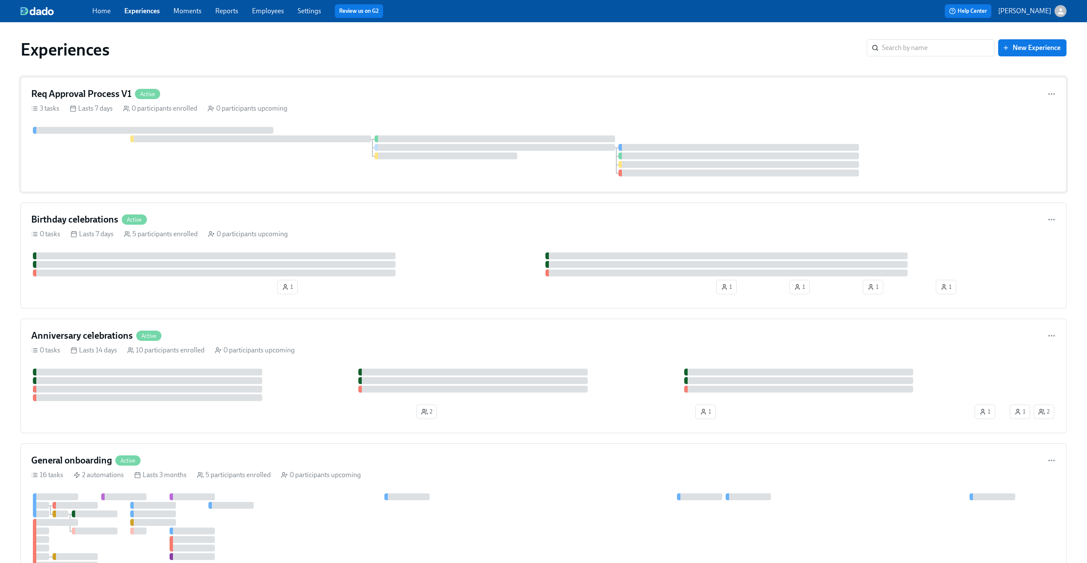
click at [320, 91] on div "Req Approval Process V1 Active" at bounding box center [543, 94] width 1025 height 13
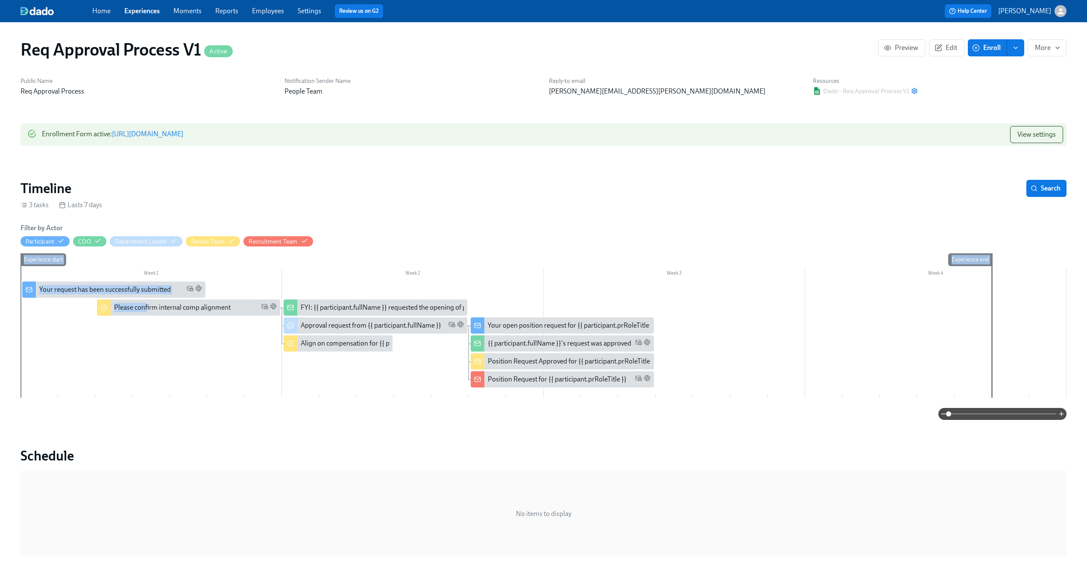
drag, startPoint x: 147, startPoint y: 308, endPoint x: 45, endPoint y: 308, distance: 102.1
click at [45, 308] on div "Week 1 Week 2 Week 3 Week 4 Experience start Experience end Your request has be…" at bounding box center [544, 327] width 1046 height 148
click at [45, 308] on div "Experience start" at bounding box center [39, 325] width 38 height 144
drag, startPoint x: 109, startPoint y: 307, endPoint x: 50, endPoint y: 311, distance: 58.2
click at [50, 311] on div "Week 1 Week 2 Week 3 Week 4 Experience start Experience end Your request has be…" at bounding box center [544, 327] width 1046 height 148
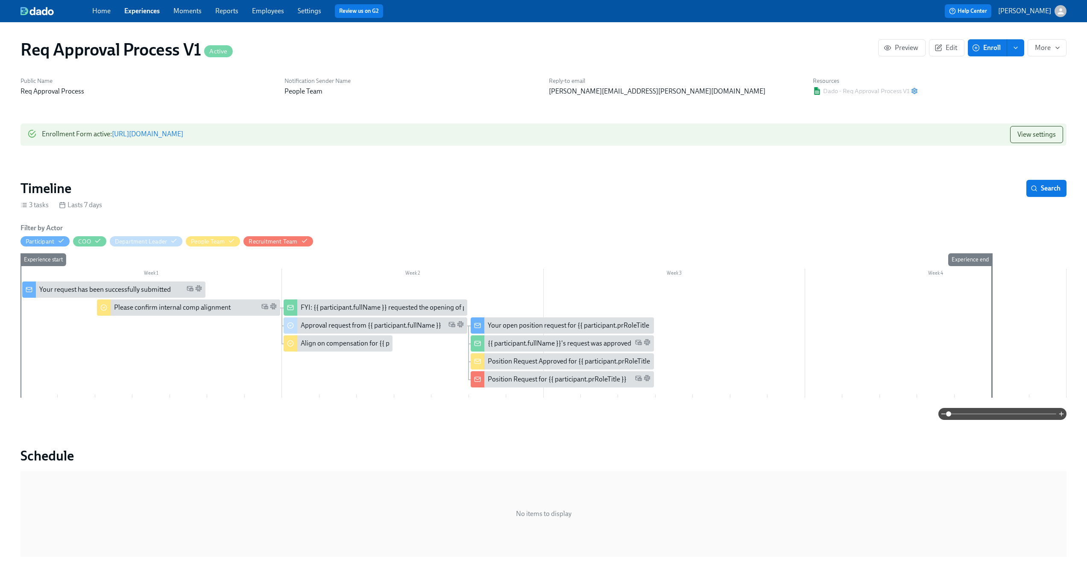
click at [50, 311] on div "Experience start" at bounding box center [39, 325] width 38 height 144
click at [946, 43] on button "Edit" at bounding box center [946, 47] width 35 height 17
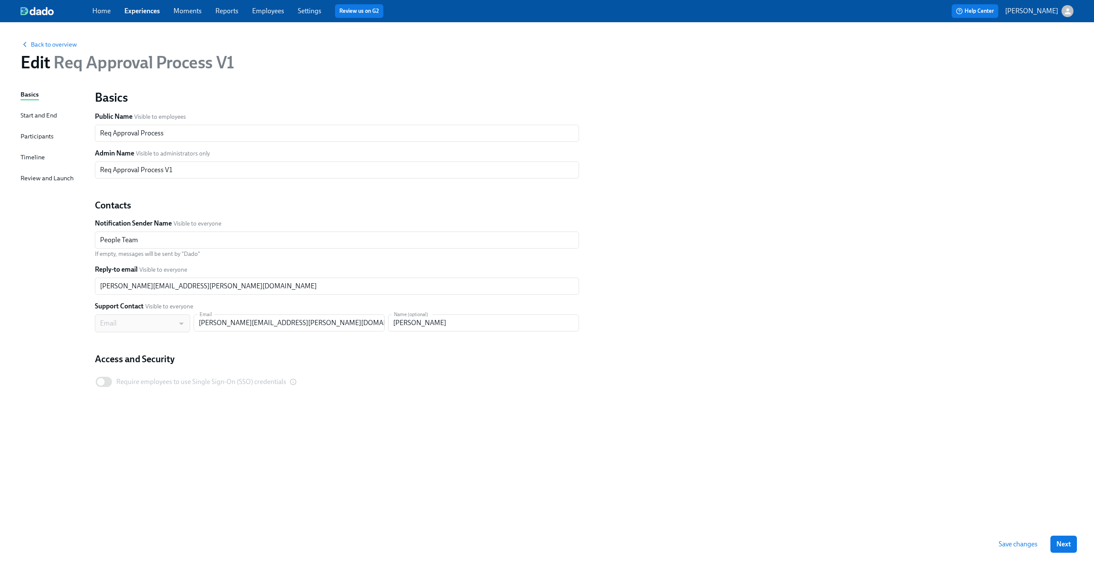
click at [34, 157] on div "Timeline" at bounding box center [33, 157] width 24 height 9
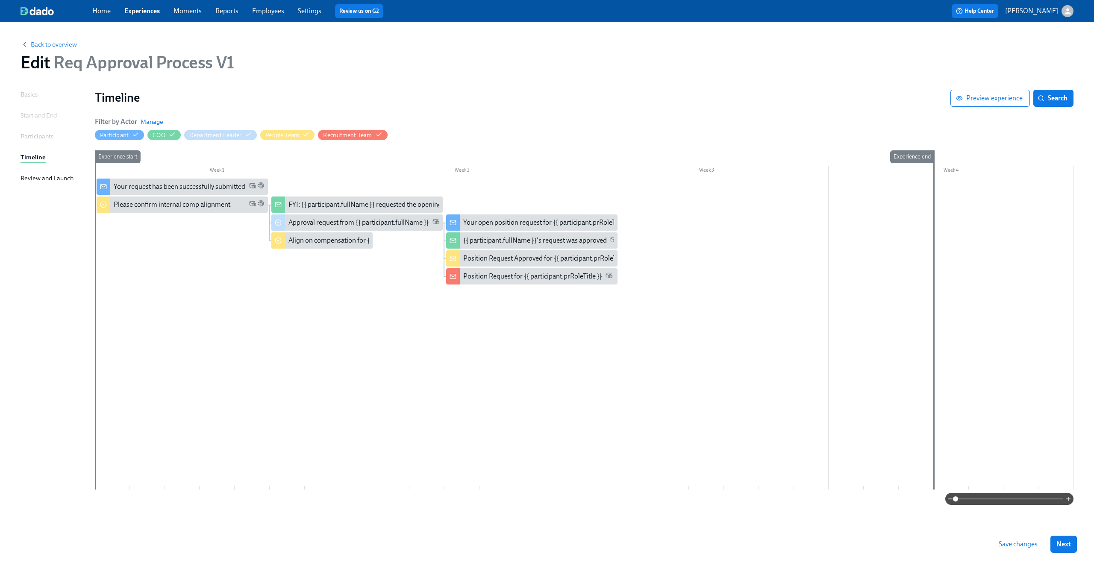
click at [1022, 544] on span "Save changes" at bounding box center [1017, 544] width 39 height 9
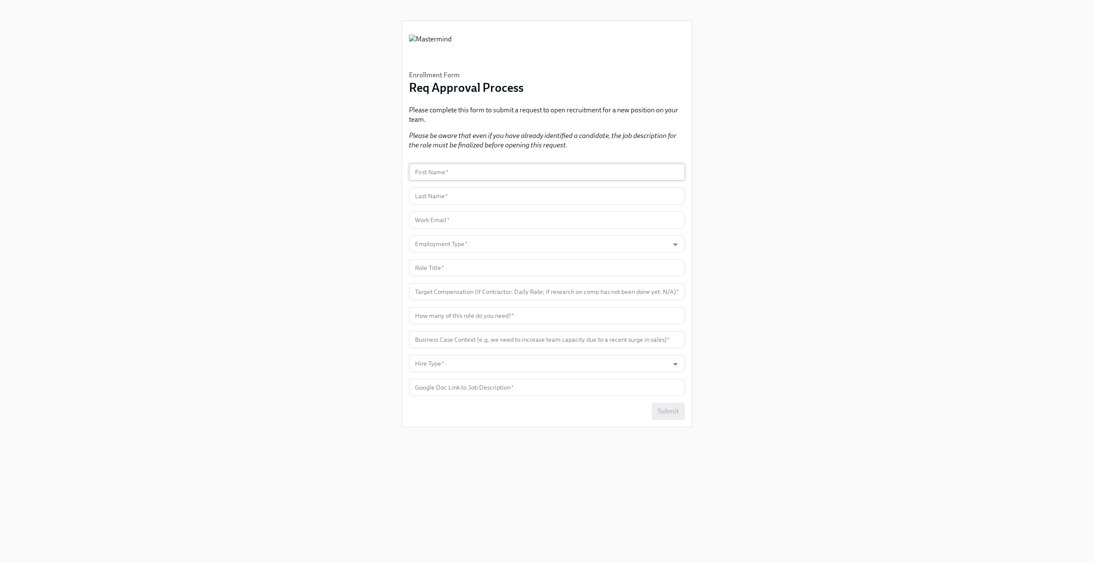
click at [496, 176] on input "text" at bounding box center [547, 172] width 276 height 17
click at [462, 179] on input "text" at bounding box center [547, 172] width 276 height 17
type input "Claus"
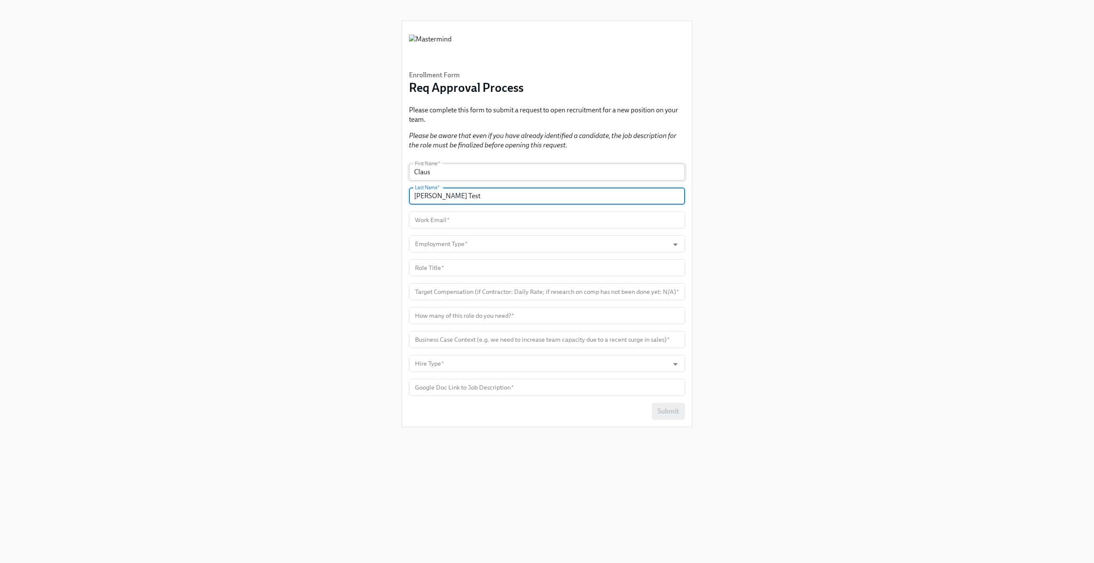
type input "Meyer Test"
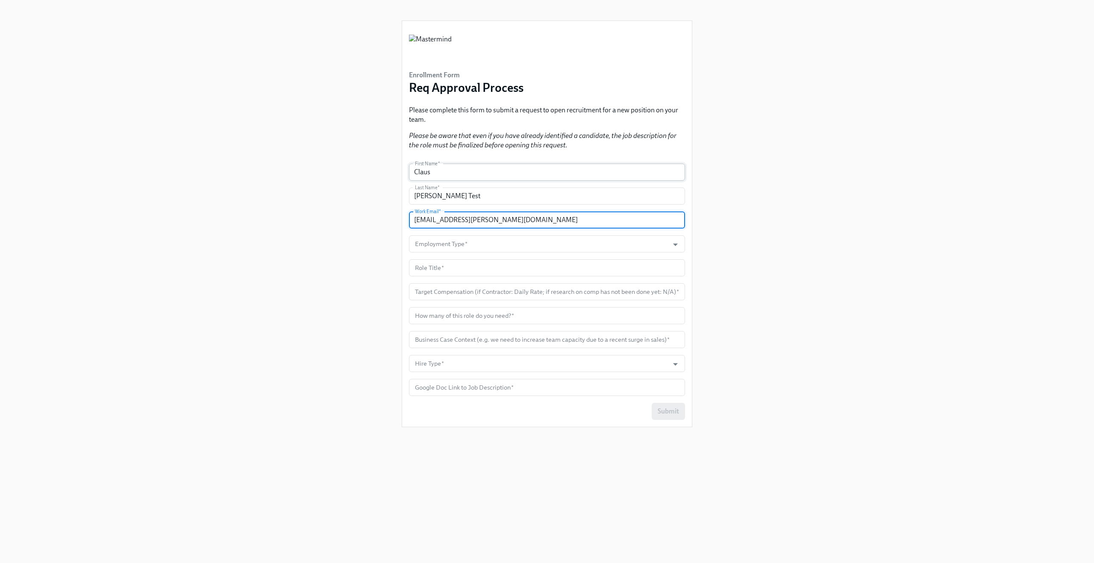
type input "claus.meyer#mastermind@dadohr.com"
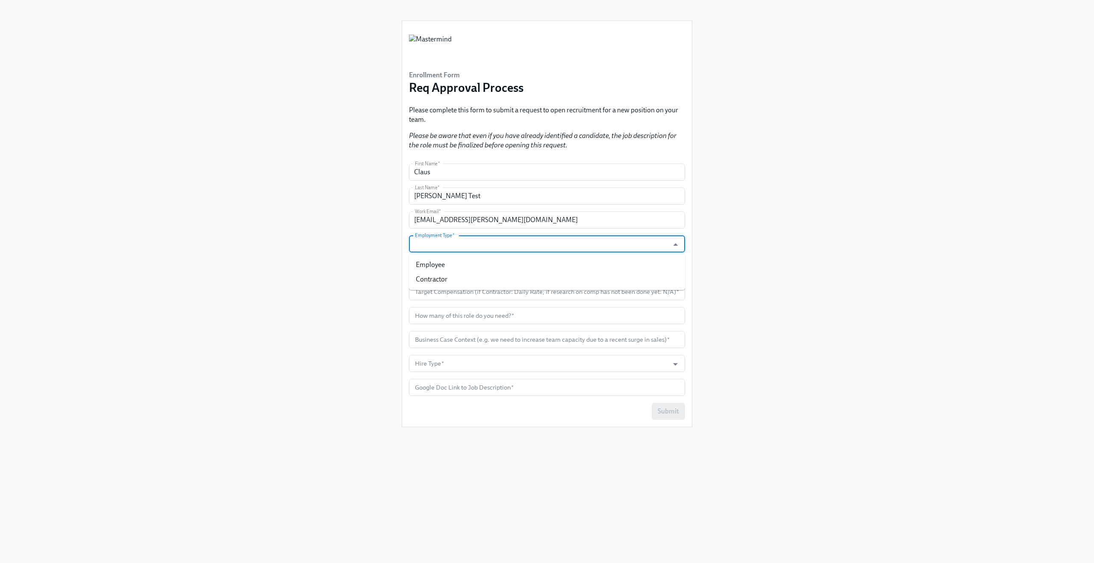
click at [458, 247] on input "Employment Type   *" at bounding box center [538, 243] width 251 height 17
click at [455, 267] on li "Employee" at bounding box center [547, 265] width 276 height 15
type input "Employee"
click at [455, 267] on input "text" at bounding box center [547, 267] width 276 height 17
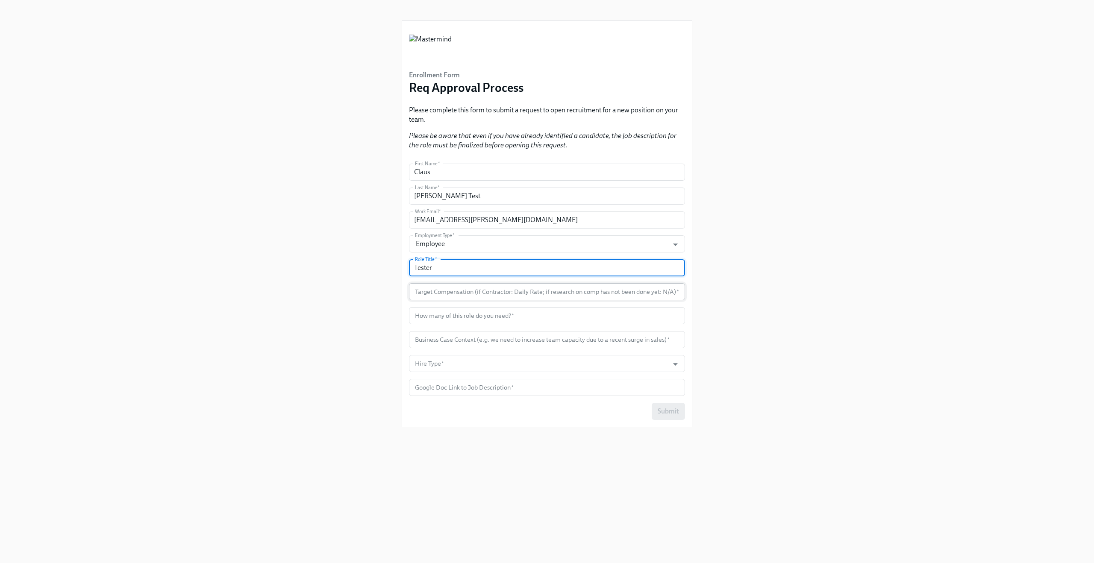
type input "Tester"
click at [446, 287] on input "text" at bounding box center [547, 291] width 276 height 17
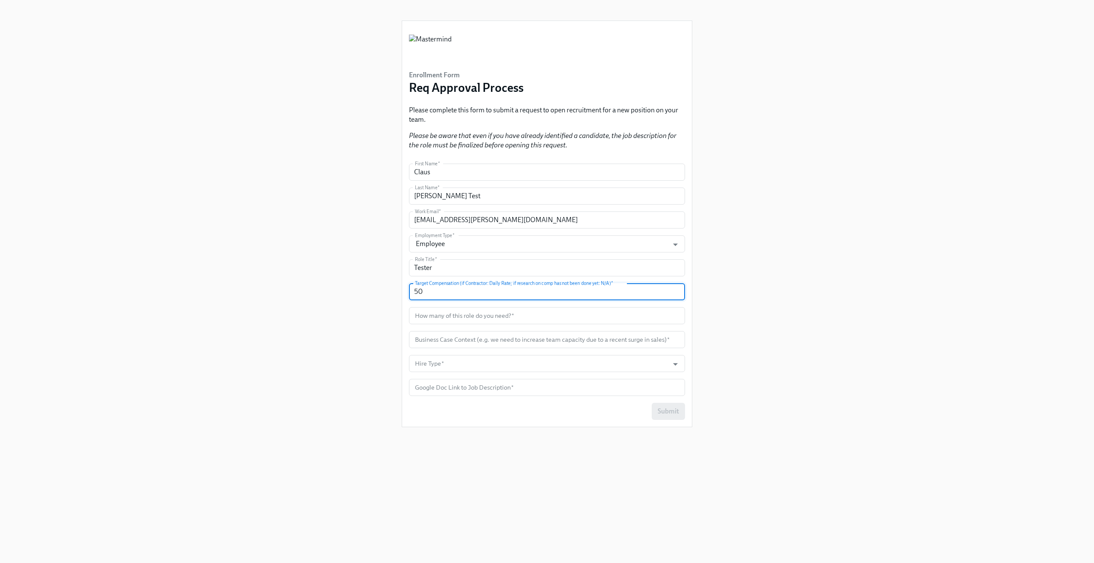
type input "50"
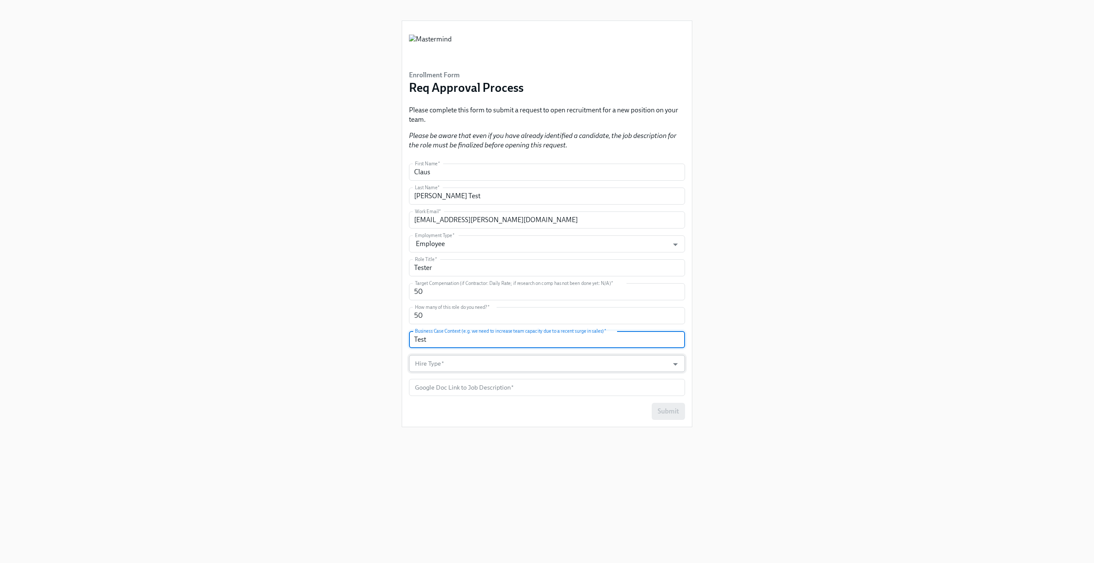
type input "Test"
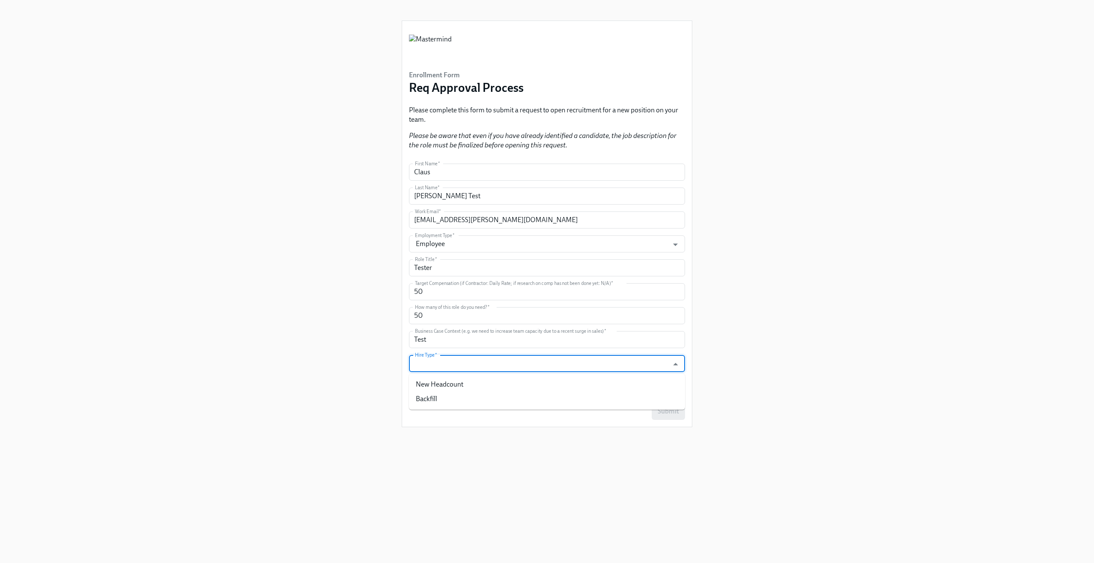
click at [424, 358] on input "Hire Type   *" at bounding box center [538, 363] width 251 height 17
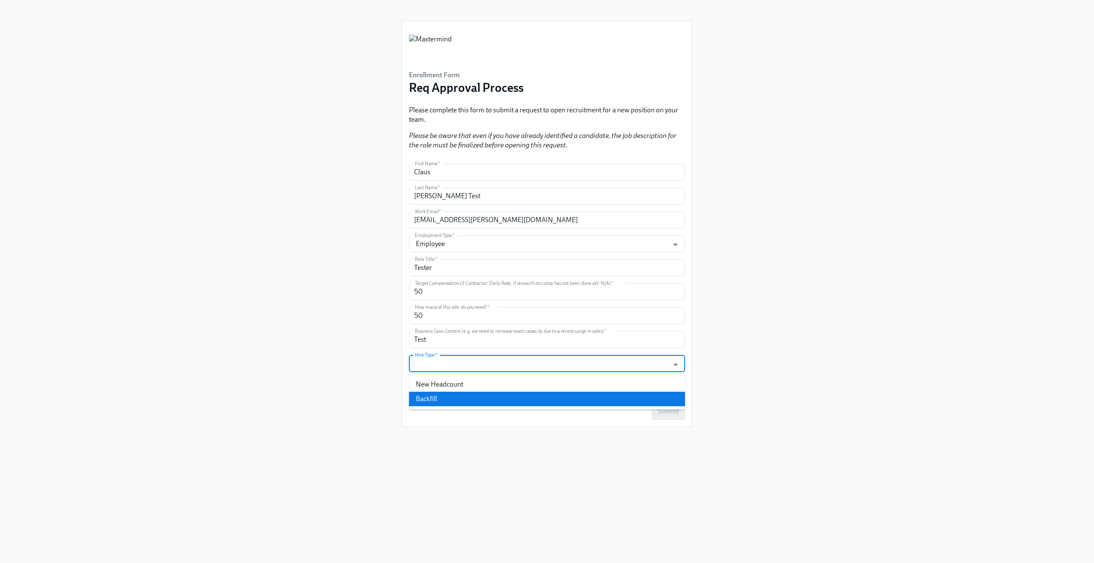
click at [428, 393] on li "Backfill" at bounding box center [547, 399] width 276 height 15
type input "Backfill"
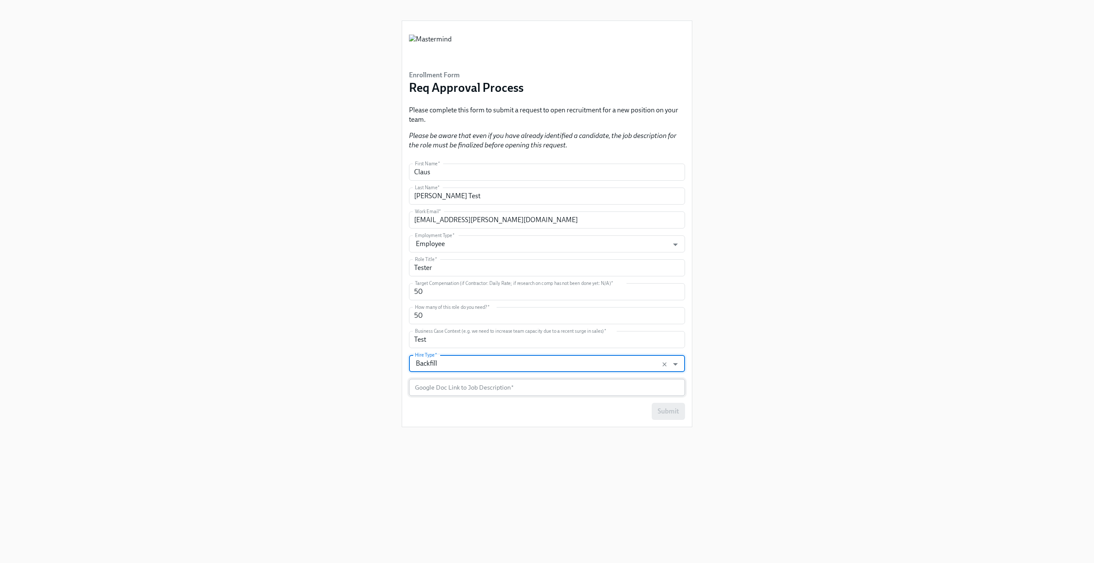
click at [429, 390] on input "text" at bounding box center [547, 387] width 276 height 17
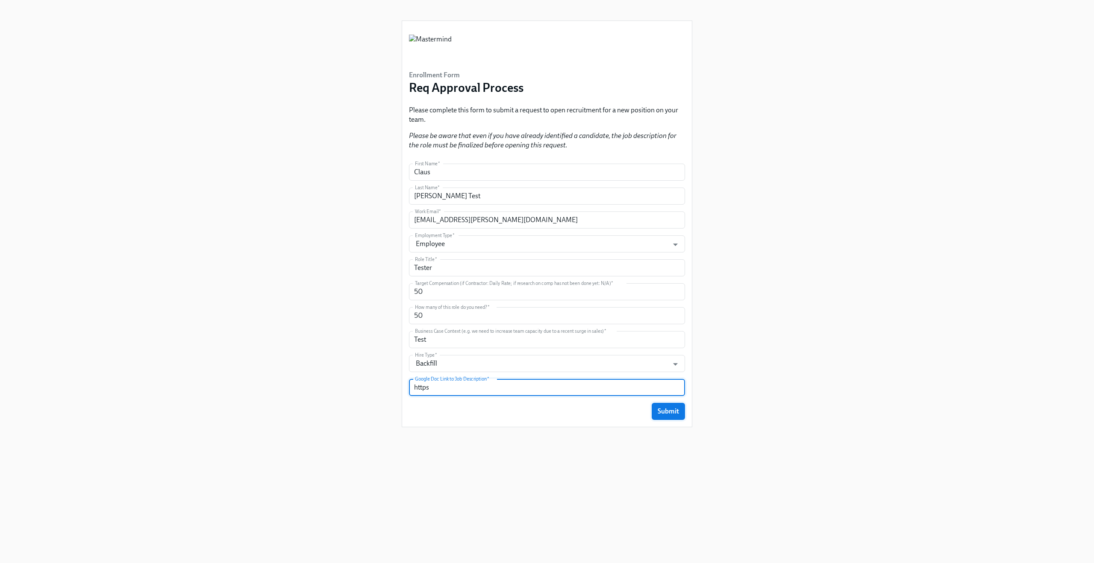
type input "https"
drag, startPoint x: 665, startPoint y: 406, endPoint x: 477, endPoint y: 201, distance: 278.5
click at [477, 201] on form "First Name   * Claus First Name * Last Name   * Meyer Test Last Name * Work Ema…" at bounding box center [547, 292] width 276 height 256
click at [452, 219] on input "claus.meyer#mastermind@dadohr.com" at bounding box center [547, 219] width 276 height 17
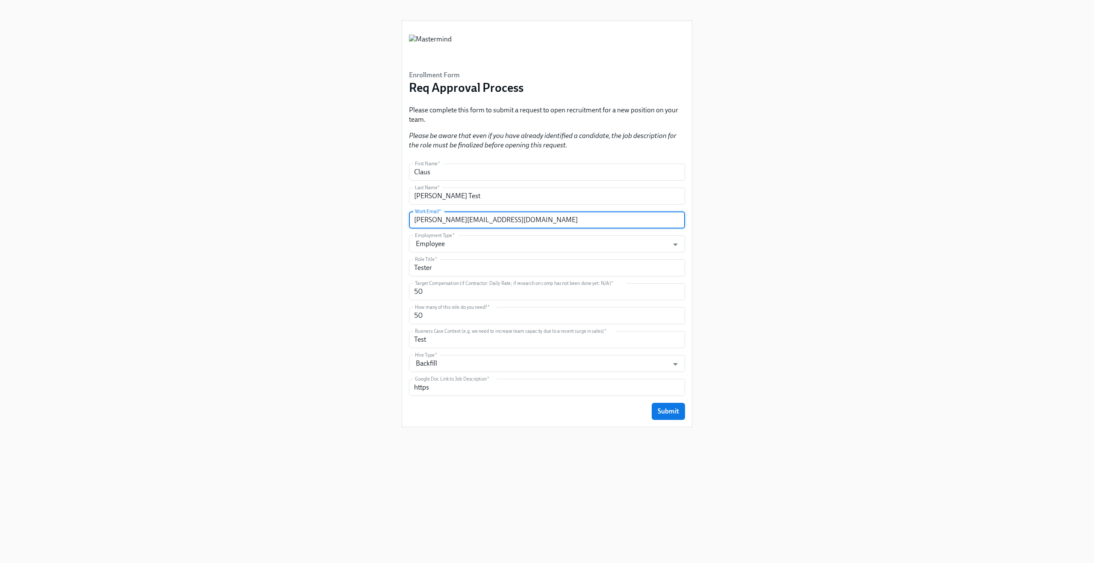
type input "[PERSON_NAME][EMAIL_ADDRESS][DOMAIN_NAME]"
click at [751, 319] on div "Enrollment Form Req Approval Process Please complete this form to submit a requ…" at bounding box center [547, 271] width 1053 height 543
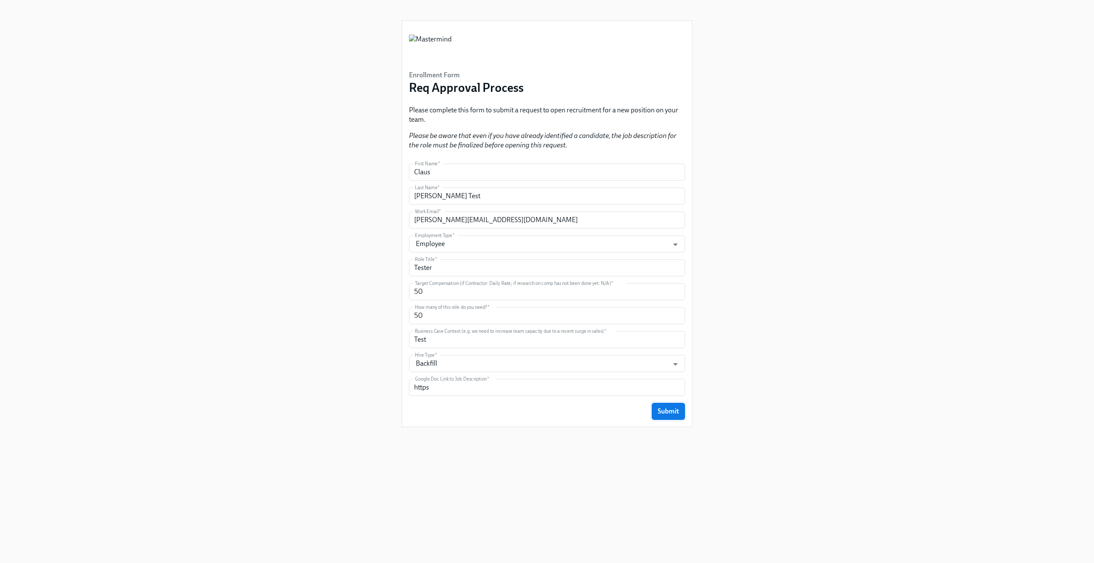
click at [666, 414] on span "Submit" at bounding box center [668, 411] width 21 height 9
